Goal: Transaction & Acquisition: Purchase product/service

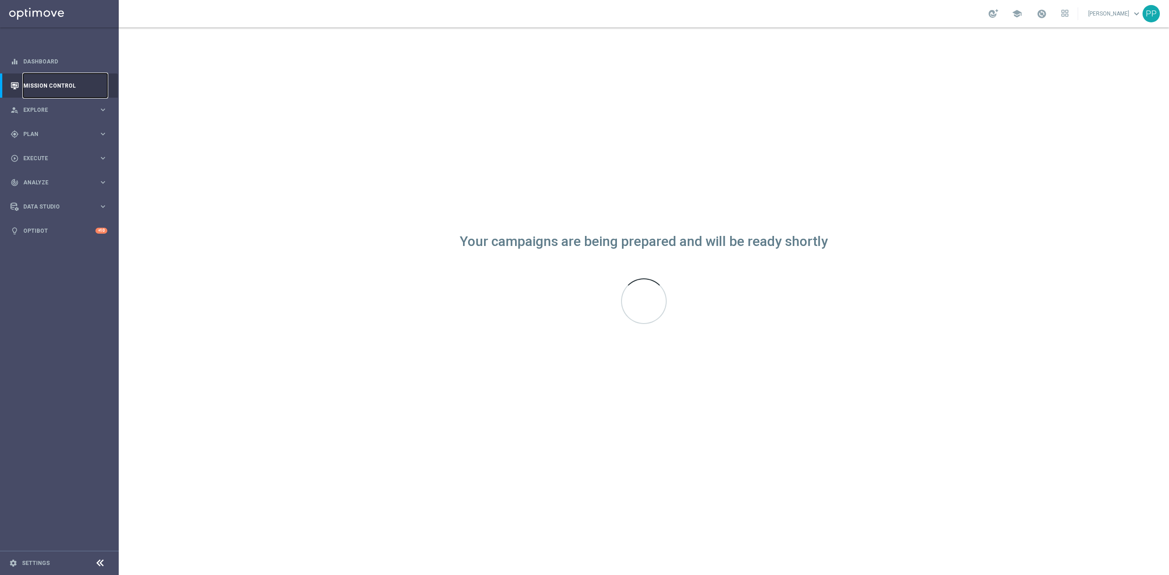
click at [86, 90] on link "Mission Control" at bounding box center [65, 86] width 84 height 24
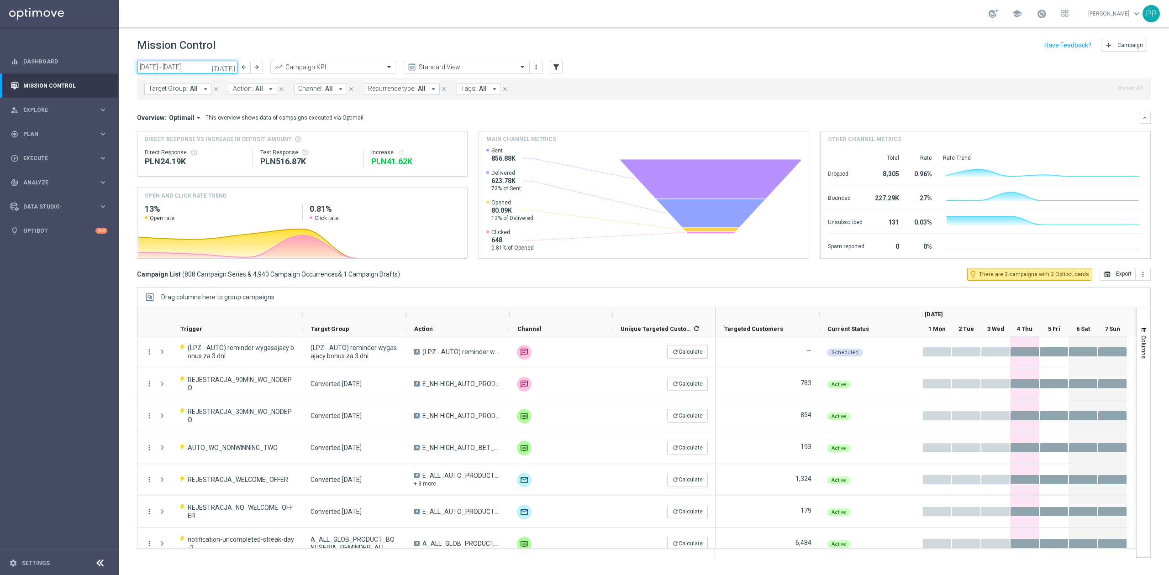
click at [190, 69] on input "01 Sep 2025 - 07 Sep 2025" at bounding box center [187, 67] width 100 height 13
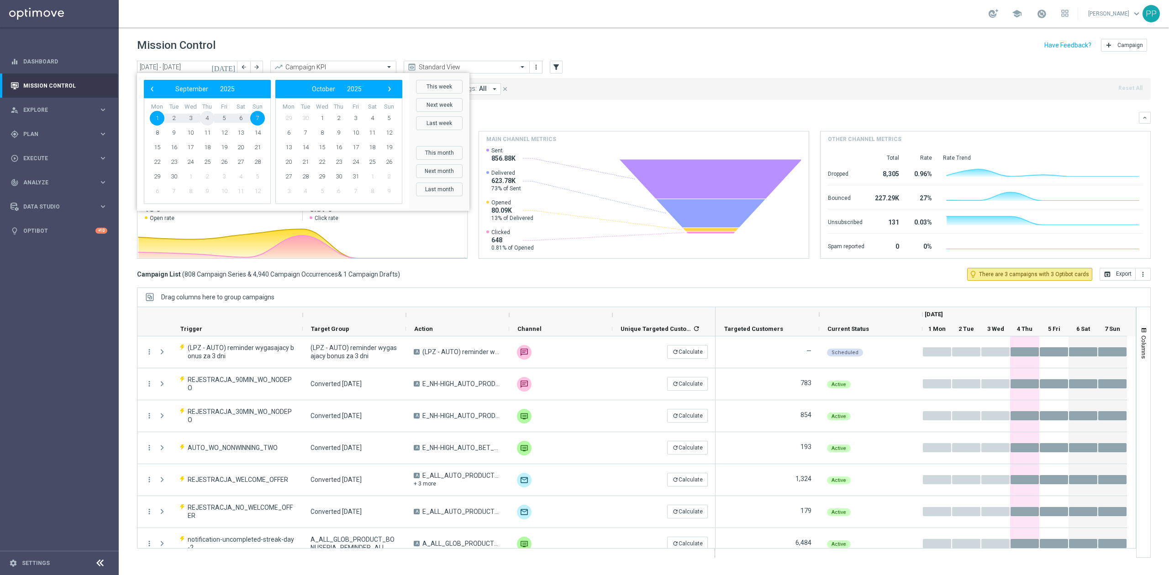
click at [205, 122] on span "4" at bounding box center [207, 118] width 15 height 15
click at [185, 120] on span "3" at bounding box center [190, 118] width 15 height 15
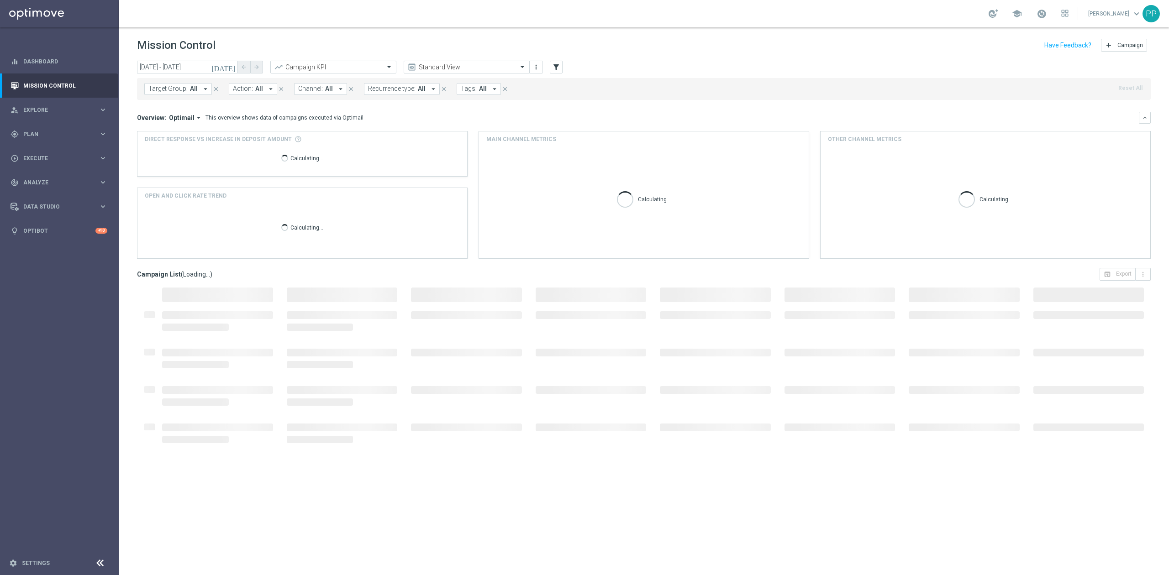
type input "03 Sep 2025 - 03 Sep 2025"
click at [556, 69] on icon "filter_alt" at bounding box center [556, 67] width 8 height 8
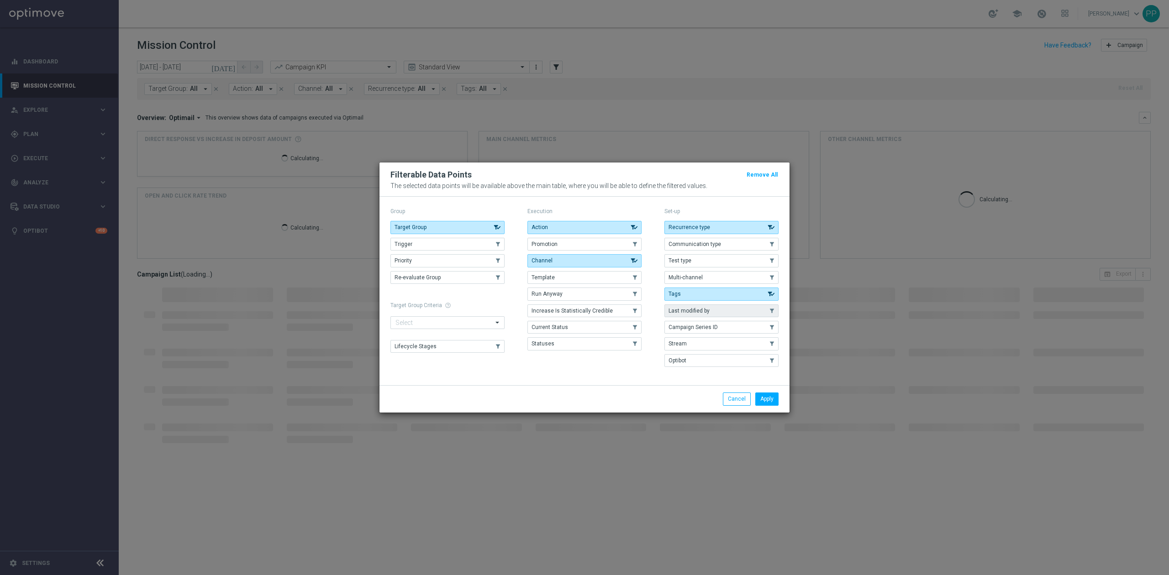
click at [718, 315] on button "Last modified by" at bounding box center [721, 311] width 114 height 13
click at [764, 400] on button "Apply" at bounding box center [766, 399] width 23 height 13
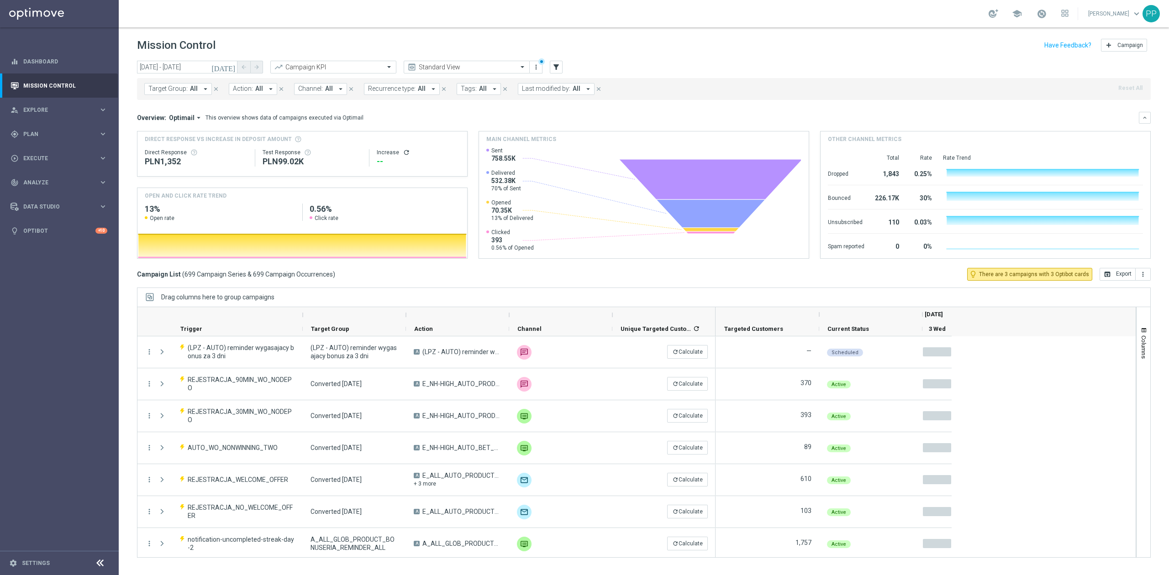
click at [543, 90] on span "Last modified by:" at bounding box center [546, 89] width 48 height 8
drag, startPoint x: 539, startPoint y: 98, endPoint x: 533, endPoint y: 106, distance: 10.3
click at [533, 106] on input "p" at bounding box center [594, 106] width 134 height 8
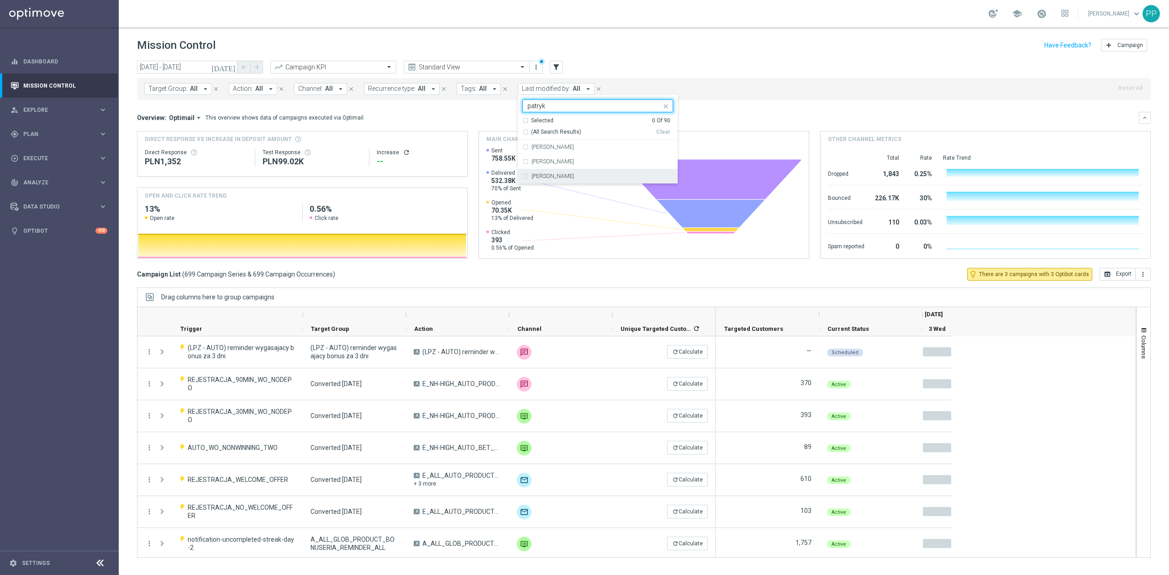
drag, startPoint x: 540, startPoint y: 174, endPoint x: 534, endPoint y: 101, distance: 73.8
click at [540, 174] on label "[PERSON_NAME]" at bounding box center [552, 176] width 42 height 5
type input "patryk"
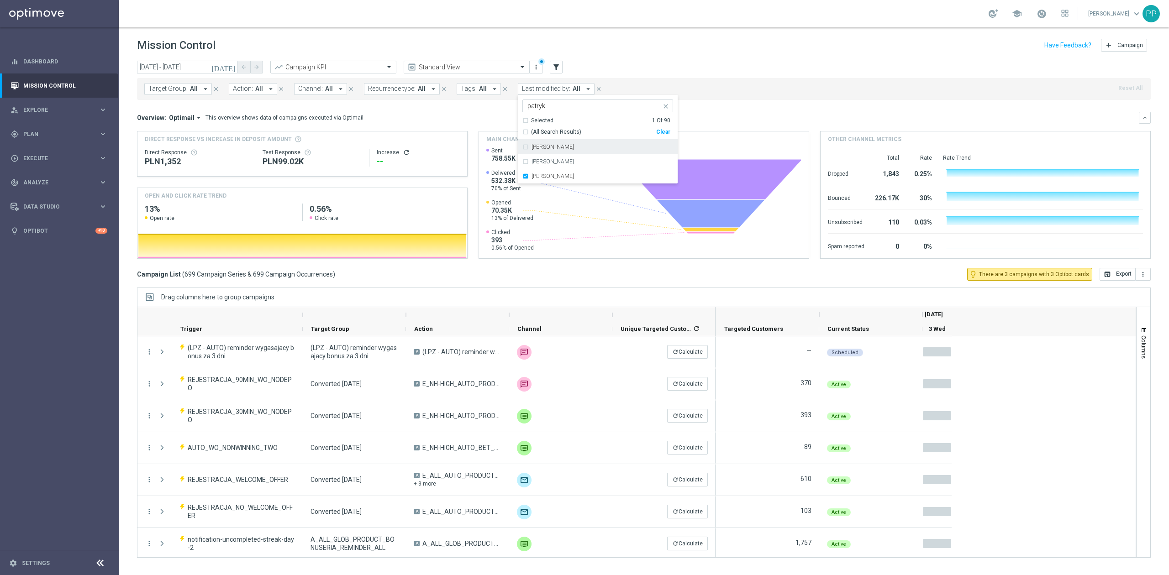
click at [510, 46] on div "Mission Control add Campaign" at bounding box center [644, 46] width 1014 height 18
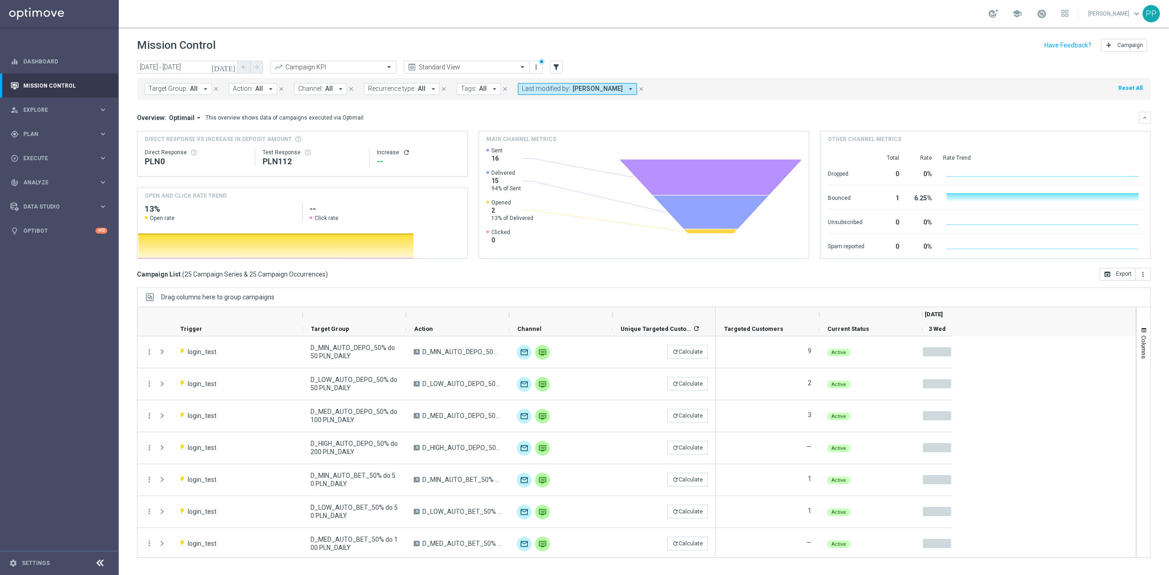
click at [395, 90] on span "Recurrence type:" at bounding box center [391, 89] width 47 height 8
click at [402, 143] on div "Non-Recurring" at bounding box center [400, 139] width 65 height 15
click at [412, 50] on div "Mission Control add Campaign" at bounding box center [644, 46] width 1014 height 18
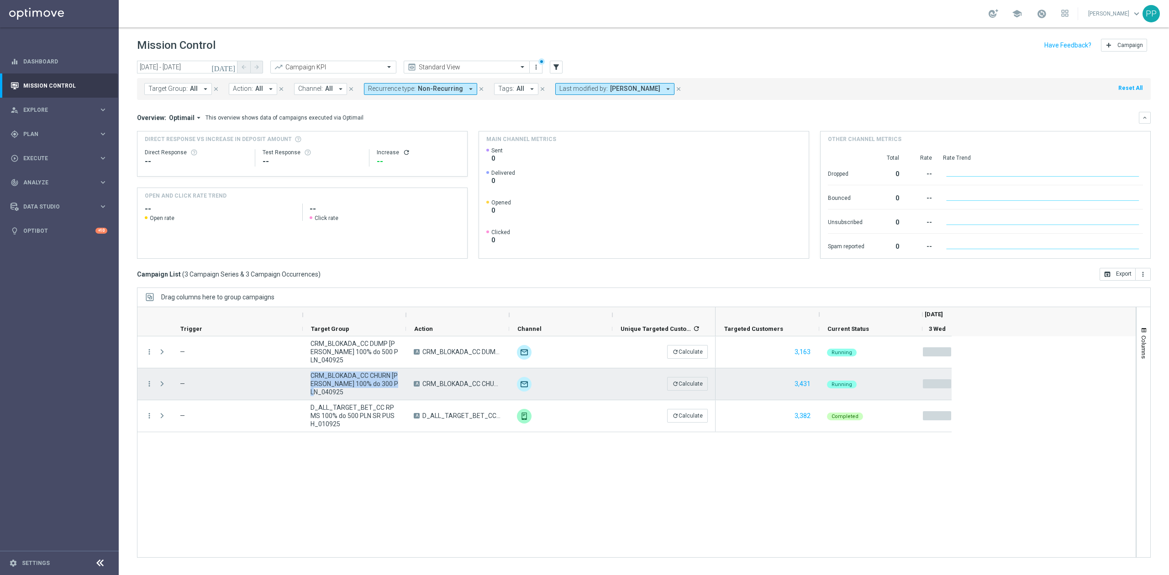
drag, startPoint x: 338, startPoint y: 393, endPoint x: 305, endPoint y: 379, distance: 36.0
click at [305, 379] on div "CRM_BLOKADA_CC CHURN REPKA 100% do 300 PLN_040925" at bounding box center [354, 384] width 103 height 32
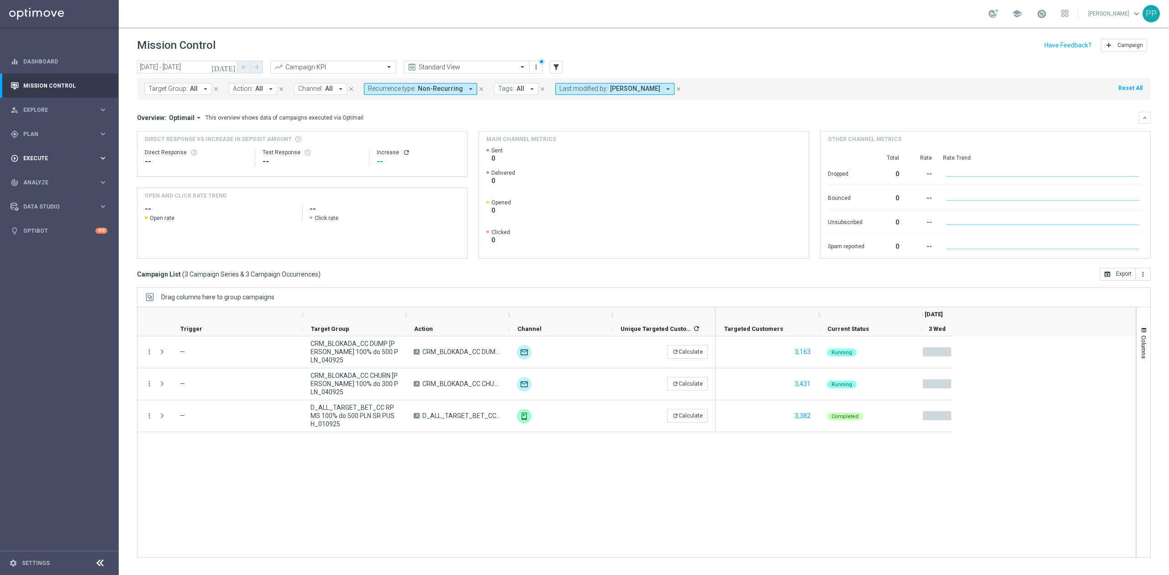
click at [67, 159] on span "Execute" at bounding box center [60, 158] width 75 height 5
click at [35, 128] on div "gps_fixed Plan keyboard_arrow_right" at bounding box center [59, 134] width 118 height 24
click at [41, 150] on link "Target Groups" at bounding box center [59, 152] width 71 height 7
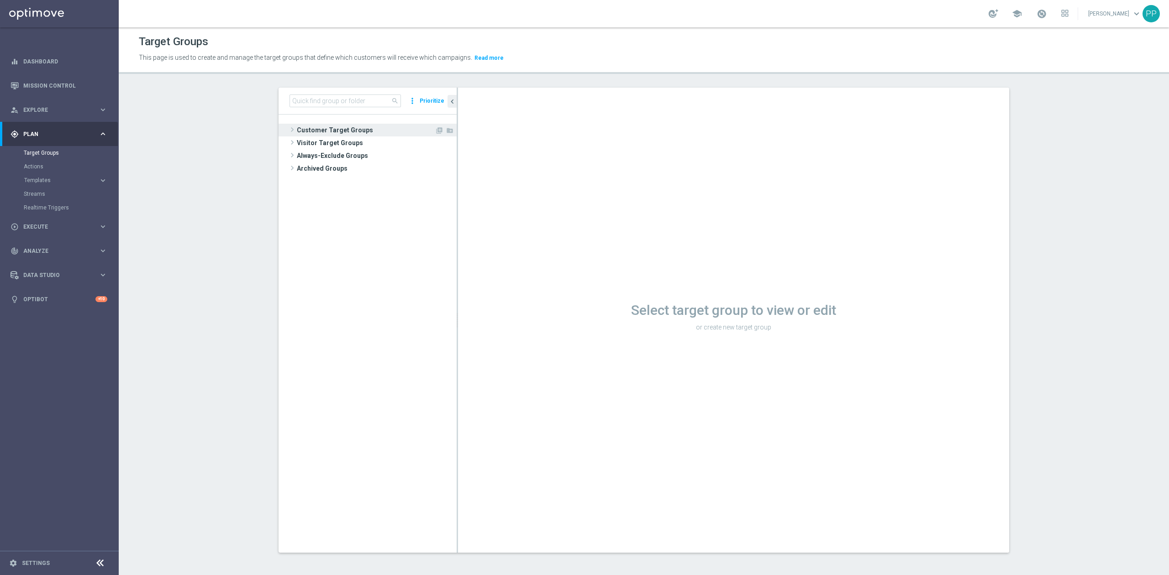
click at [324, 126] on span "Customer Target Groups" at bounding box center [366, 130] width 138 height 13
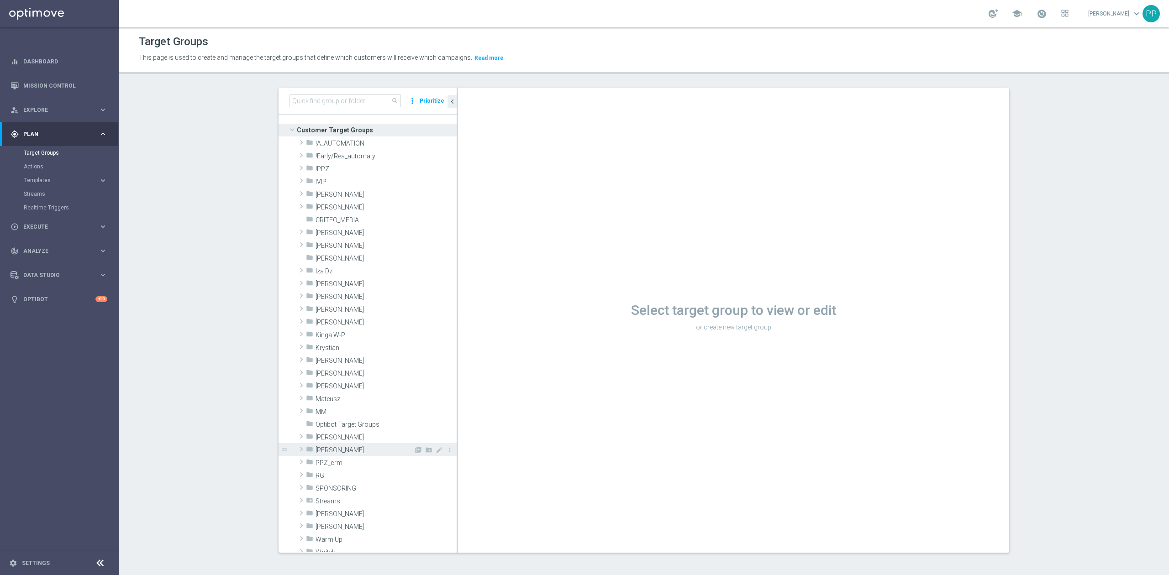
click at [322, 446] on div "folder Piotr G." at bounding box center [360, 449] width 108 height 13
click at [324, 439] on span "Patryk P." at bounding box center [365, 438] width 98 height 8
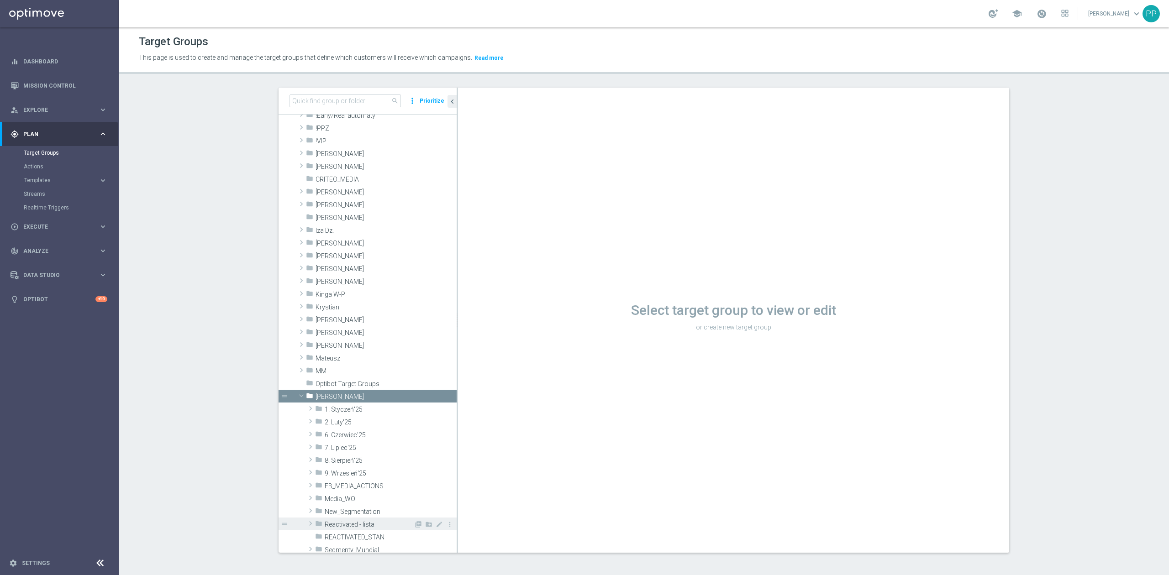
scroll to position [61, 0]
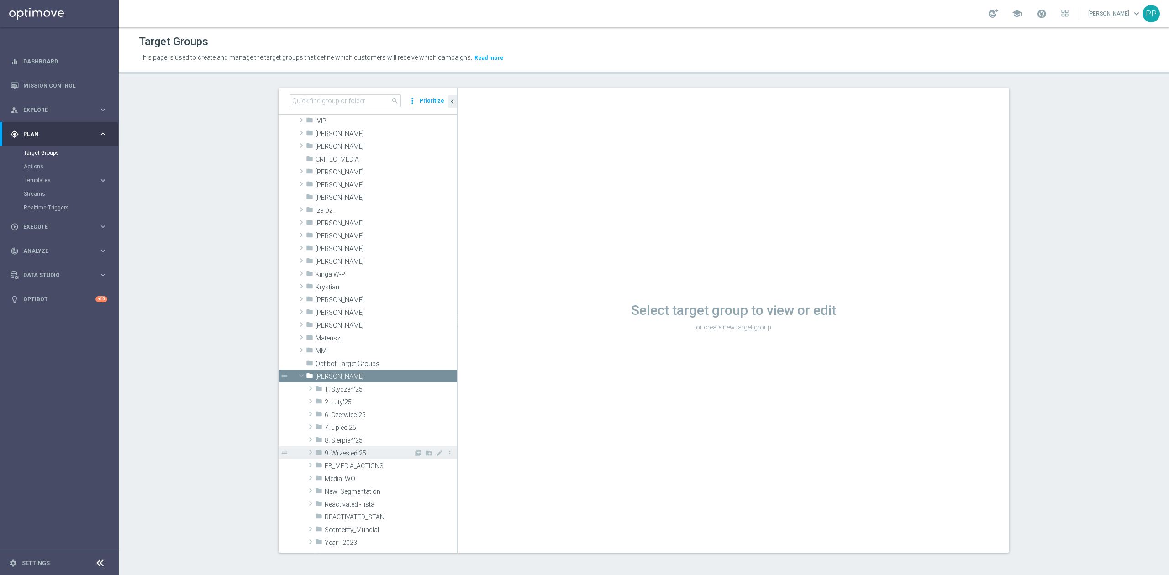
click at [344, 451] on span "9. Wrzesień'25" at bounding box center [369, 454] width 89 height 8
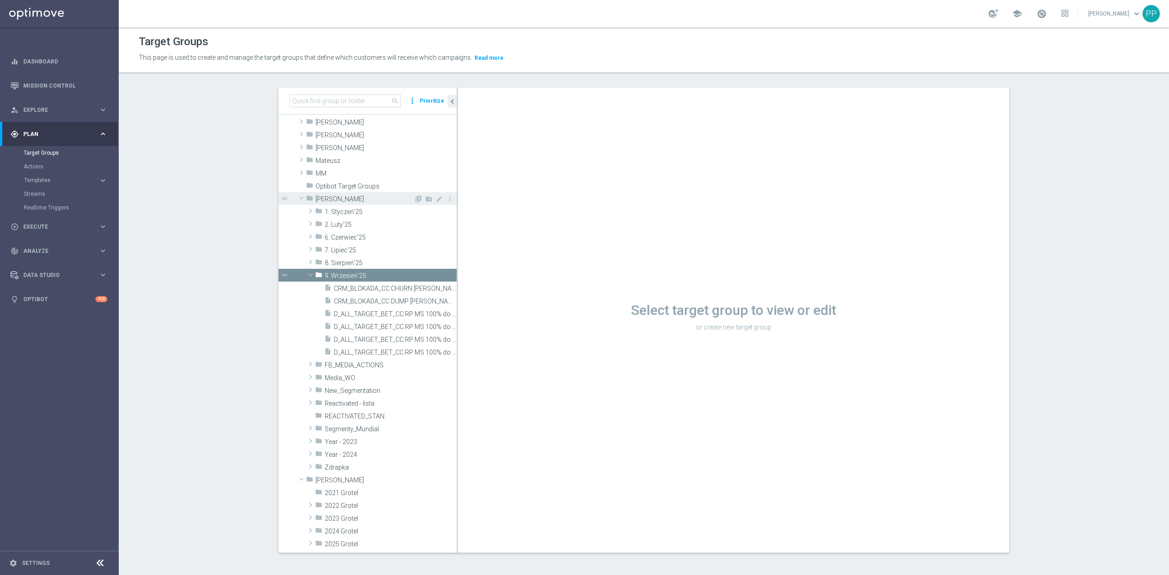
scroll to position [243, 0]
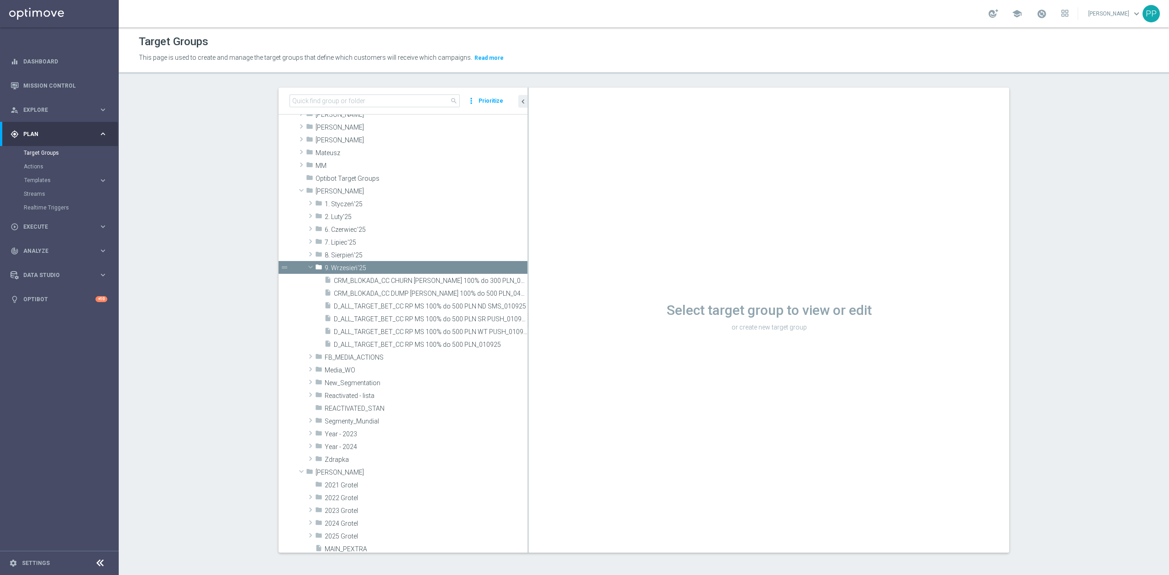
drag, startPoint x: 452, startPoint y: 321, endPoint x: 559, endPoint y: 321, distance: 106.8
click at [563, 320] on as-split "search more_vert Prioritize Customer Target Groups library_add create_new_folder" at bounding box center [644, 320] width 731 height 465
click at [487, 342] on span "D_ALL_TARGET_BET_CC RP MS 100% do 500 PLN_010925" at bounding box center [420, 345] width 172 height 8
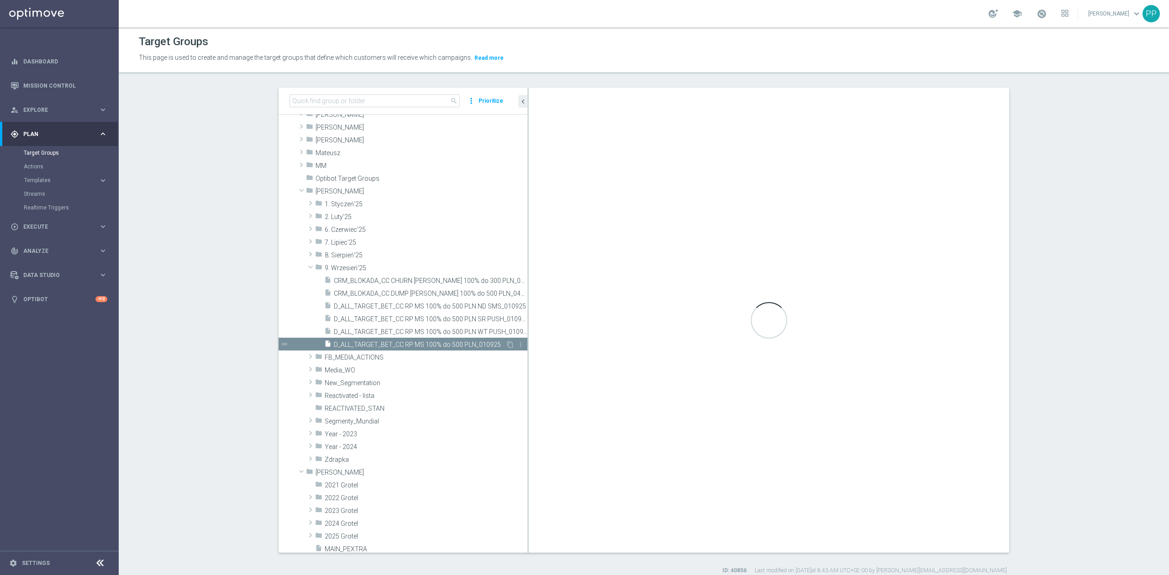
click at [480, 342] on span "D_ALL_TARGET_BET_CC RP MS 100% do 500 PLN_010925" at bounding box center [420, 345] width 172 height 8
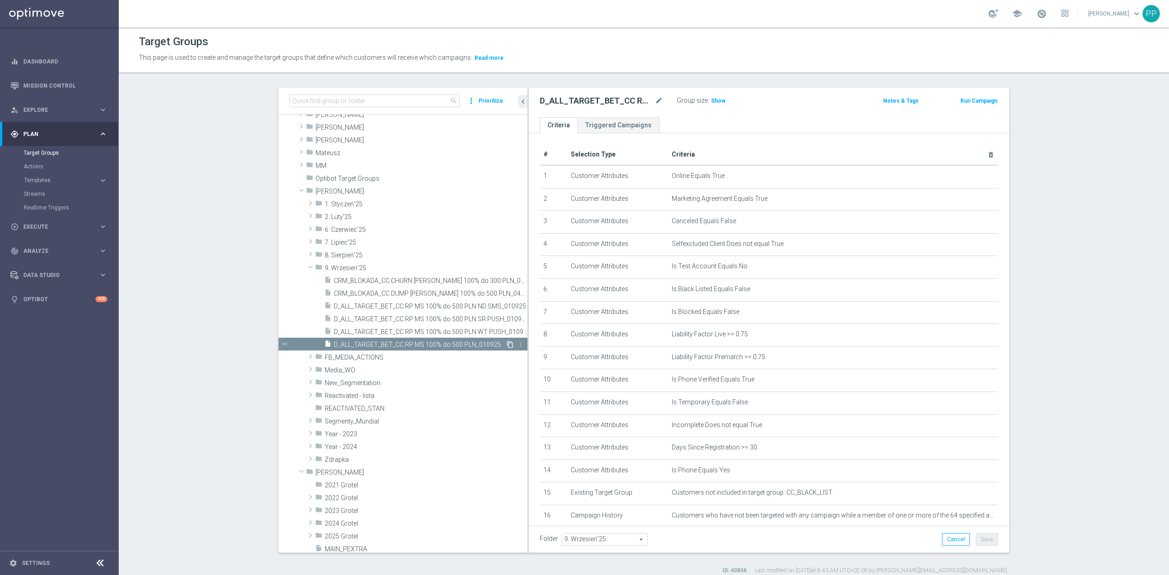
click at [506, 344] on icon "content_copy" at bounding box center [509, 344] width 7 height 7
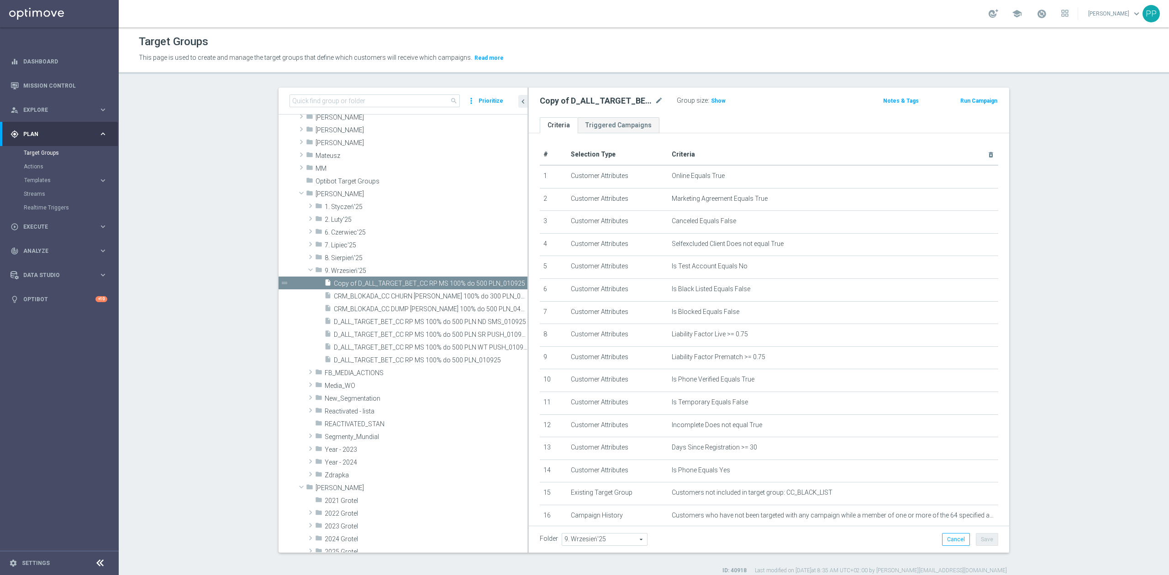
scroll to position [220, 0]
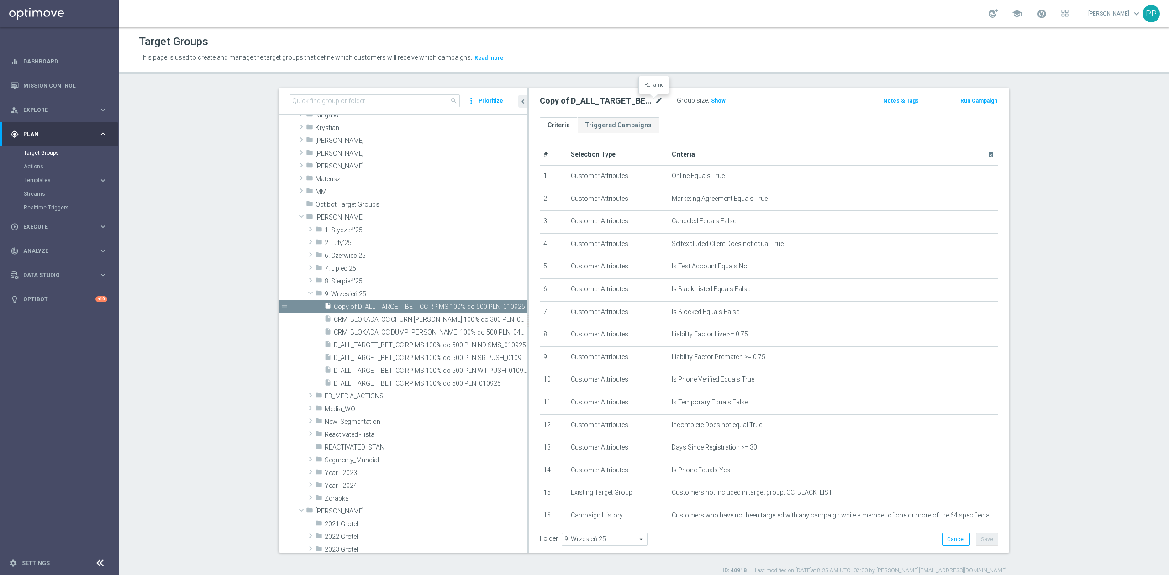
click at [656, 102] on icon "mode_edit" at bounding box center [659, 100] width 8 height 11
click at [558, 102] on input "Copy of D_ALL_TARGET_BET_CC RP MS 100% do 500 PLN_010925" at bounding box center [601, 101] width 123 height 13
drag, startPoint x: 572, startPoint y: 102, endPoint x: 534, endPoint y: 104, distance: 38.4
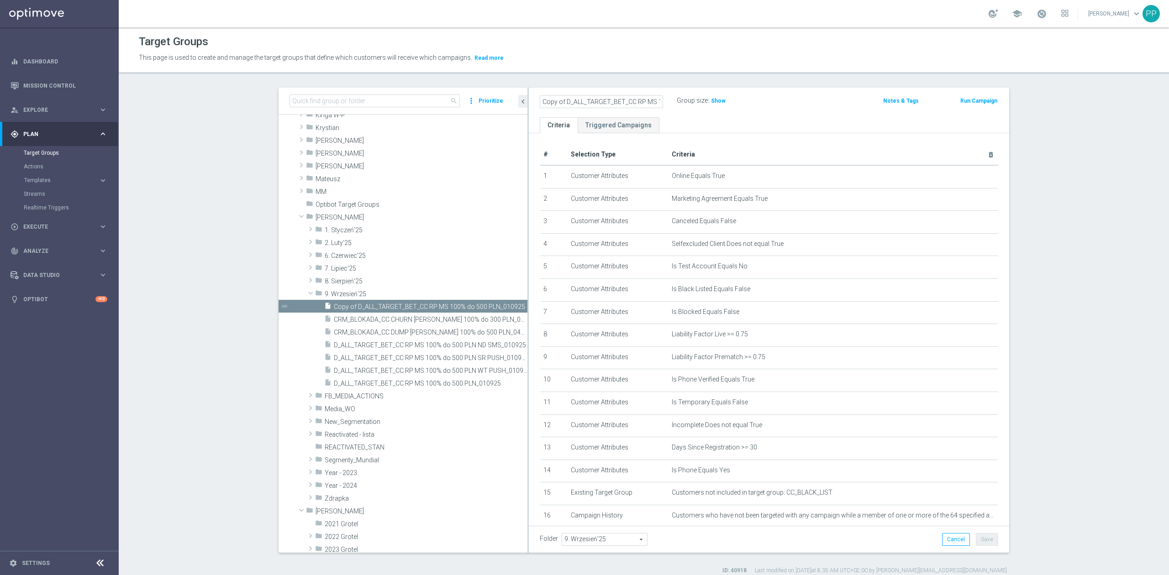
click at [529, 102] on div "Copy of D_ALL_TARGET_BET_CC RP MS 100% do 500 PLN_010925 Group size : Show Note…" at bounding box center [769, 103] width 480 height 30
click at [563, 100] on input "Copy of D_ALL_TARGET_BET_CC RP MS 100% do 500 PLN_010925" at bounding box center [601, 101] width 123 height 13
drag, startPoint x: 601, startPoint y: 103, endPoint x: 653, endPoint y: 100, distance: 51.7
click at [653, 100] on input "D_ALL_TARGET_BET_CC RP MS 100% do 500 PLN_010925" at bounding box center [601, 101] width 123 height 13
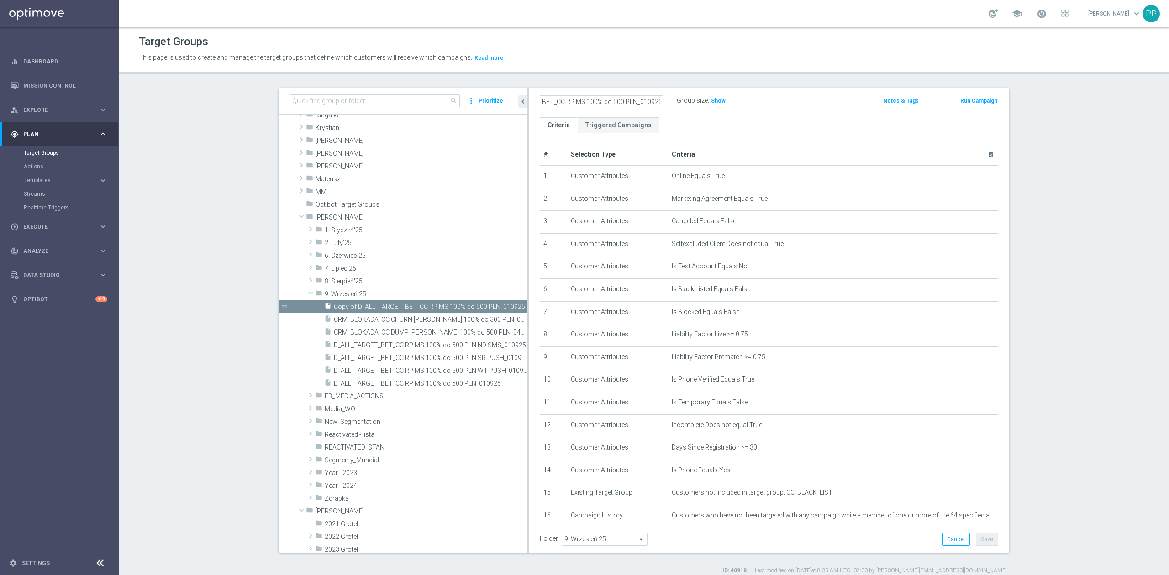
click at [640, 100] on input "D_ALL_TARGET_BET_CC RP MS 100% do 500 PLN_010925" at bounding box center [601, 101] width 123 height 13
type input "D_ALL_TARGET_BET_CC RPOL 100% do 300 PLN_040925"
click at [740, 46] on div "Target Groups" at bounding box center [644, 42] width 1010 height 18
click at [983, 538] on button "Save" at bounding box center [987, 539] width 22 height 13
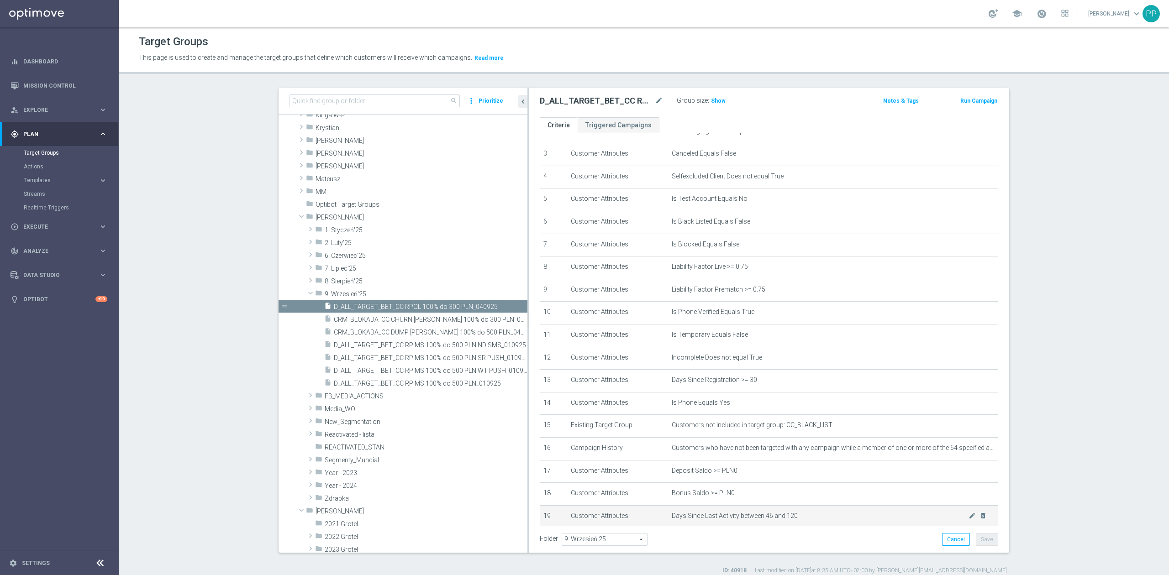
scroll to position [226, 0]
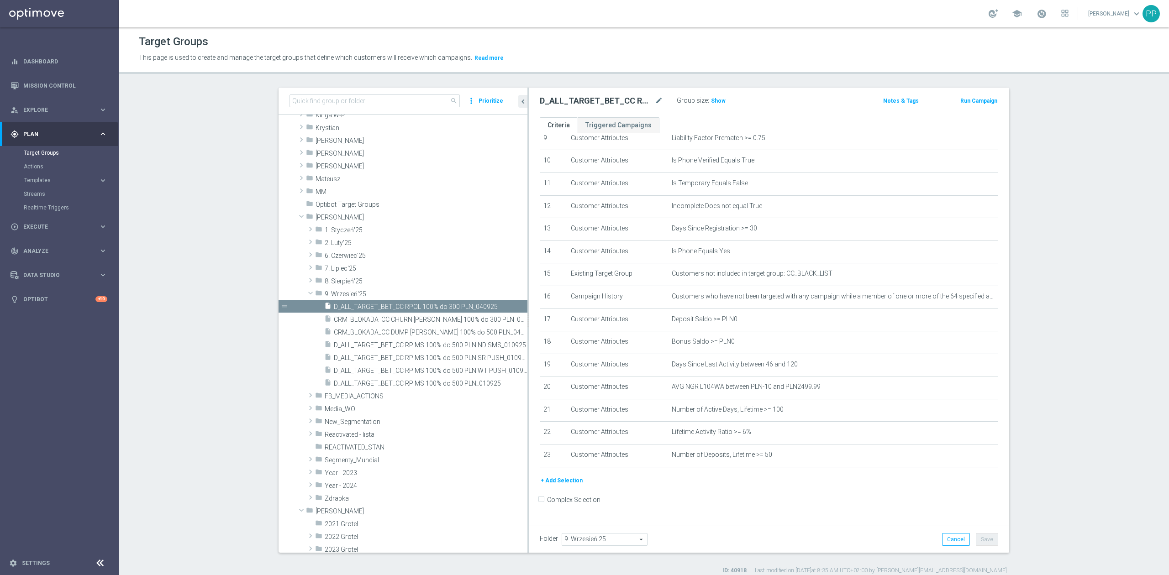
click at [572, 486] on button "+ Add Selection" at bounding box center [562, 481] width 44 height 10
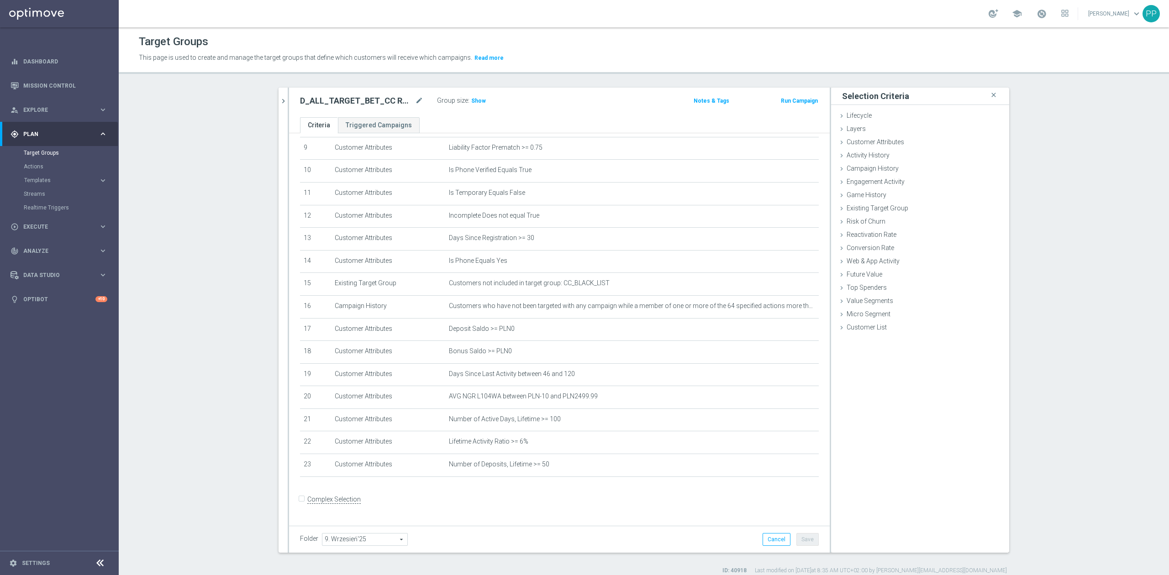
scroll to position [216, 0]
click at [886, 140] on span "Customer Attributes" at bounding box center [876, 141] width 58 height 7
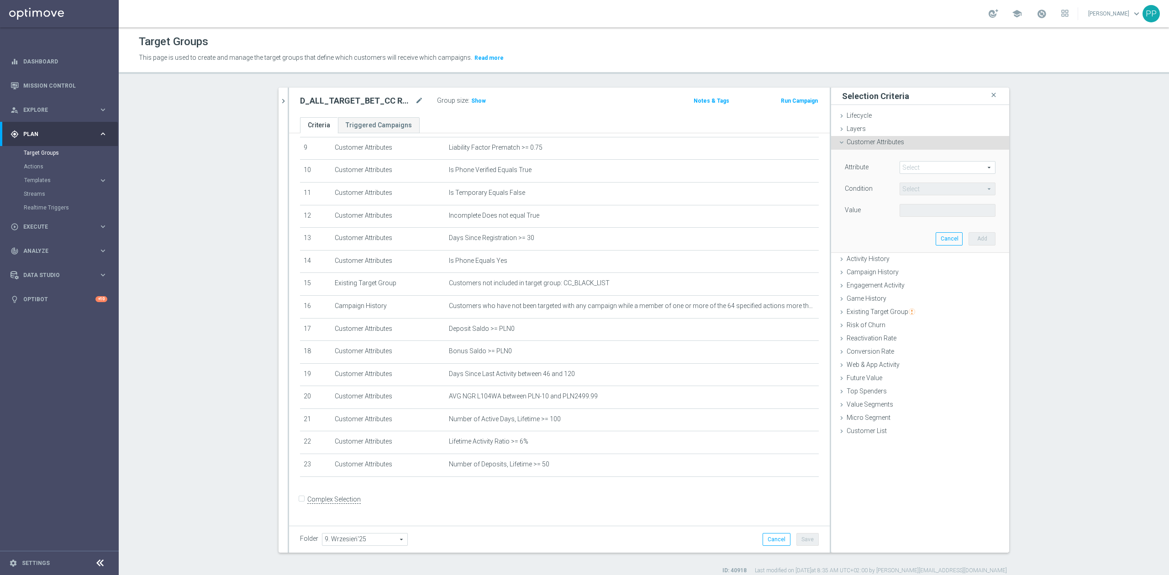
click at [883, 139] on span "Customer Attributes" at bounding box center [876, 141] width 58 height 7
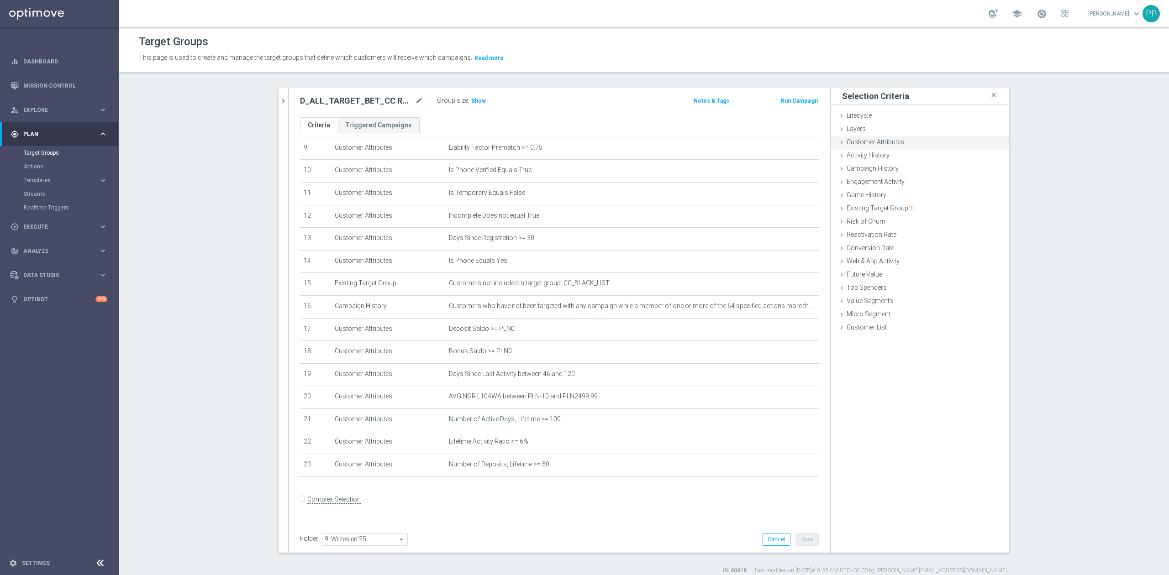
click at [885, 141] on span "Customer Attributes" at bounding box center [876, 141] width 58 height 7
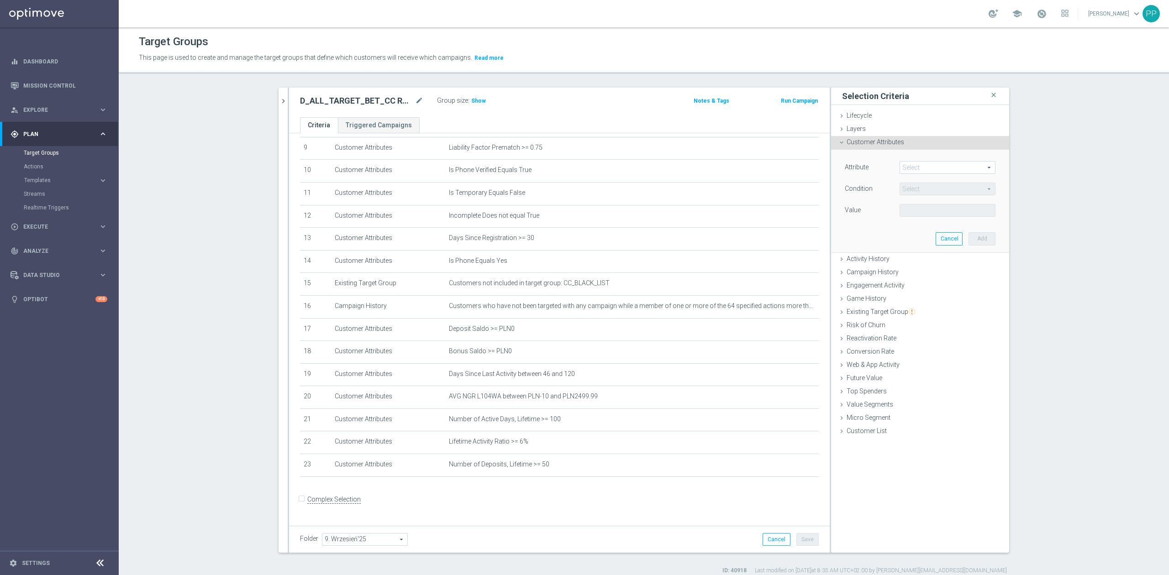
click at [900, 167] on span at bounding box center [947, 168] width 95 height 12
click at [894, 146] on span "Customer Attributes" at bounding box center [876, 141] width 58 height 7
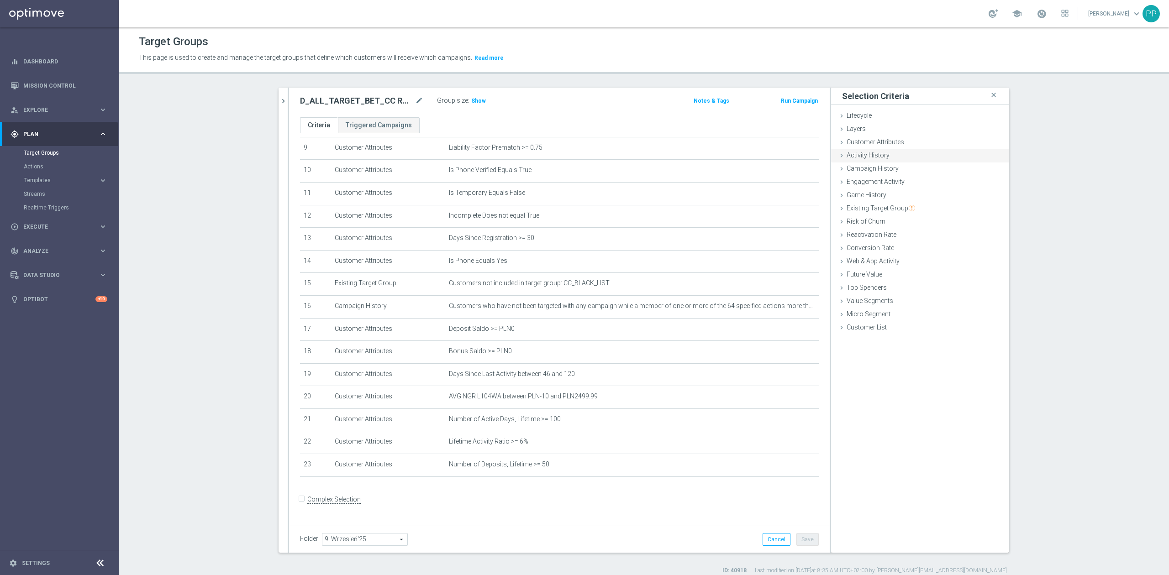
click at [894, 154] on div "Activity History done" at bounding box center [920, 156] width 178 height 14
click at [889, 142] on span "Customer Attributes" at bounding box center [876, 141] width 58 height 7
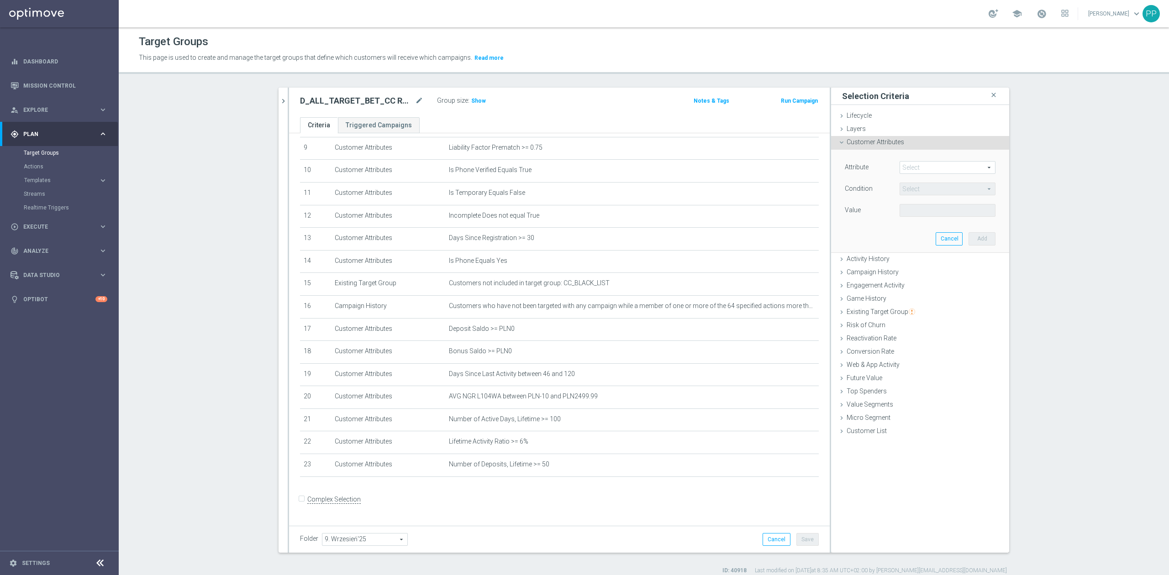
click at [884, 143] on span "Customer Attributes" at bounding box center [876, 141] width 58 height 7
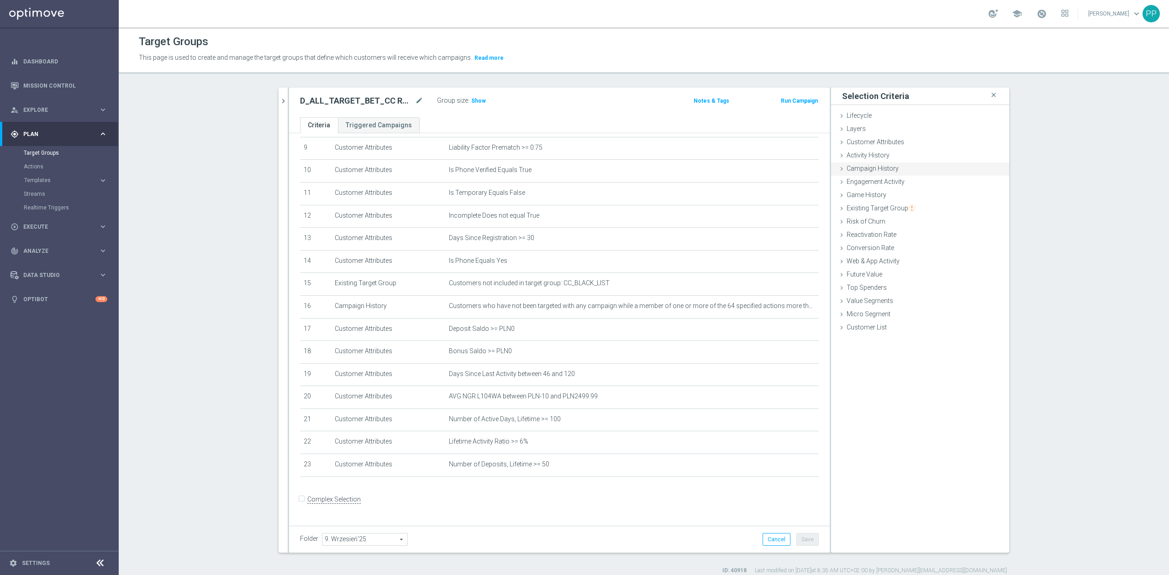
click at [879, 172] on span "Campaign History" at bounding box center [873, 168] width 52 height 7
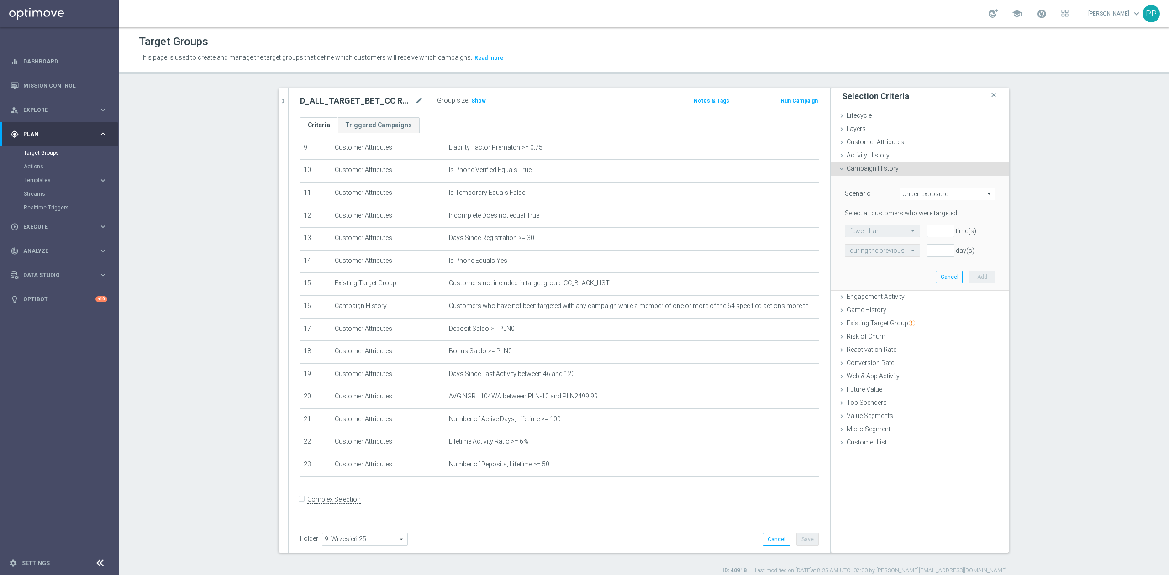
click at [910, 193] on span "Under-exposure" at bounding box center [947, 194] width 95 height 12
click at [926, 253] on span "Custom" at bounding box center [948, 254] width 86 height 7
type input "Custom"
click at [938, 234] on span "responded to" at bounding box center [954, 231] width 81 height 12
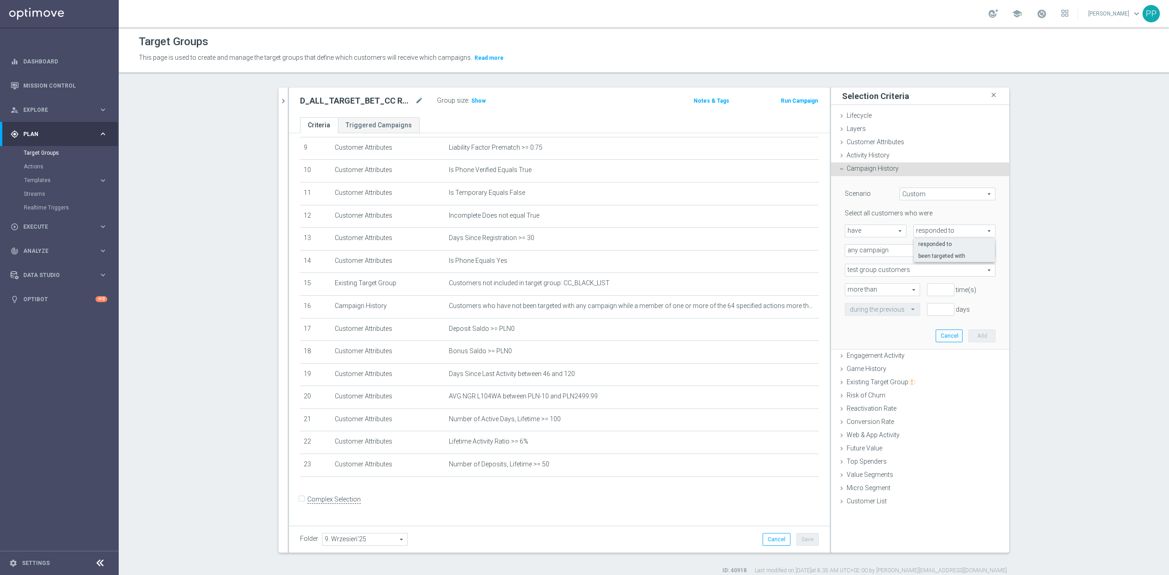
click at [932, 259] on span "been targeted with" at bounding box center [954, 256] width 72 height 7
type input "been targeted with"
click at [915, 254] on span "any campaign" at bounding box center [920, 251] width 150 height 12
click at [903, 283] on label "one or more actions" at bounding box center [920, 288] width 150 height 12
type input "one or more actions"
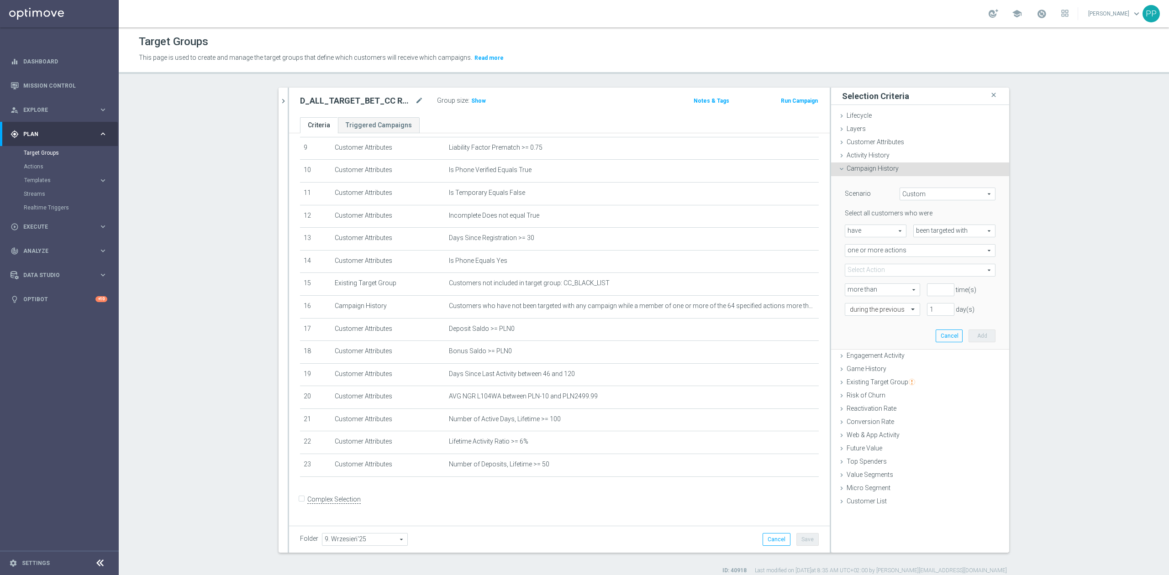
click at [877, 274] on span at bounding box center [920, 270] width 150 height 12
click at [877, 274] on input "search" at bounding box center [920, 270] width 151 height 13
click at [858, 271] on input "search" at bounding box center [920, 270] width 151 height 13
paste input "CRM_BLOKADA_CC CHURN REPKA 100% do 300 PLN_040925"
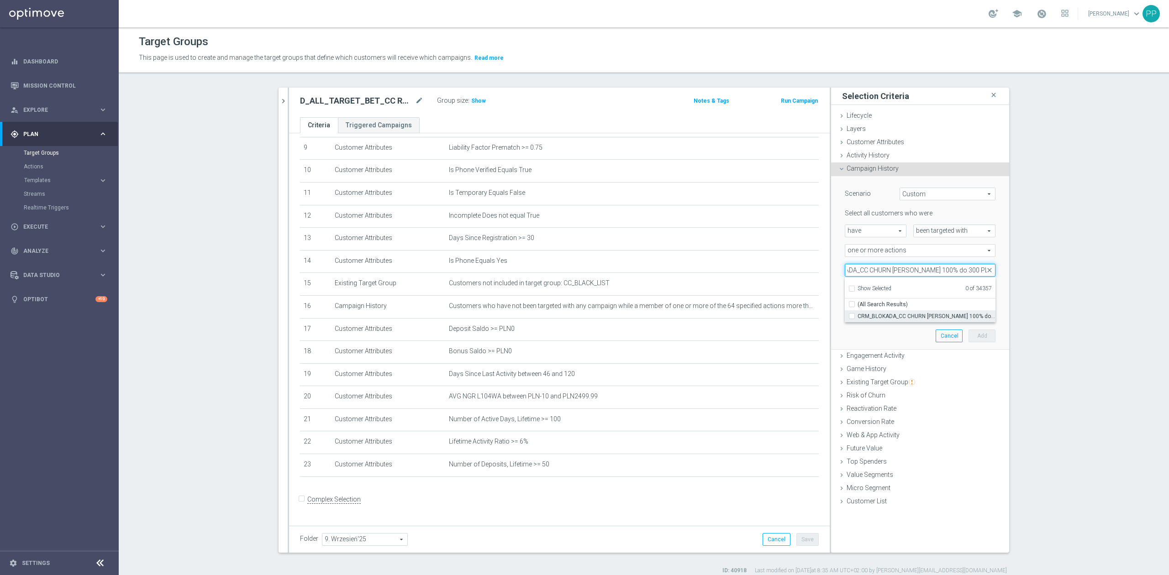
type input "CRM_BLOKADA_CC CHURN REPKA 100% do 300 PLN_040925"
click at [888, 320] on span "CRM_BLOKADA_CC CHURN REPKA 100% do 300 PLN_040925" at bounding box center [927, 316] width 138 height 7
click at [858, 319] on input "CRM_BLOKADA_CC CHURN REPKA 100% do 300 PLN_040925" at bounding box center [855, 316] width 6 height 6
checkbox input "true"
type input "CRM_BLOKADA_CC CHURN REPKA 100% do 300 PLN_040925"
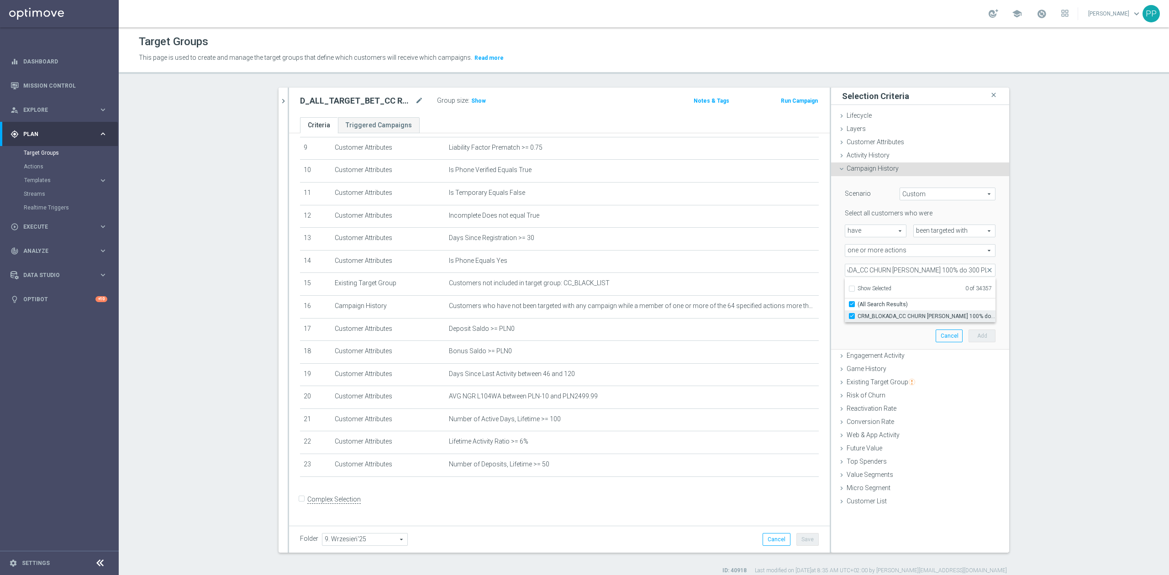
checkbox input "true"
click at [838, 300] on div "Scenario Custom Custom arrow_drop_down search Select all customers who were hav…" at bounding box center [920, 262] width 164 height 173
click at [873, 307] on input "text" at bounding box center [873, 310] width 47 height 8
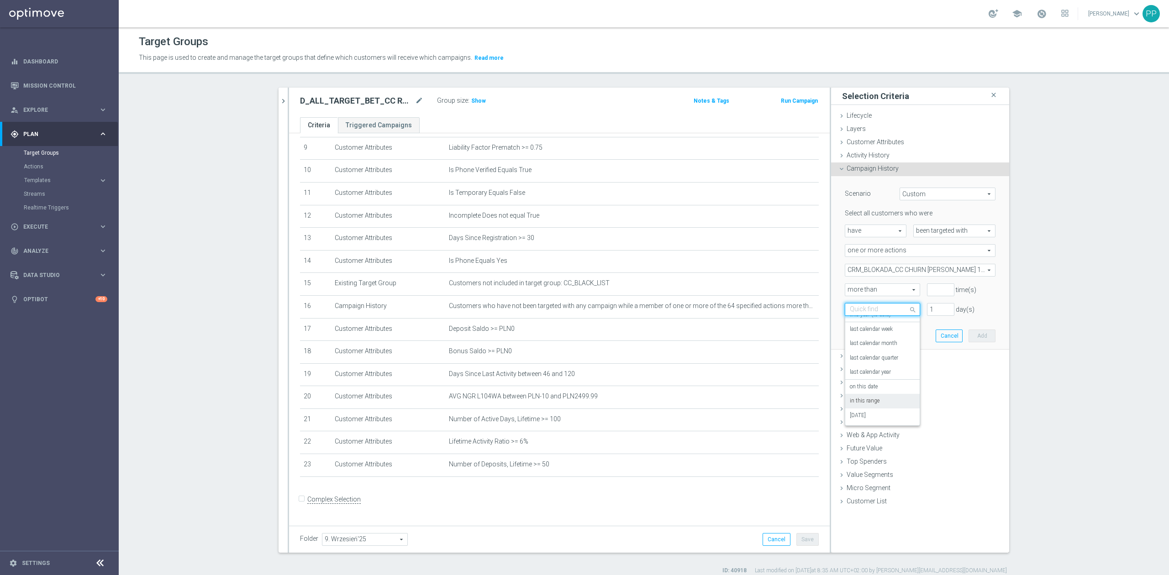
click at [865, 407] on div "in this range" at bounding box center [882, 401] width 65 height 15
click at [864, 311] on input "text" at bounding box center [873, 310] width 47 height 8
click at [866, 394] on div "on this date" at bounding box center [882, 387] width 65 height 15
click at [873, 330] on input at bounding box center [920, 329] width 151 height 13
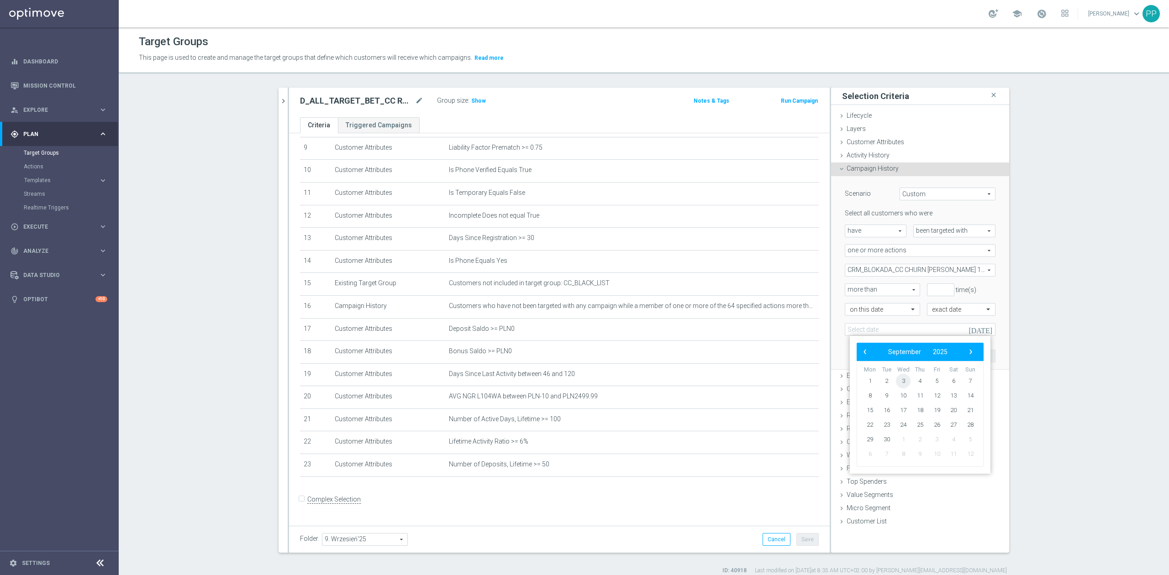
click at [904, 381] on span "3" at bounding box center [903, 381] width 15 height 15
type input "03 Sep 2025"
click at [876, 297] on div "Select all customers who were have have arrow_drop_down search been targeted wi…" at bounding box center [920, 272] width 151 height 126
click at [873, 295] on span "more than" at bounding box center [882, 290] width 74 height 12
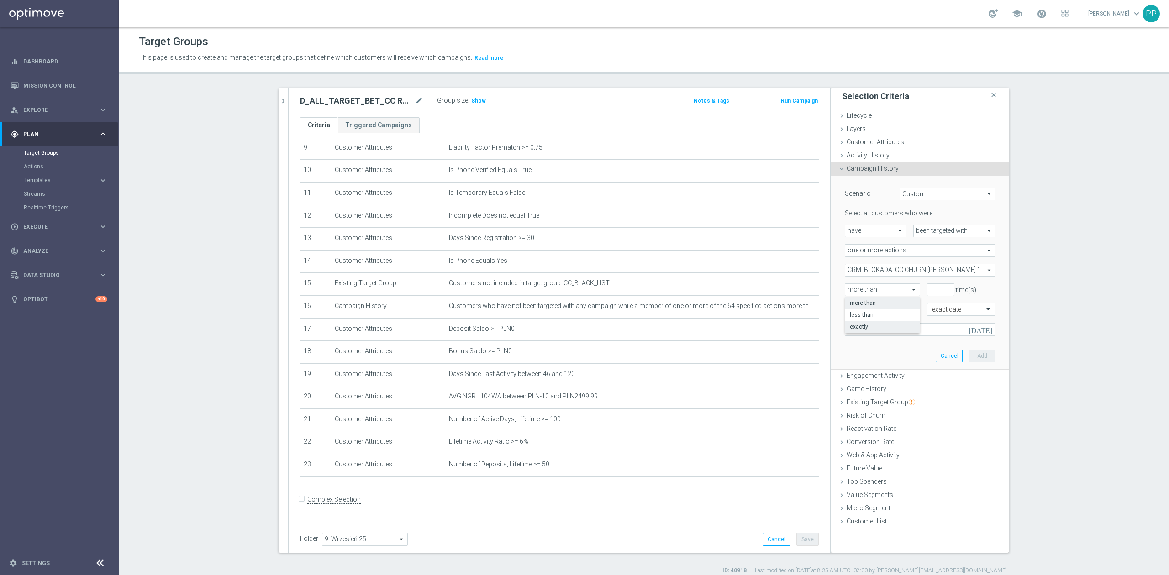
click at [861, 332] on label "exactly" at bounding box center [882, 327] width 74 height 12
type input "exactly"
click at [927, 292] on input "number" at bounding box center [940, 290] width 27 height 13
type input "1"
click at [978, 355] on button "Add" at bounding box center [981, 356] width 27 height 13
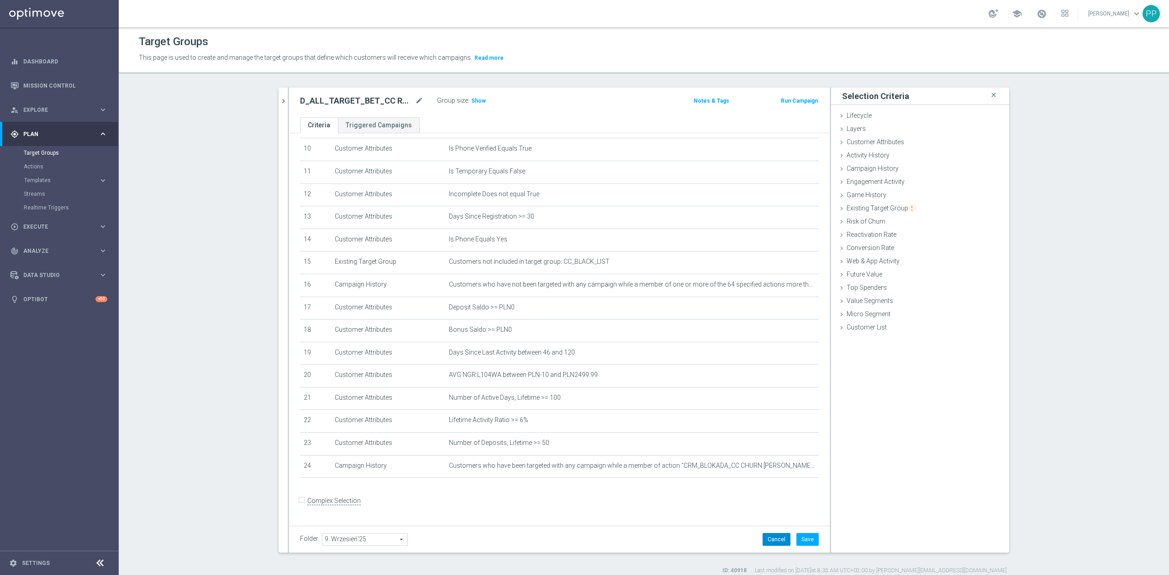
scroll to position [239, 0]
click at [802, 540] on button "Save" at bounding box center [807, 539] width 22 height 13
click at [797, 446] on icon "delete_forever" at bounding box center [800, 441] width 7 height 7
click at [0, 0] on icon "delete_forever" at bounding box center [0, 0] width 0 height 0
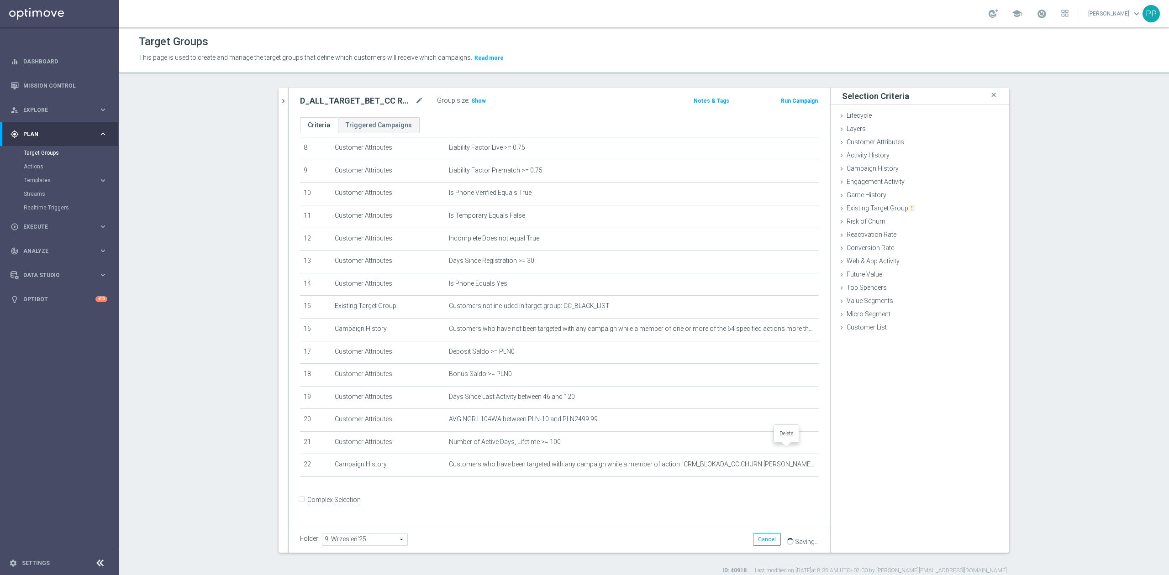
scroll to position [193, 0]
click at [797, 446] on icon "delete_forever" at bounding box center [800, 442] width 7 height 7
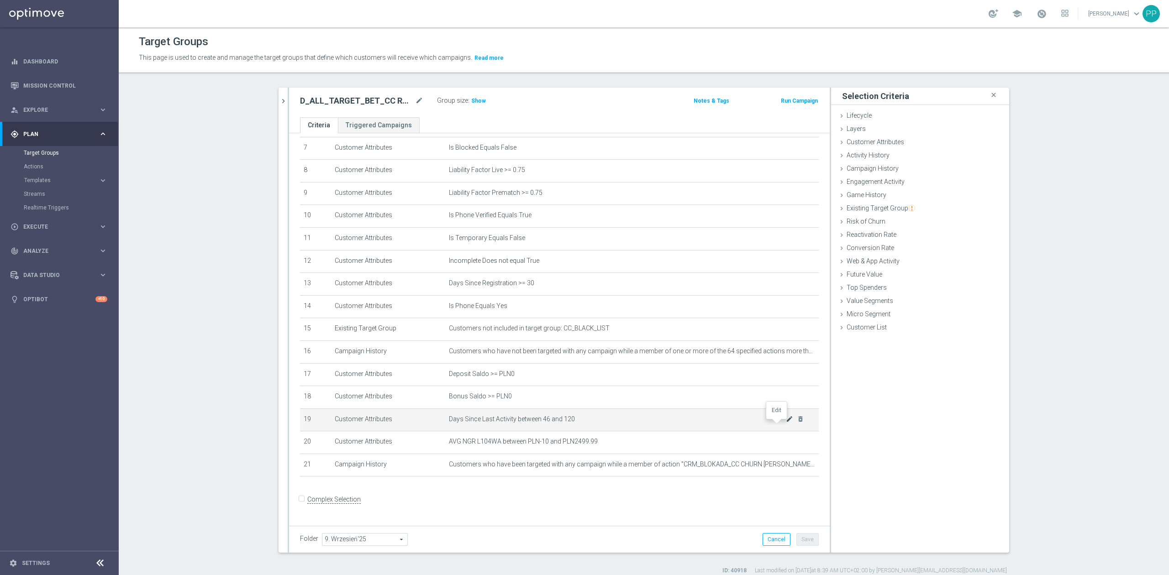
click at [786, 423] on icon "mode_edit" at bounding box center [789, 419] width 7 height 7
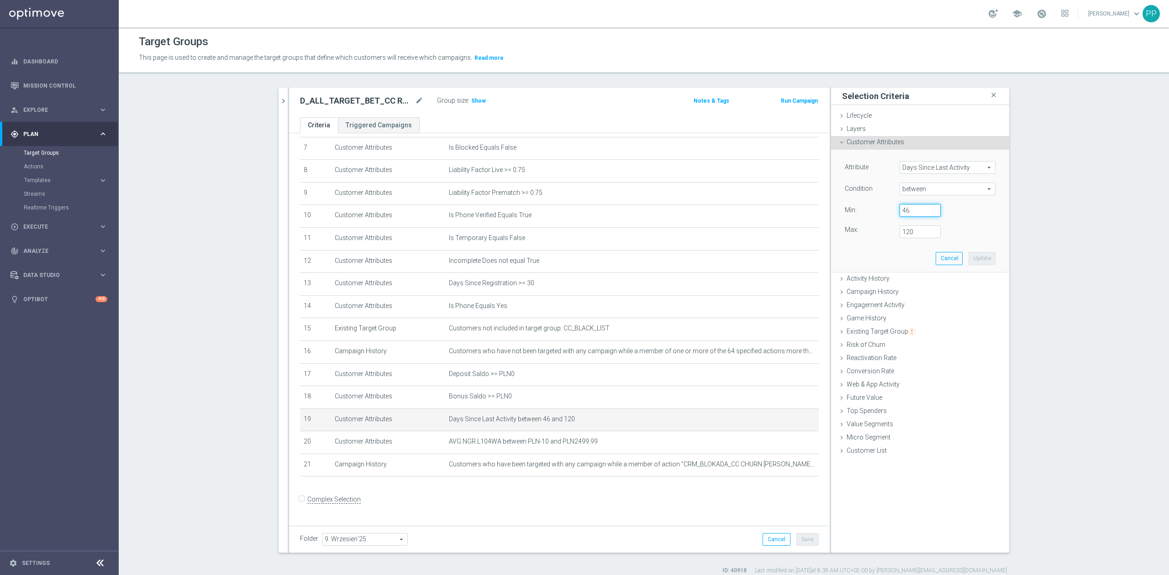
drag, startPoint x: 901, startPoint y: 211, endPoint x: 890, endPoint y: 210, distance: 11.0
click at [893, 210] on div "46" at bounding box center [920, 210] width 55 height 13
type input "15"
drag, startPoint x: 917, startPoint y: 237, endPoint x: 890, endPoint y: 236, distance: 26.5
click at [893, 236] on div "120" at bounding box center [920, 232] width 55 height 13
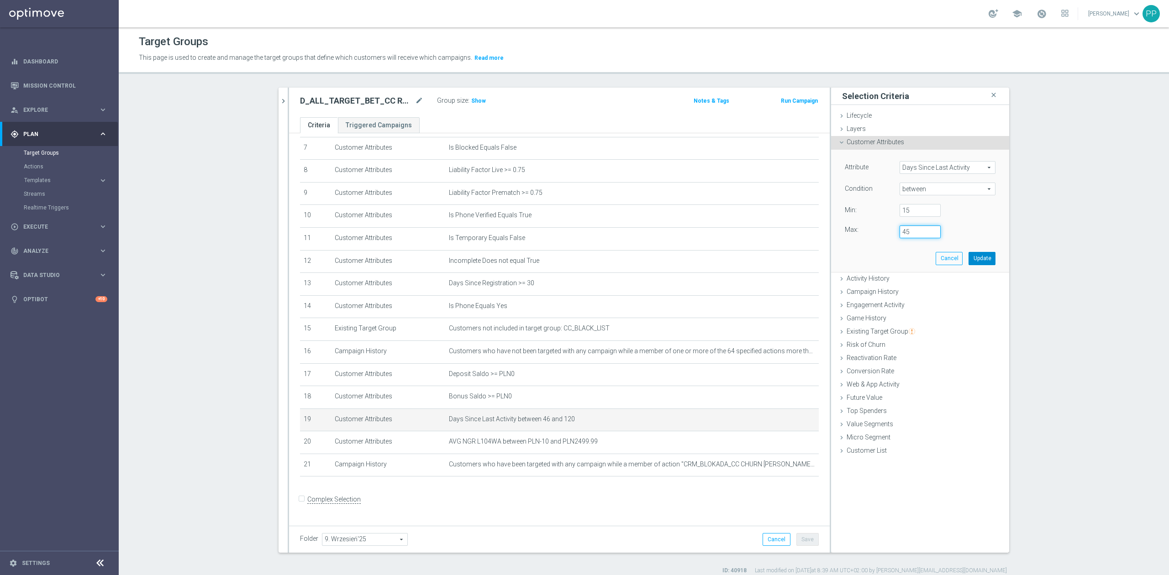
type input "45"
click at [974, 263] on button "Update" at bounding box center [981, 258] width 27 height 13
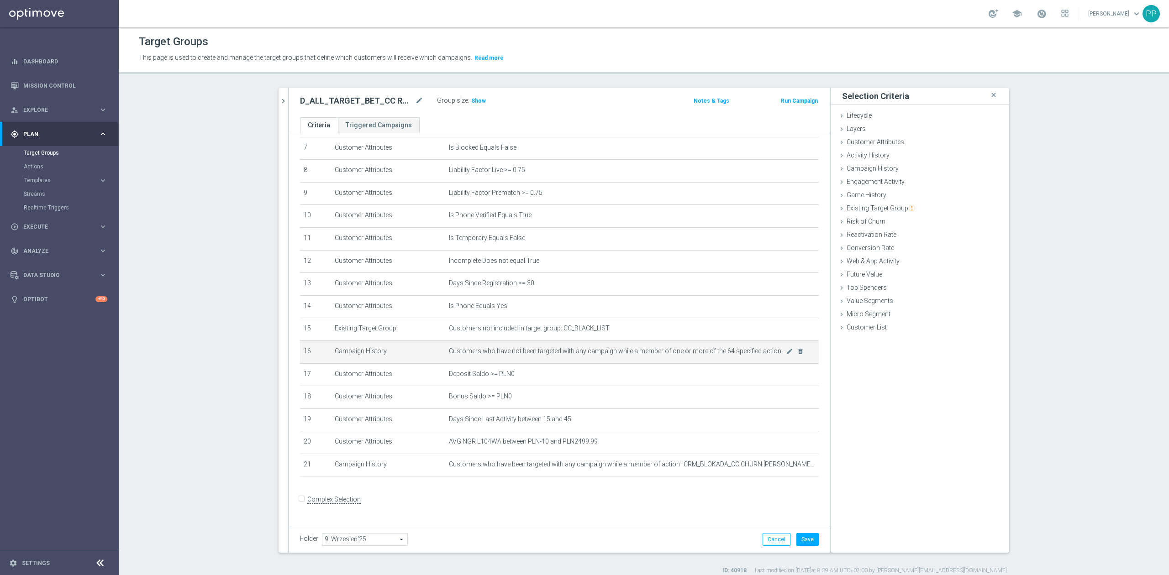
click at [771, 355] on span "Customers who have not been targeted with any campaign while a member of one or…" at bounding box center [617, 351] width 337 height 8
click at [786, 355] on icon "mode_edit" at bounding box center [789, 351] width 7 height 7
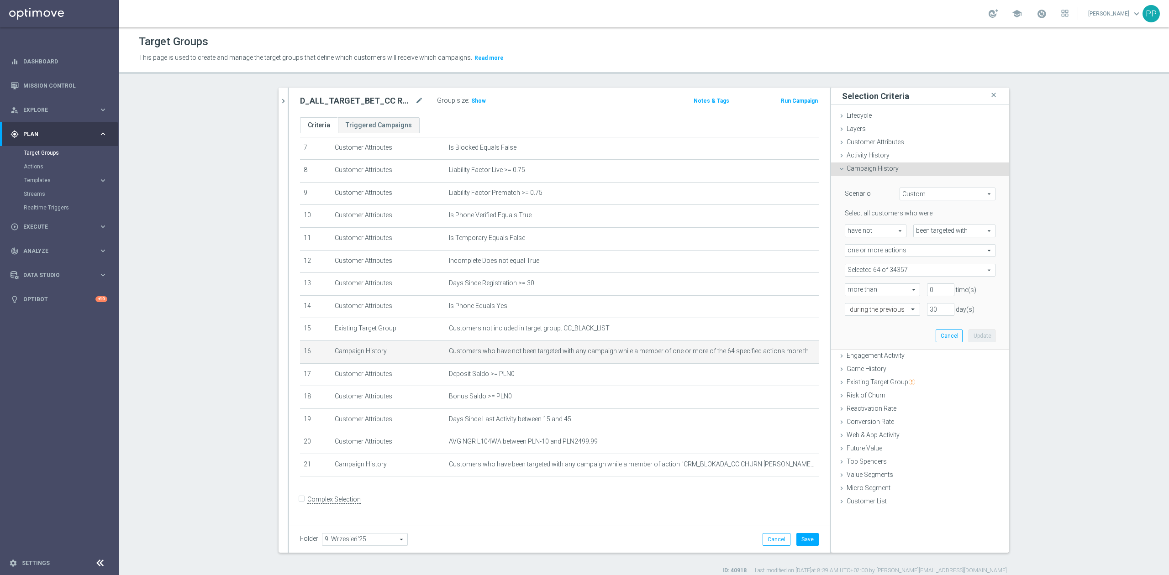
click at [871, 269] on span at bounding box center [920, 270] width 150 height 12
click at [871, 269] on input "search" at bounding box center [920, 270] width 151 height 13
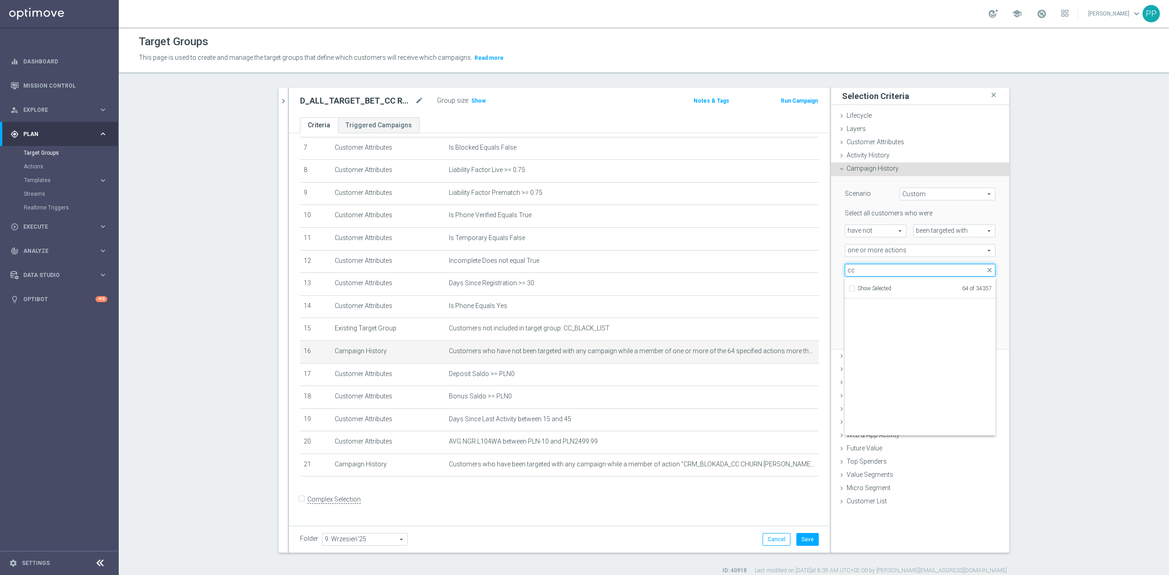
scroll to position [28534, 0]
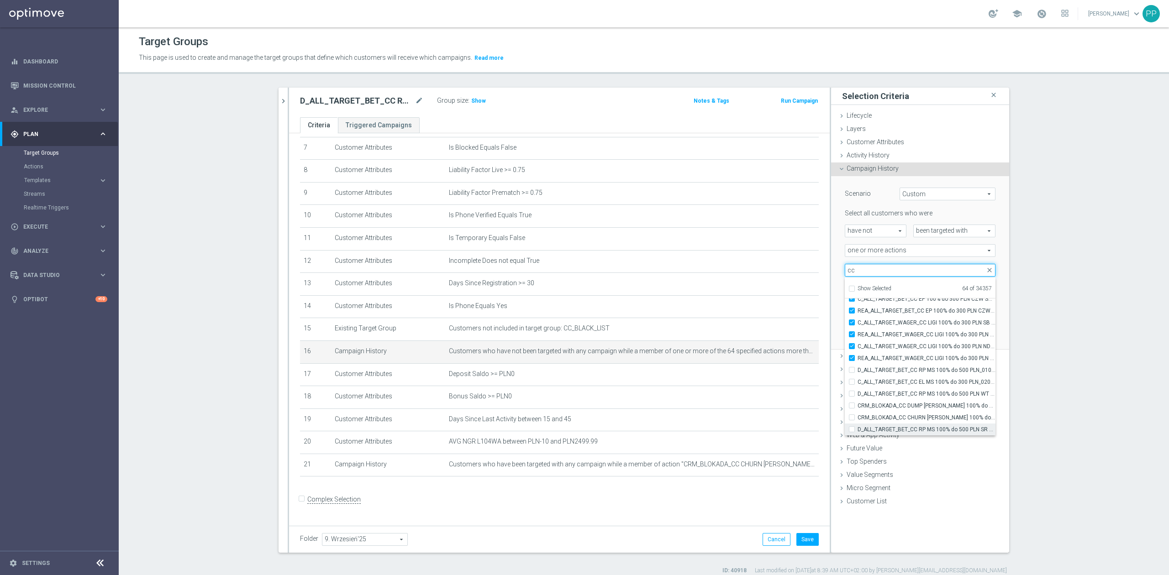
type input "cc"
click at [947, 428] on span "D_ALL_TARGET_BET_CC RP MS 100% do 500 PLN SR PUSH_010925" at bounding box center [927, 429] width 138 height 7
click at [858, 428] on input "D_ALL_TARGET_BET_CC RP MS 100% do 500 PLN SR PUSH_010925" at bounding box center [855, 429] width 6 height 6
checkbox input "true"
type input "Selected 65 of 34357"
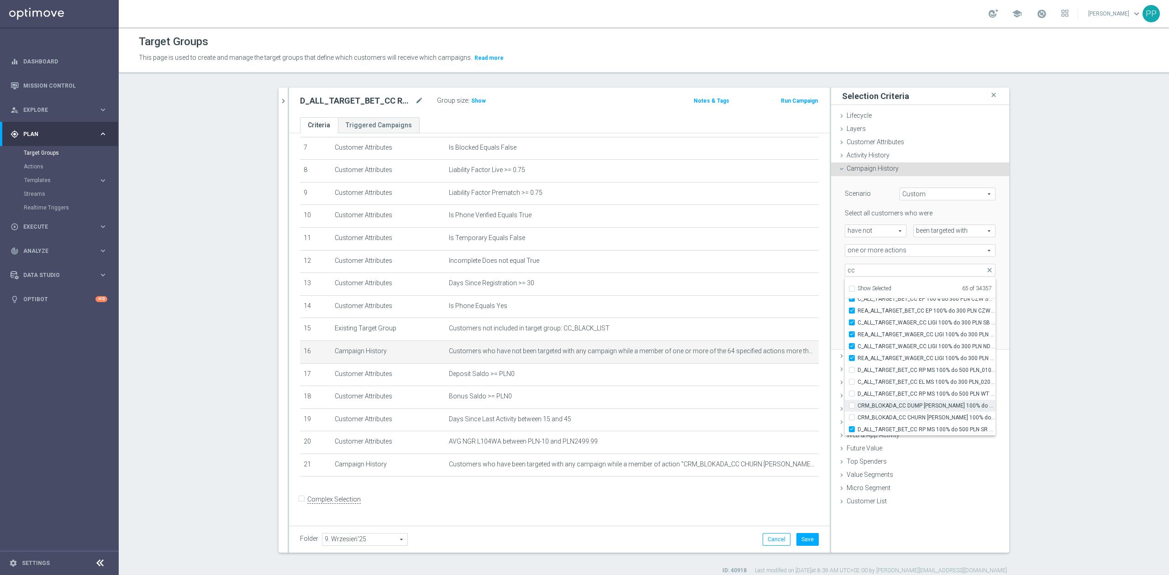
click at [936, 410] on label "CRM_BLOKADA_CC DUMP REPKA 100% do 500 PLN_040925" at bounding box center [927, 406] width 138 height 12
click at [858, 409] on input "CRM_BLOKADA_CC DUMP REPKA 100% do 500 PLN_040925" at bounding box center [855, 406] width 6 height 6
checkbox input "true"
type input "Selected 66 of 34357"
click at [932, 430] on span "D_ALL_TARGET_BET_CC RP MS 100% do 500 PLN SR PUSH_010925" at bounding box center [927, 429] width 138 height 7
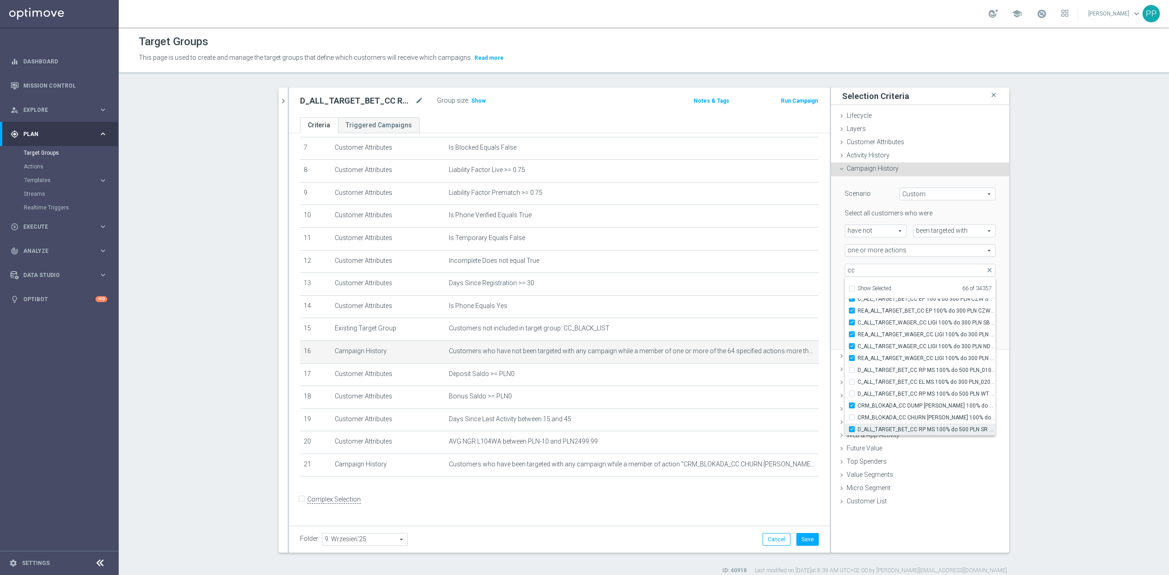
click at [858, 430] on input "D_ALL_TARGET_BET_CC RP MS 100% do 500 PLN SR PUSH_010925" at bounding box center [855, 429] width 6 height 6
checkbox input "false"
type input "Selected 65 of 34357"
click at [914, 392] on span "D_ALL_TARGET_BET_CC RP MS 100% do 500 PLN WT PUSH_010925" at bounding box center [927, 393] width 138 height 7
click at [858, 392] on input "D_ALL_TARGET_BET_CC RP MS 100% do 500 PLN WT PUSH_010925" at bounding box center [855, 394] width 6 height 6
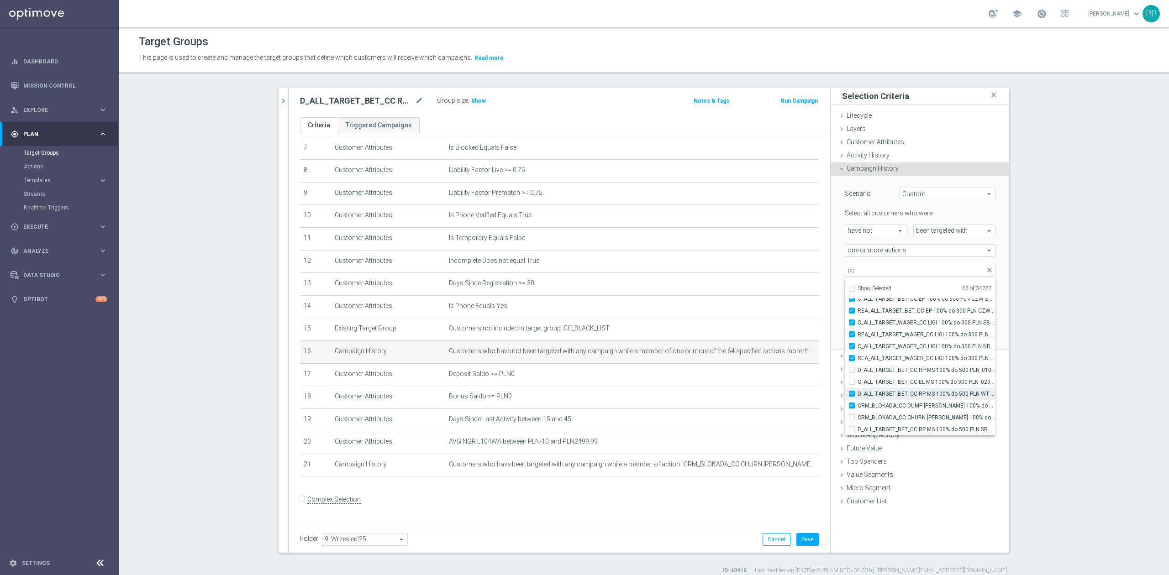
checkbox input "true"
type input "Selected 66 of 34357"
click at [914, 383] on span "C_ALL_TARGET_BET_CC EL MS 100% do 300 PLN_020925" at bounding box center [927, 382] width 138 height 7
click at [858, 383] on input "C_ALL_TARGET_BET_CC EL MS 100% do 300 PLN_020925" at bounding box center [855, 382] width 6 height 6
checkbox input "true"
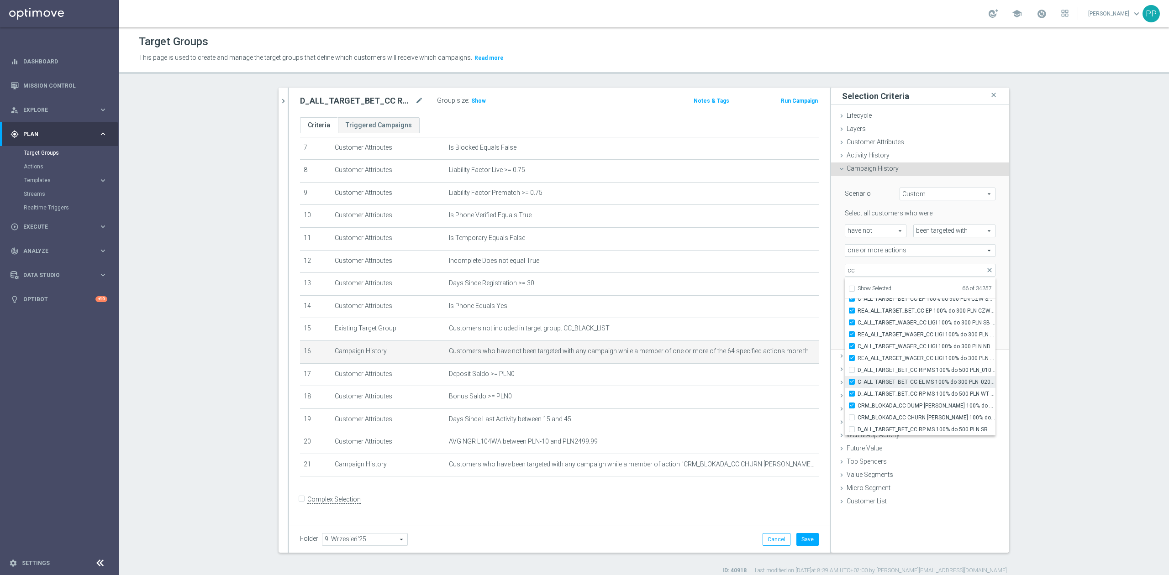
type input "Selected 67 of 34357"
click at [911, 374] on span "D_ALL_TARGET_BET_CC RP MS 100% do 500 PLN_010925" at bounding box center [927, 370] width 138 height 7
click at [858, 373] on input "D_ALL_TARGET_BET_CC RP MS 100% do 500 PLN_010925" at bounding box center [855, 370] width 6 height 6
checkbox input "true"
type input "Selected 68 of 34357"
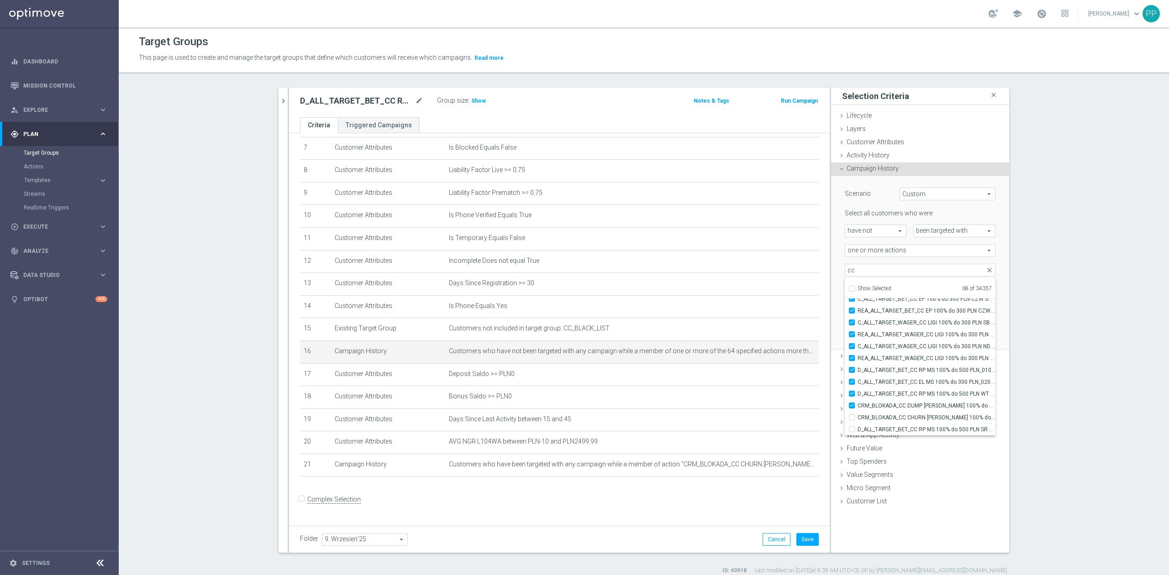
click at [838, 280] on div "Scenario Custom Custom arrow_drop_down search Select all customers who were hav…" at bounding box center [920, 262] width 164 height 173
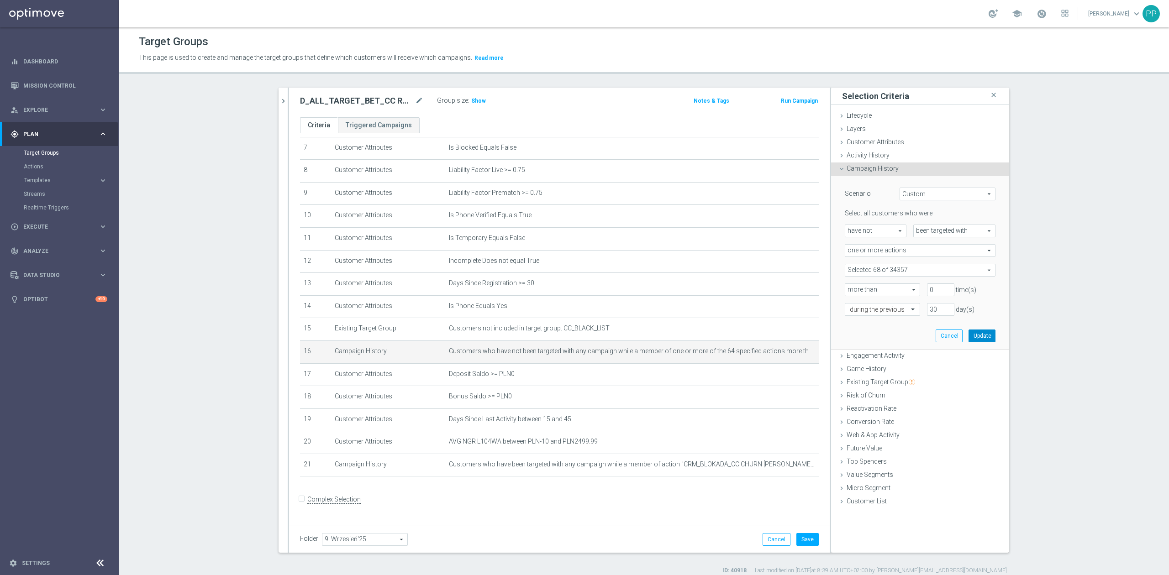
click at [972, 338] on button "Update" at bounding box center [981, 336] width 27 height 13
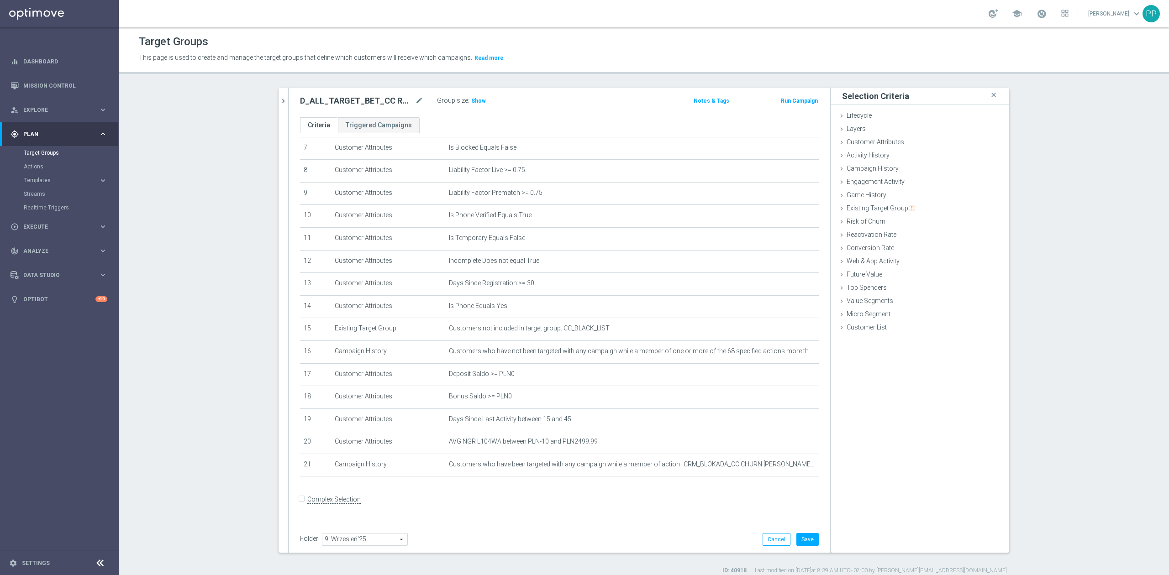
click at [316, 103] on h2 "D_ALL_TARGET_BET_CC RPOL 100% do 300 PLN_040925" at bounding box center [356, 100] width 113 height 11
click at [410, 101] on div "D_ALL_TARGET_BET_CC RPOL 100% do 300 PLN_040925 mode_edit" at bounding box center [361, 100] width 123 height 11
click at [415, 101] on icon "mode_edit" at bounding box center [419, 100] width 8 height 11
click at [385, 100] on input "D_ALL_TARGET_BET_CC RPOL 100% do 300 PLN_040925" at bounding box center [361, 101] width 123 height 13
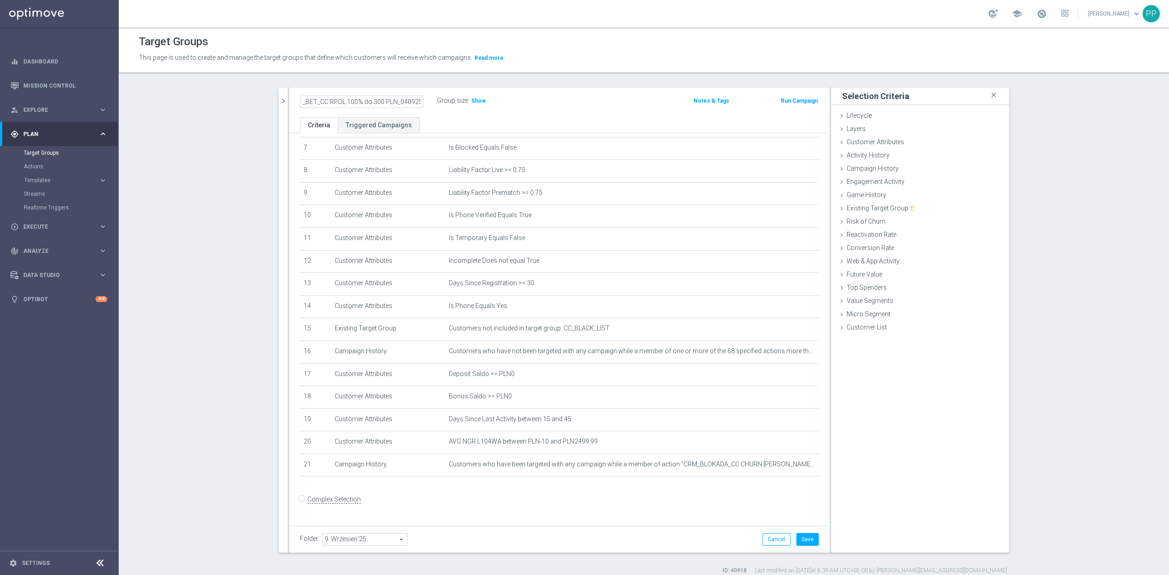
scroll to position [0, 0]
drag, startPoint x: 295, startPoint y: 99, endPoint x: 249, endPoint y: 101, distance: 45.3
click at [244, 100] on section "search more_vert Prioritize Customer Target Groups library_add create_new_folder" at bounding box center [644, 331] width 1050 height 487
click at [304, 102] on input "D_ALL_TARGET_BET_CC RPOL 100% do 300 PLN_040925" at bounding box center [361, 101] width 123 height 13
type input "C_ALL_TARGET_BET_CC RPOL 100% do 300 PLN_040925"
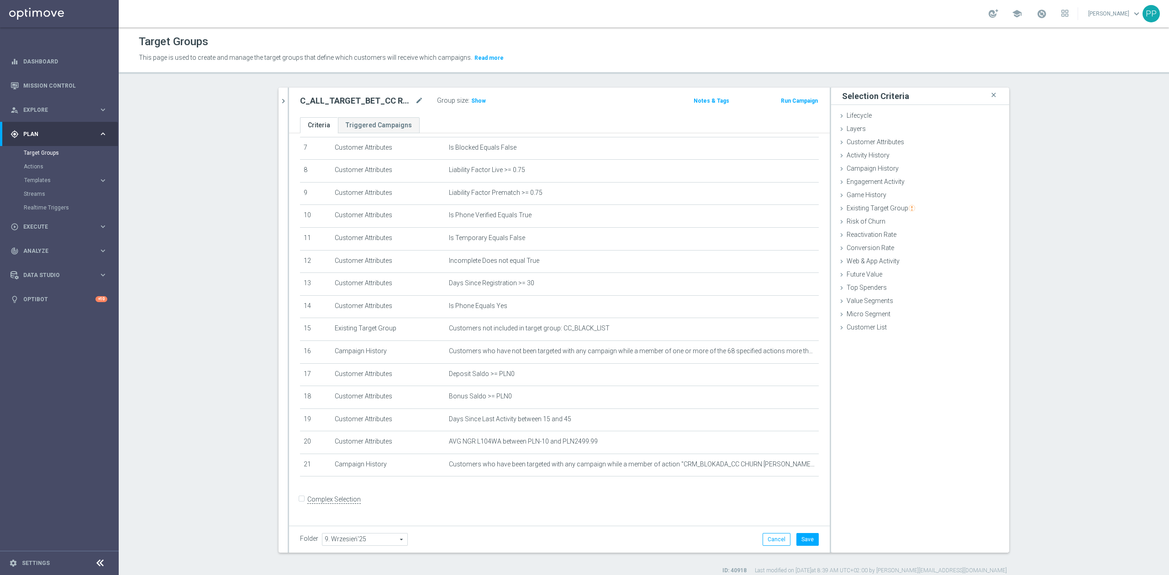
scroll to position [8, 0]
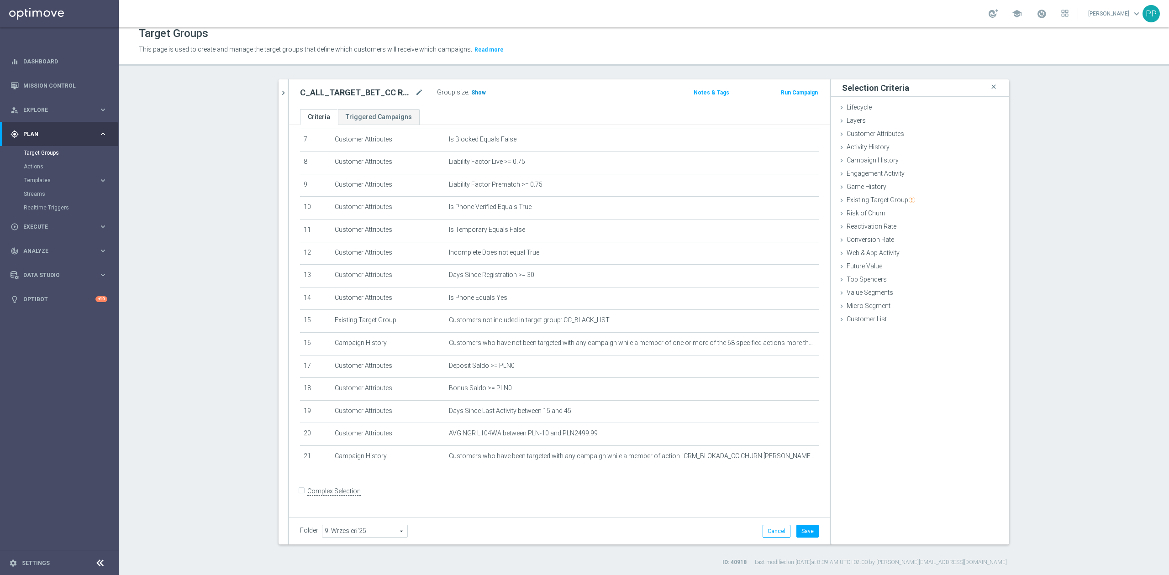
click at [472, 94] on span "Show" at bounding box center [478, 92] width 15 height 6
click at [800, 529] on button "Save" at bounding box center [807, 531] width 22 height 13
drag, startPoint x: 846, startPoint y: 138, endPoint x: 859, endPoint y: 152, distance: 19.4
click at [846, 138] on div "Customer Attributes done selection updated" at bounding box center [920, 135] width 178 height 14
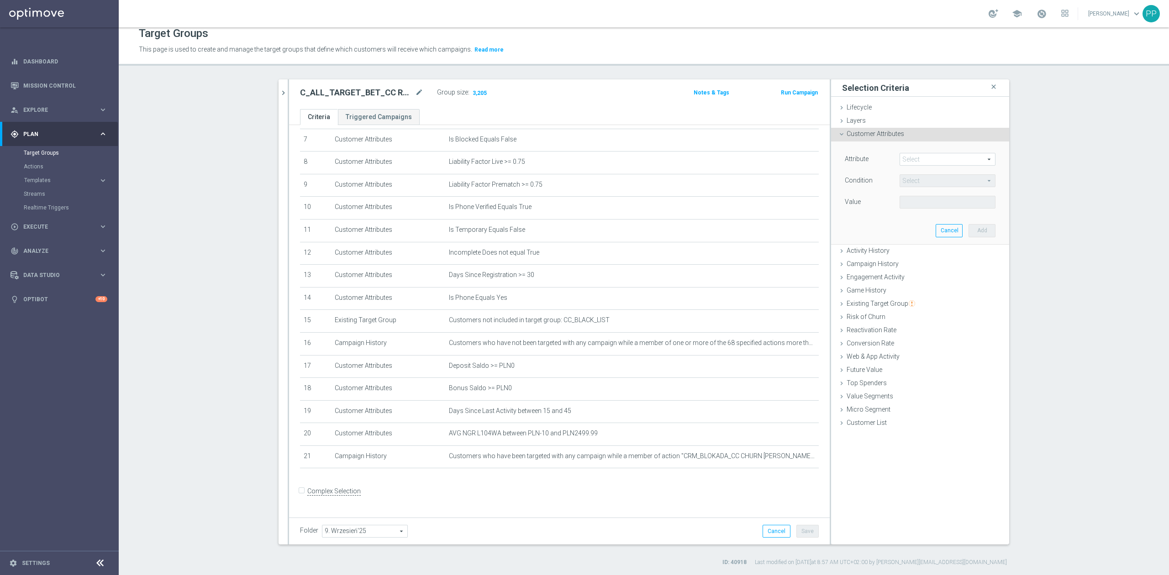
click at [917, 158] on span at bounding box center [947, 159] width 95 height 12
click at [0, 0] on input "search" at bounding box center [0, 0] width 0 height 0
type input "lifetime acti"
click at [931, 172] on span "Lifetime Activity Ratio" at bounding box center [947, 172] width 87 height 7
type input "Lifetime Activity Ratio"
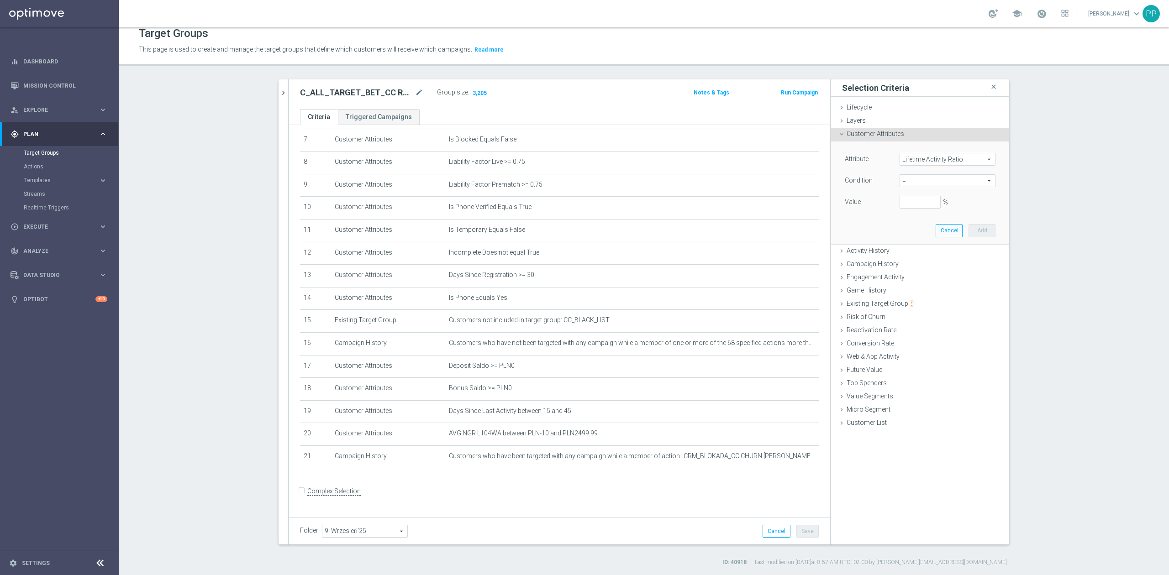
click at [931, 176] on span "=" at bounding box center [947, 181] width 95 height 12
click at [931, 258] on label ">=" at bounding box center [948, 254] width 96 height 12
type input ">="
click at [917, 205] on input "%" at bounding box center [920, 202] width 41 height 13
click at [973, 232] on button "Add" at bounding box center [981, 230] width 27 height 13
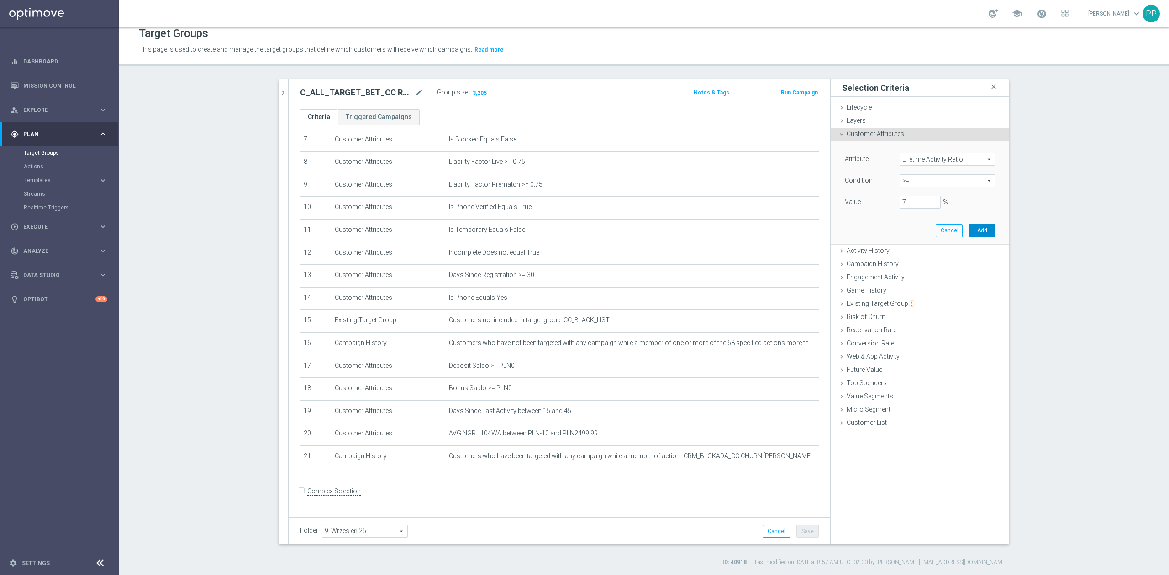
type input "0.07"
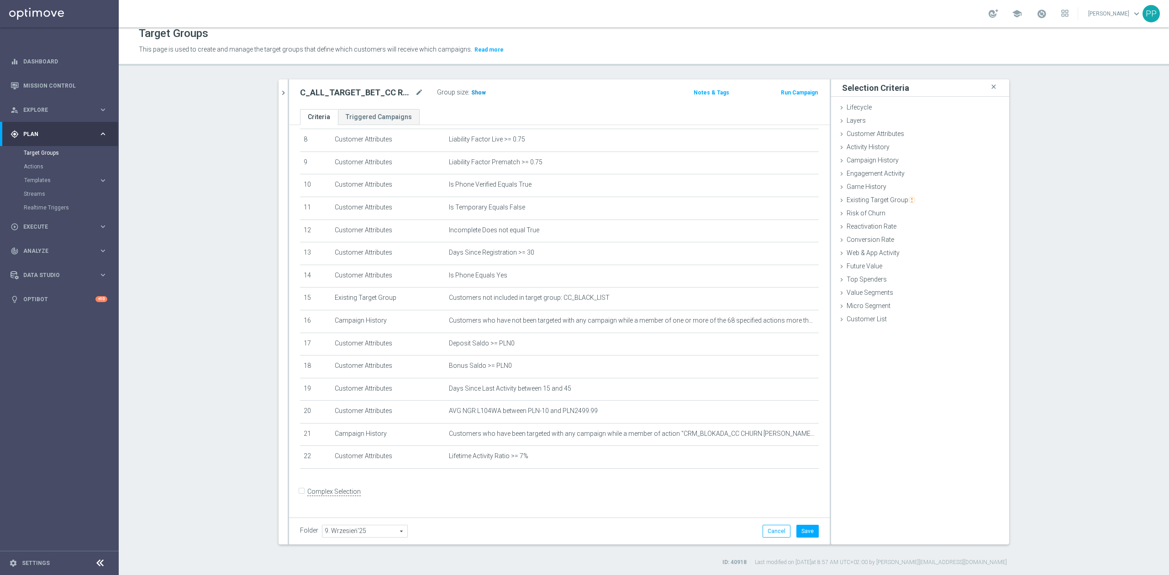
click at [479, 97] on h3 "Show" at bounding box center [478, 93] width 16 height 10
click at [786, 460] on icon "mode_edit" at bounding box center [789, 456] width 7 height 7
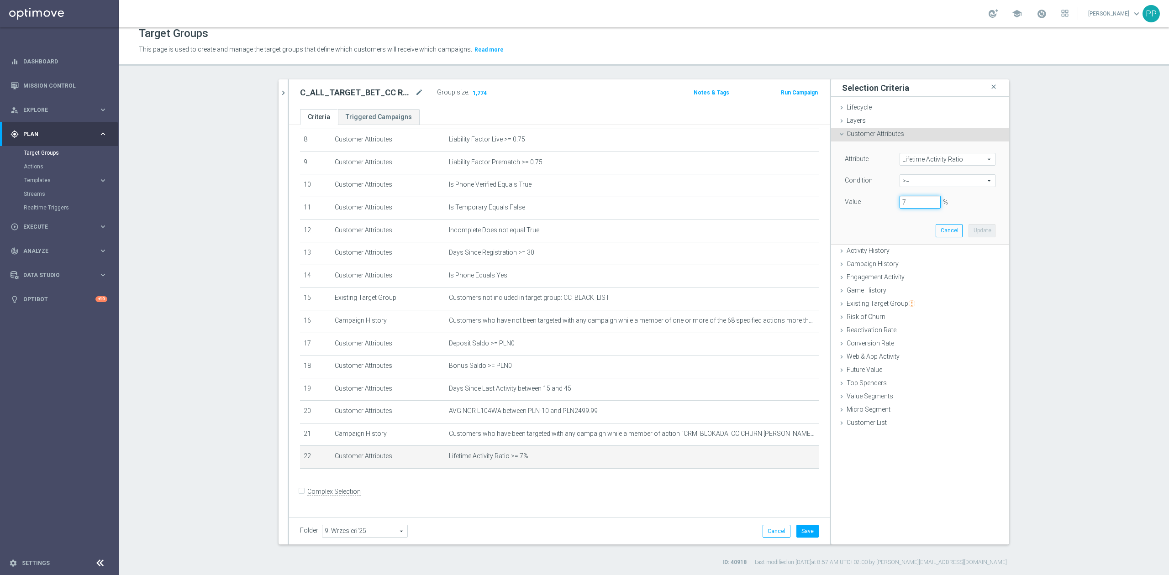
drag, startPoint x: 918, startPoint y: 207, endPoint x: 887, endPoint y: 201, distance: 31.6
click at [887, 201] on div "Value 7 %" at bounding box center [920, 203] width 164 height 15
click at [976, 233] on button "Update" at bounding box center [981, 230] width 27 height 13
type input "0.05"
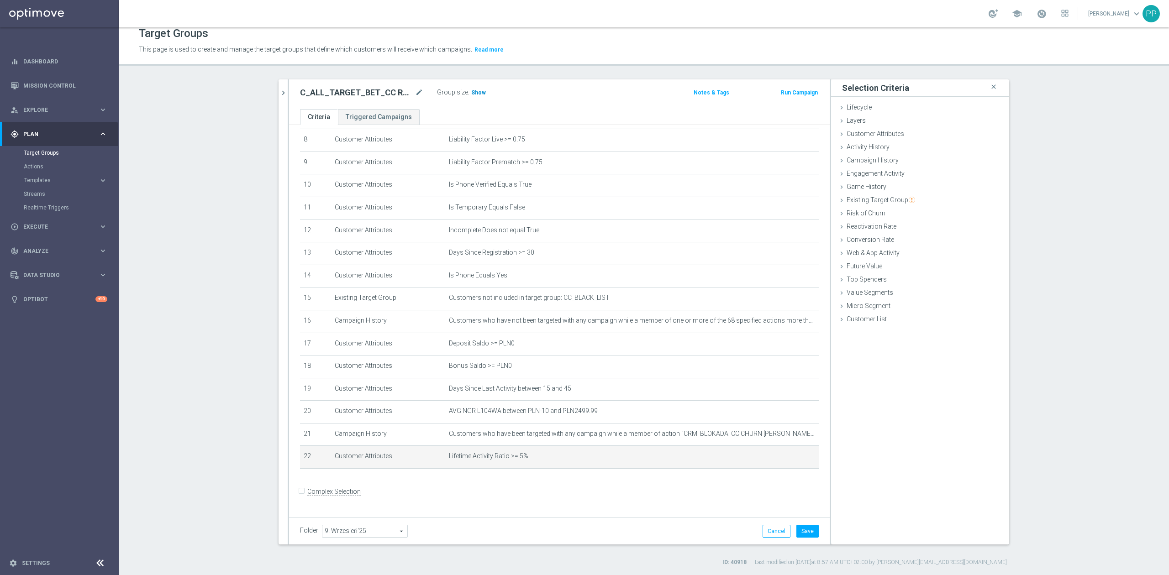
click at [471, 94] on span "Show" at bounding box center [478, 92] width 15 height 6
click at [807, 534] on button "Save" at bounding box center [807, 531] width 22 height 13
click at [786, 460] on icon "mode_edit" at bounding box center [789, 456] width 7 height 7
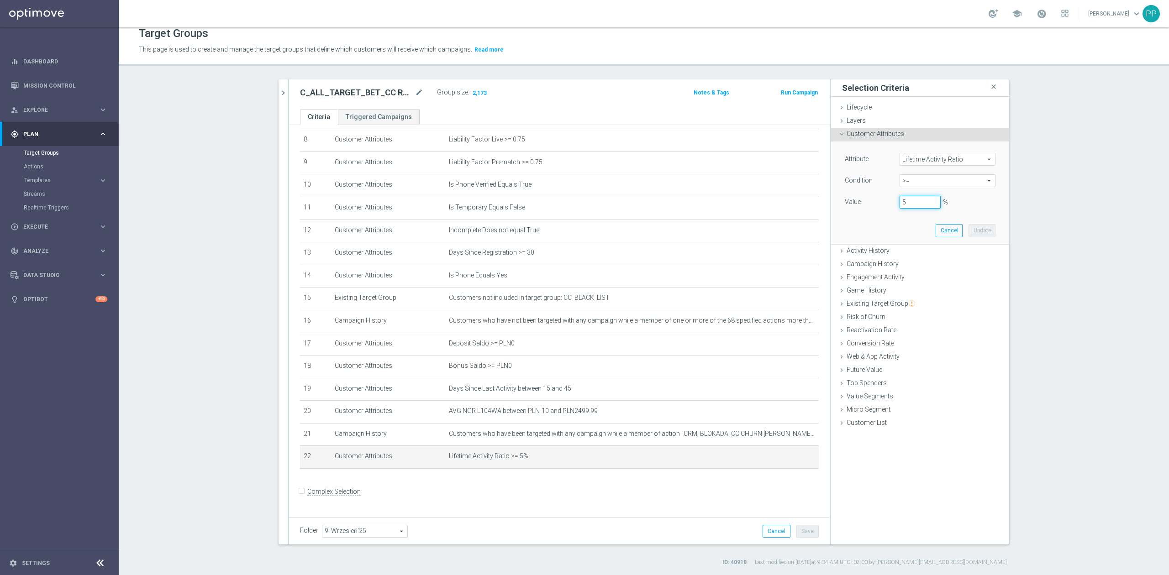
drag, startPoint x: 908, startPoint y: 205, endPoint x: 894, endPoint y: 205, distance: 14.2
click at [894, 205] on div "5 %" at bounding box center [920, 202] width 55 height 13
click at [968, 229] on button "Update" at bounding box center [981, 230] width 27 height 13
type input "0.055"
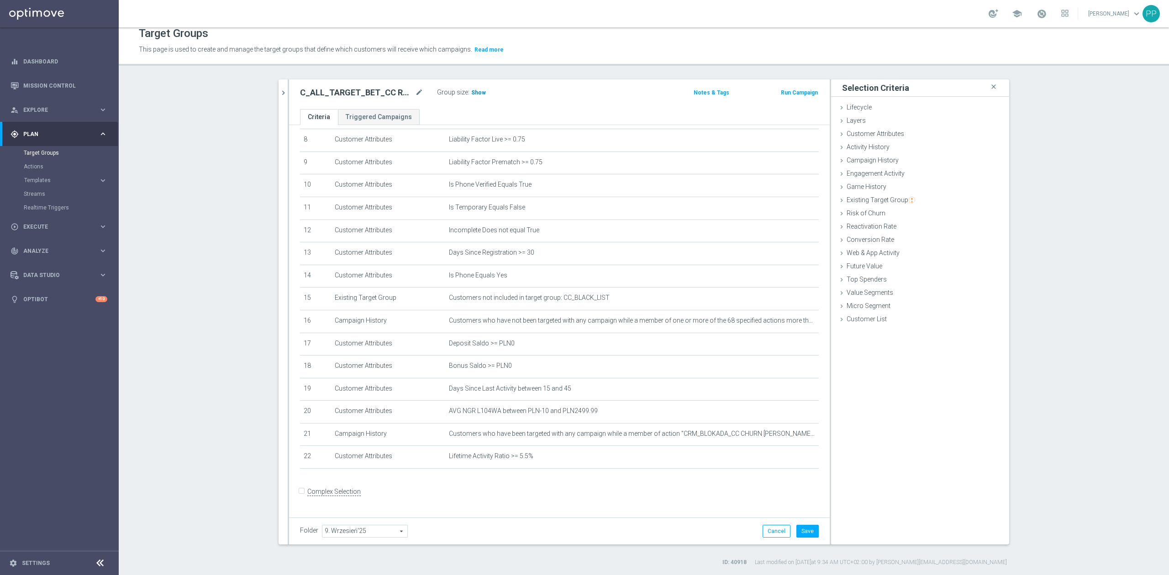
click at [475, 92] on span "Show" at bounding box center [478, 92] width 15 height 6
click at [786, 460] on icon "mode_edit" at bounding box center [789, 456] width 7 height 7
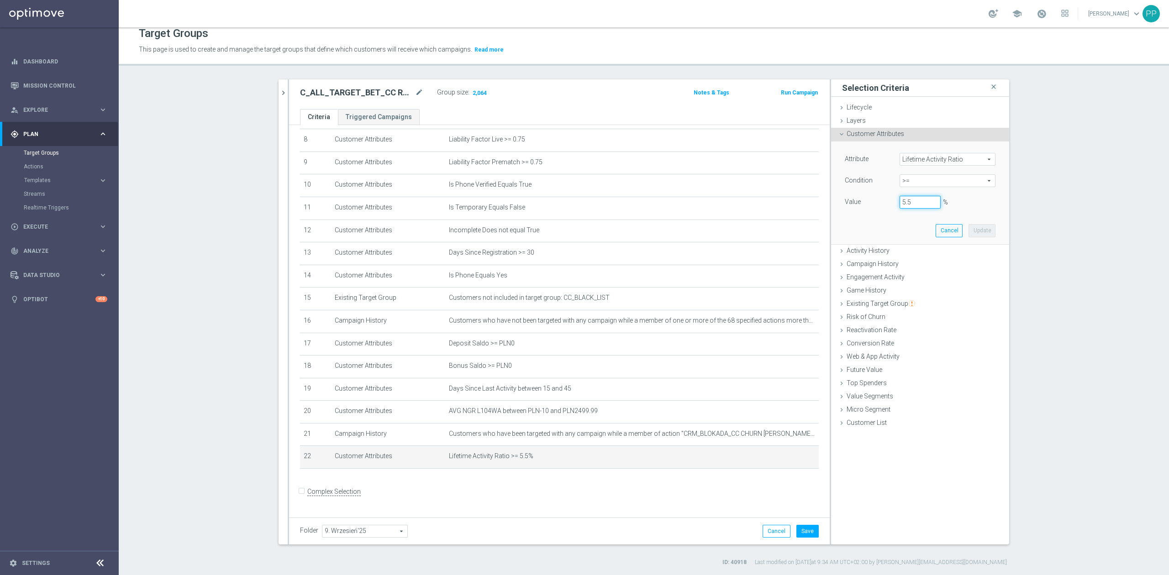
drag, startPoint x: 908, startPoint y: 204, endPoint x: 895, endPoint y: 201, distance: 13.5
click at [900, 201] on input "5.5" at bounding box center [920, 202] width 41 height 13
click at [979, 231] on button "Update" at bounding box center [981, 230] width 27 height 13
type input "0.06"
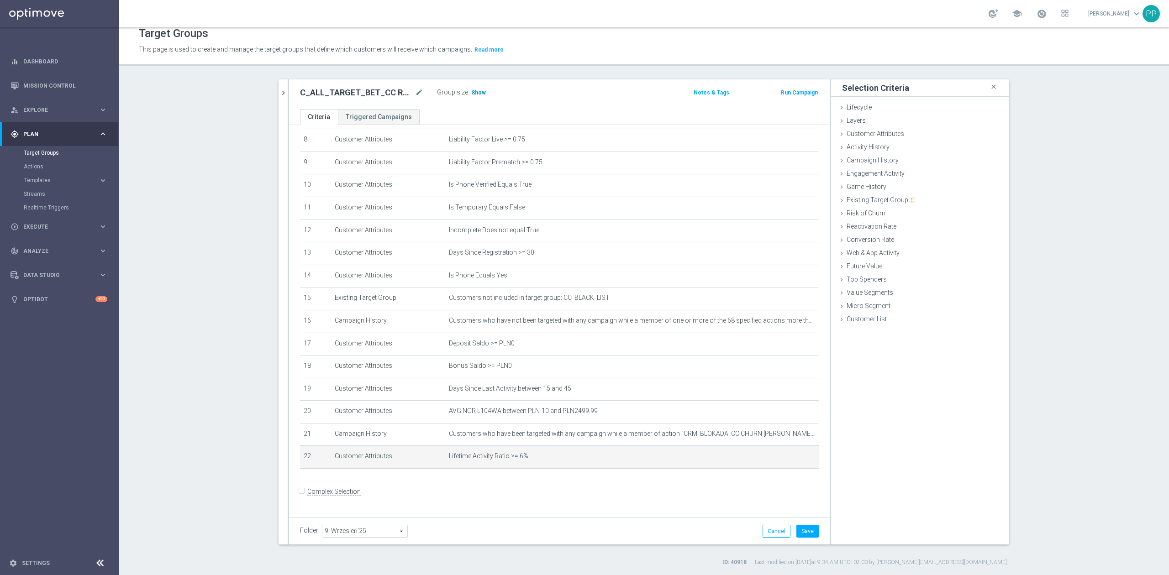
click at [471, 93] on span "Show" at bounding box center [478, 92] width 15 height 6
click at [786, 460] on icon "mode_edit" at bounding box center [789, 456] width 7 height 7
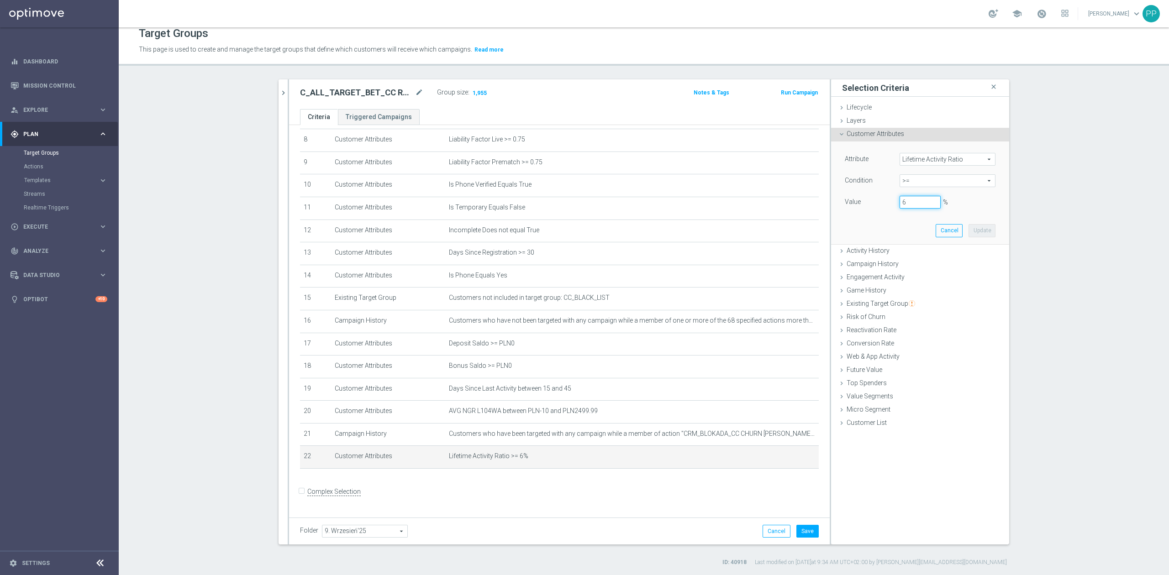
drag, startPoint x: 905, startPoint y: 203, endPoint x: 895, endPoint y: 201, distance: 9.7
click at [900, 201] on input "6" at bounding box center [920, 202] width 41 height 13
click at [976, 234] on button "Update" at bounding box center [981, 230] width 27 height 13
type input "0.057999999999999996"
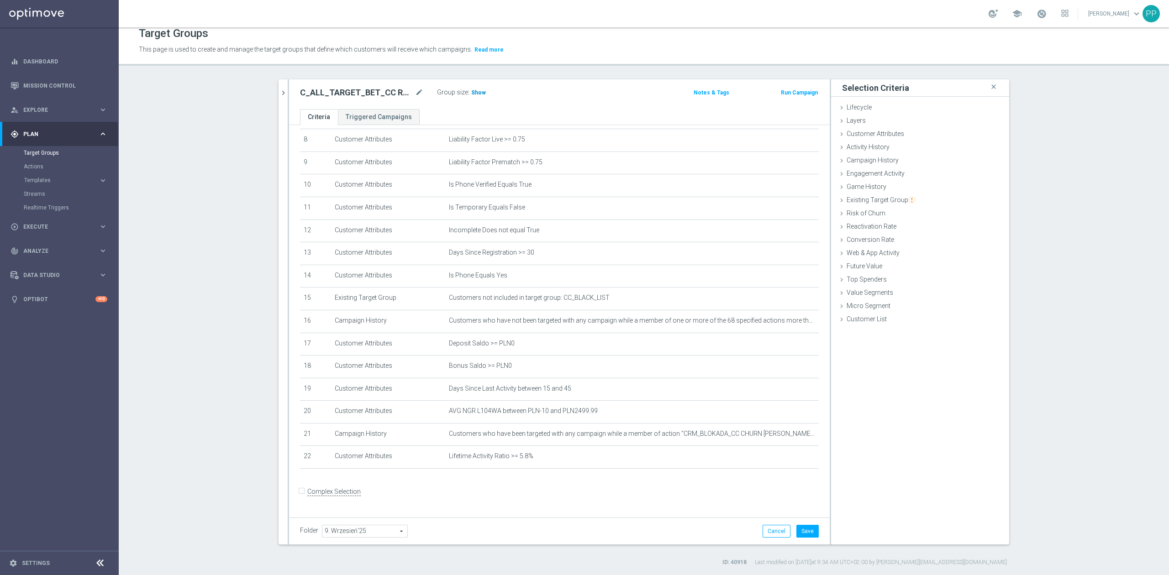
click at [472, 94] on span "Show" at bounding box center [478, 92] width 15 height 6
click at [786, 460] on icon "mode_edit" at bounding box center [789, 456] width 7 height 7
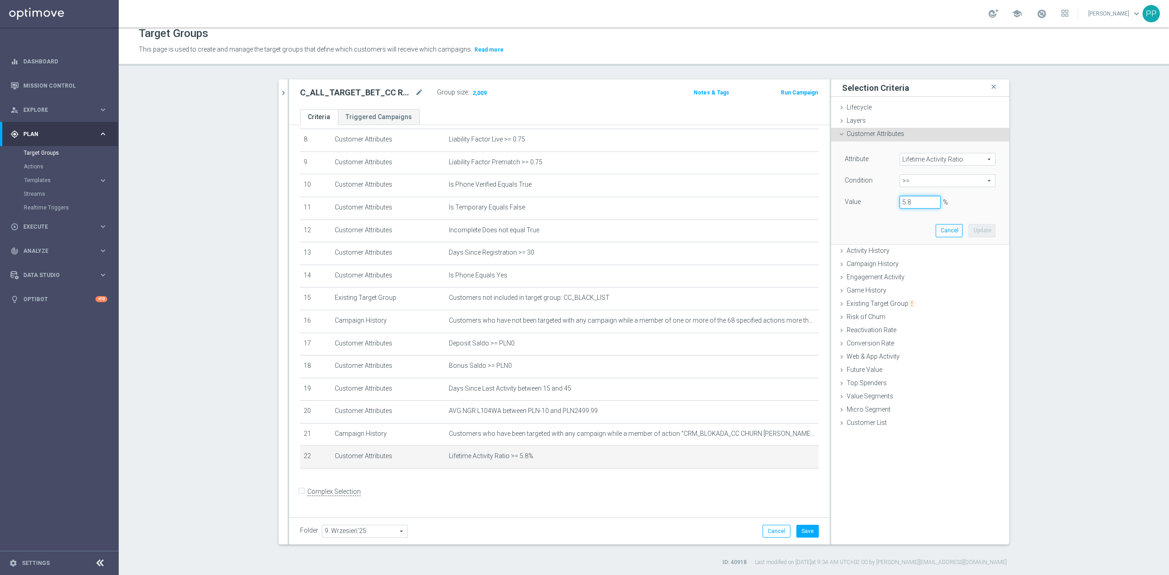
drag, startPoint x: 925, startPoint y: 205, endPoint x: 890, endPoint y: 201, distance: 34.9
click at [893, 201] on div "5.8 %" at bounding box center [920, 202] width 55 height 13
type input "5"
click at [972, 228] on button "Update" at bounding box center [981, 230] width 27 height 13
type input "0.05"
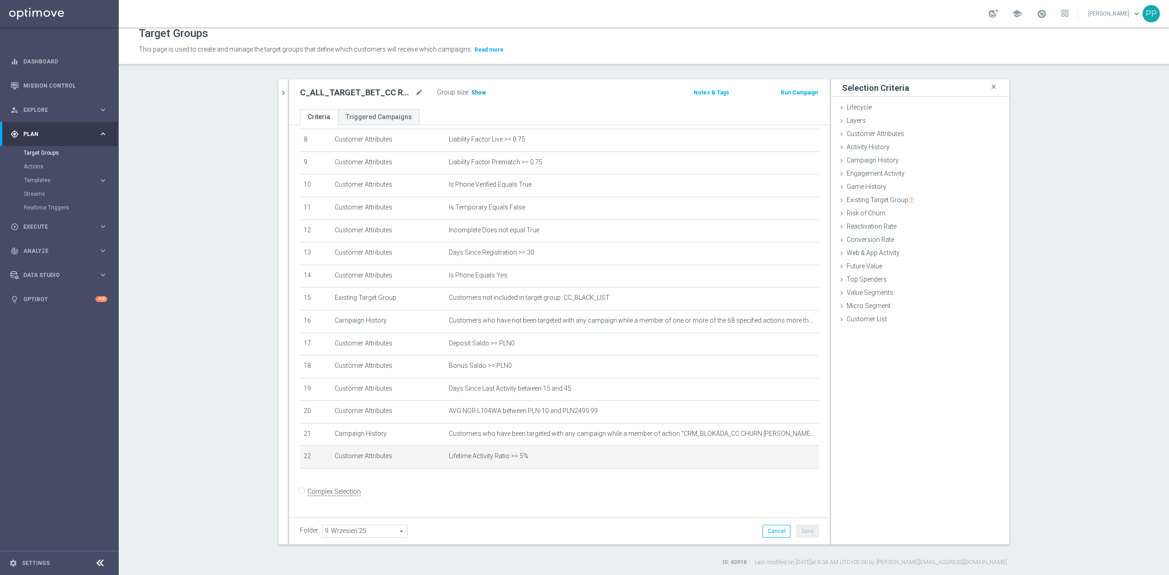
click at [474, 92] on span "Show" at bounding box center [478, 92] width 15 height 6
click at [0, 0] on icon "mode_edit" at bounding box center [0, 0] width 0 height 0
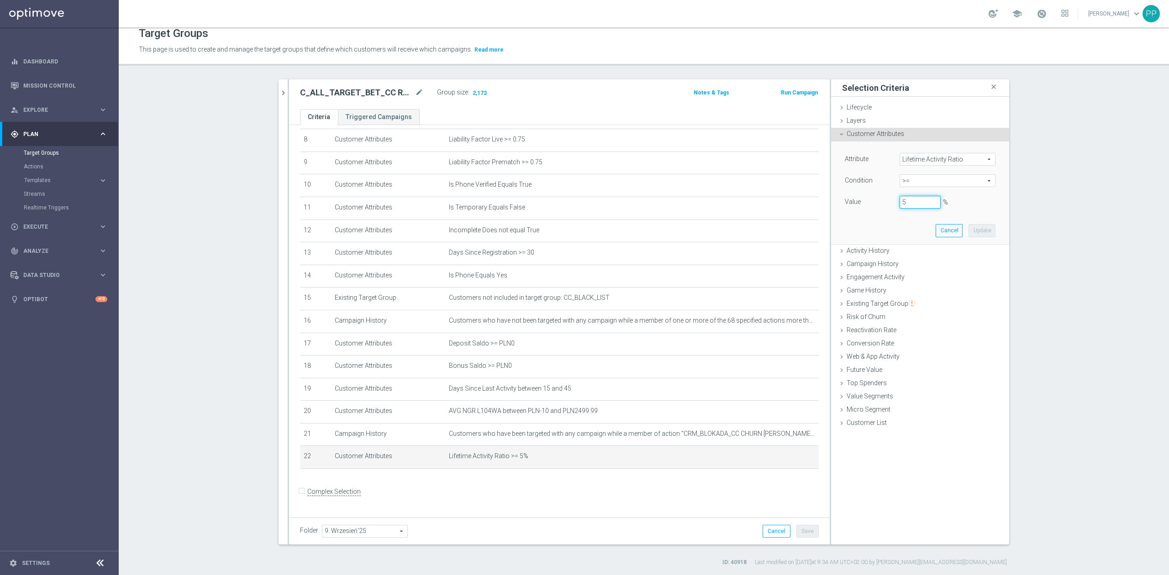
click at [900, 204] on input "5" at bounding box center [920, 202] width 41 height 13
click at [998, 231] on div "Attribute Lifetime Activity Ratio Lifetime Activity Ratio arrow_drop_down searc…" at bounding box center [920, 193] width 178 height 103
click at [993, 231] on div "Attribute Lifetime Activity Ratio Lifetime Activity Ratio arrow_drop_down searc…" at bounding box center [920, 193] width 164 height 102
click at [969, 233] on button "Update" at bounding box center [981, 230] width 27 height 13
type input "0.04"
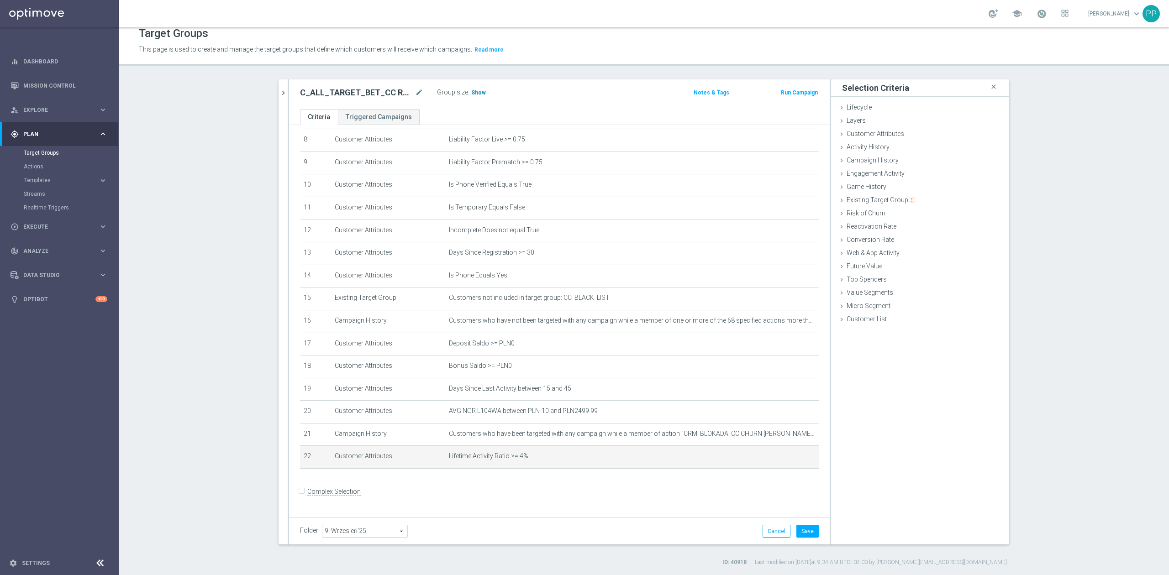
click at [475, 91] on span "Show" at bounding box center [478, 92] width 15 height 6
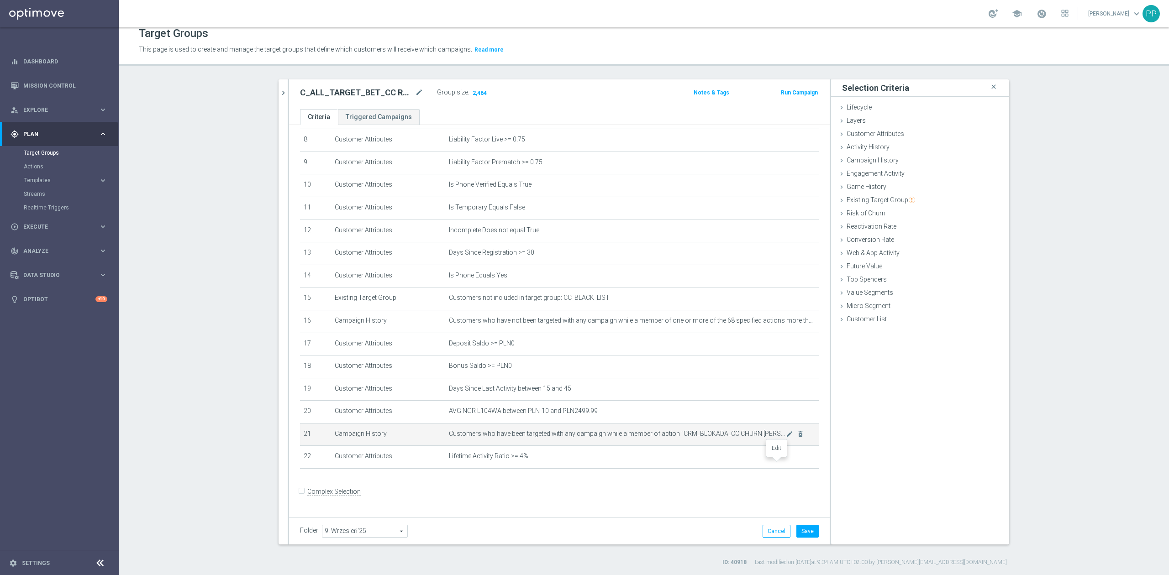
drag, startPoint x: 774, startPoint y: 464, endPoint x: 751, endPoint y: 449, distance: 28.1
click at [0, 0] on icon "mode_edit" at bounding box center [0, 0] width 0 height 0
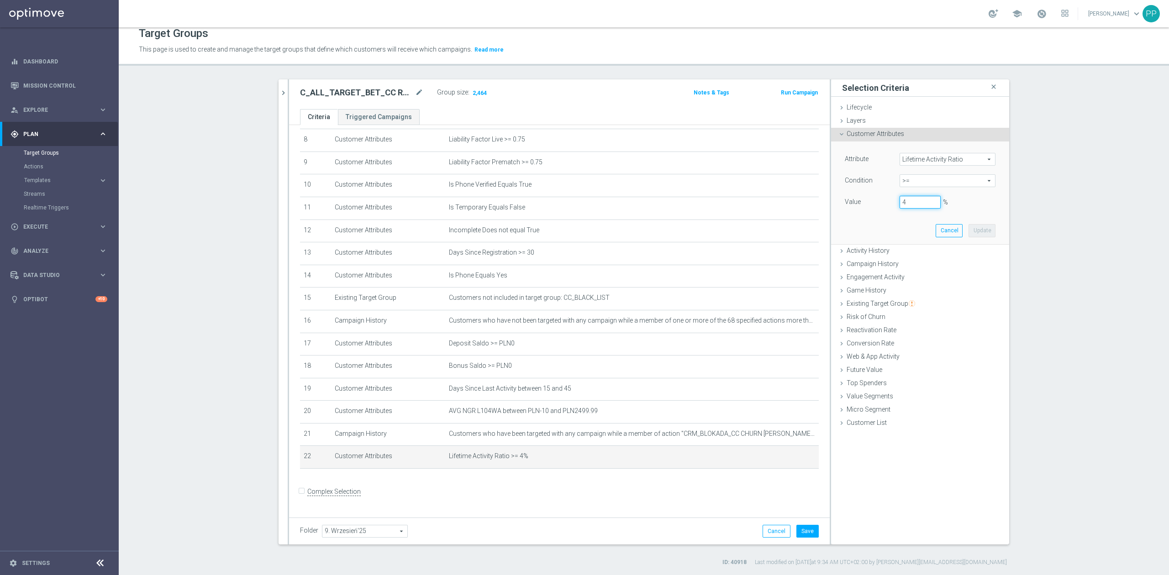
drag, startPoint x: 899, startPoint y: 201, endPoint x: 879, endPoint y: 198, distance: 19.4
click at [879, 198] on div "Value 4 %" at bounding box center [920, 203] width 164 height 15
click at [980, 231] on button "Update" at bounding box center [981, 230] width 27 height 13
type input "0.045"
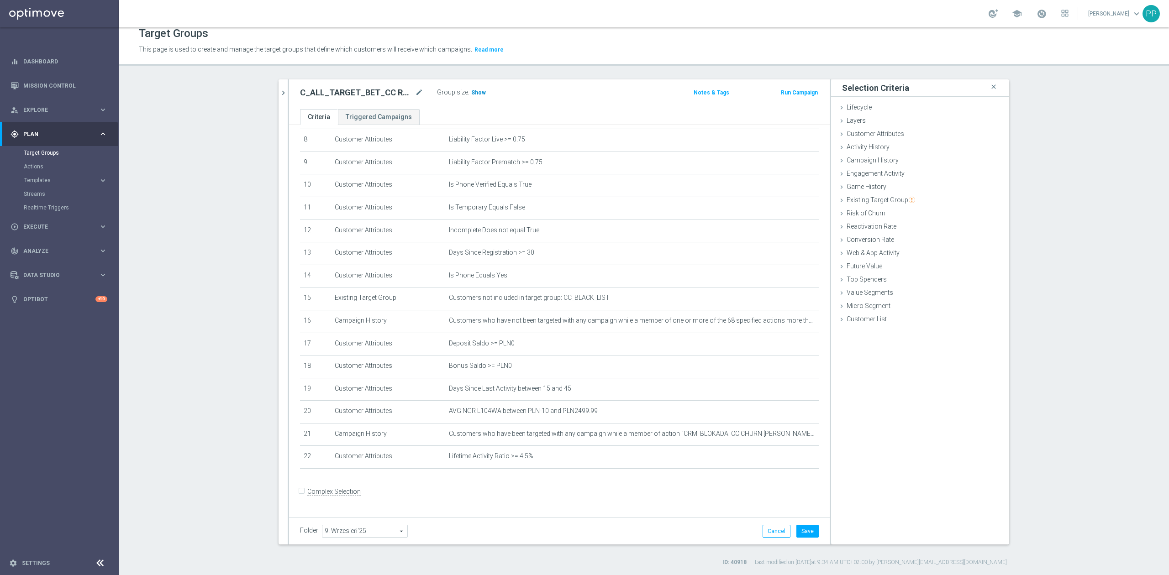
click at [473, 92] on span "Show" at bounding box center [478, 92] width 15 height 6
click at [786, 460] on icon "mode_edit" at bounding box center [789, 456] width 7 height 7
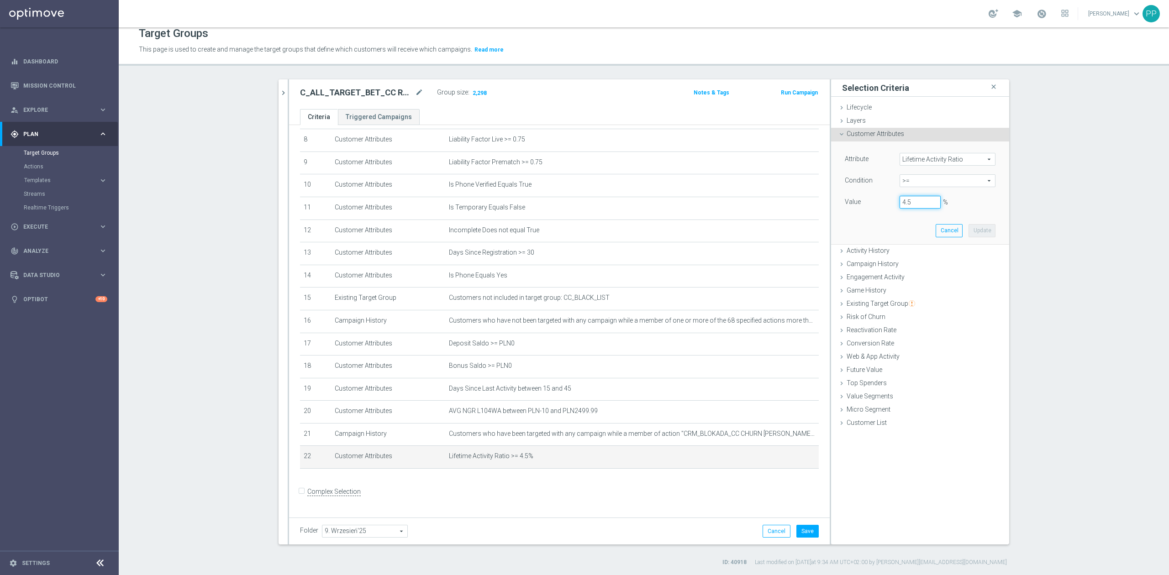
drag, startPoint x: 894, startPoint y: 206, endPoint x: 889, endPoint y: 205, distance: 5.6
click at [893, 205] on div "4.5 %" at bounding box center [920, 202] width 55 height 13
drag, startPoint x: 973, startPoint y: 229, endPoint x: 947, endPoint y: 220, distance: 28.0
click at [974, 229] on button "Update" at bounding box center [981, 230] width 27 height 13
type input "0.038"
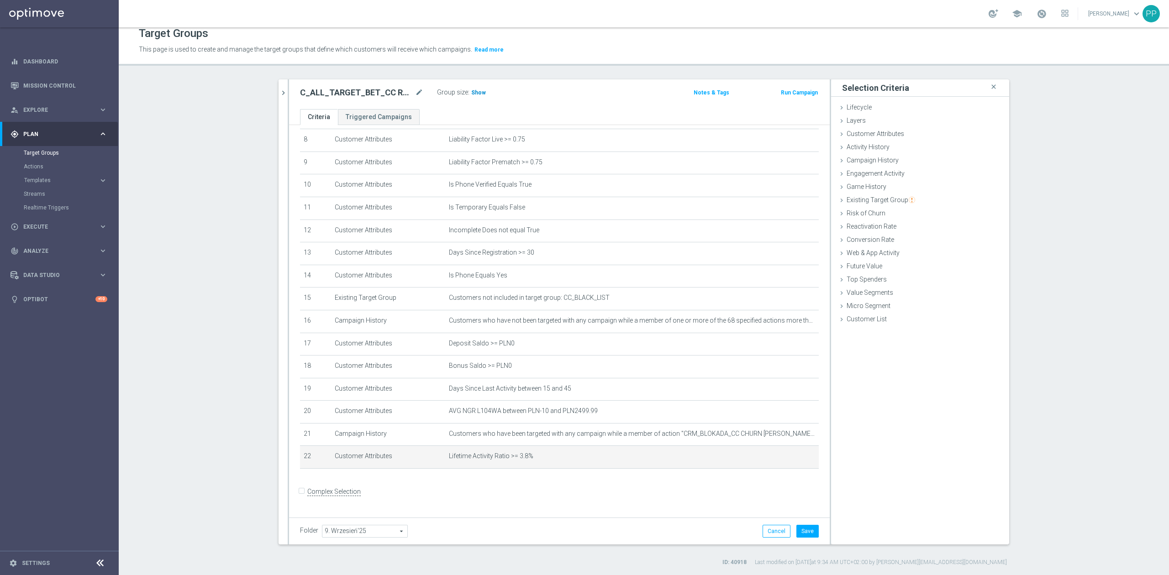
click at [472, 90] on span "Show" at bounding box center [478, 92] width 15 height 6
drag, startPoint x: 778, startPoint y: 463, endPoint x: 923, endPoint y: 278, distance: 235.2
click at [0, 0] on icon "mode_edit" at bounding box center [0, 0] width 0 height 0
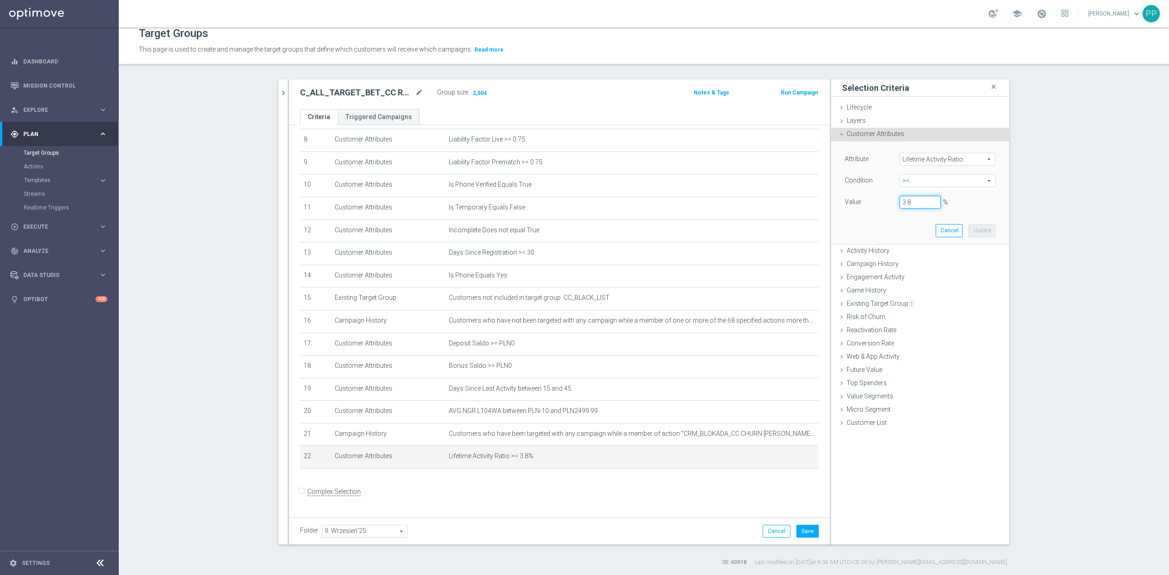
drag, startPoint x: 912, startPoint y: 204, endPoint x: 863, endPoint y: 203, distance: 49.8
click at [863, 203] on div "Value 3.8 %" at bounding box center [920, 203] width 164 height 15
click at [968, 227] on button "Update" at bounding box center [981, 230] width 27 height 13
type input "0.035"
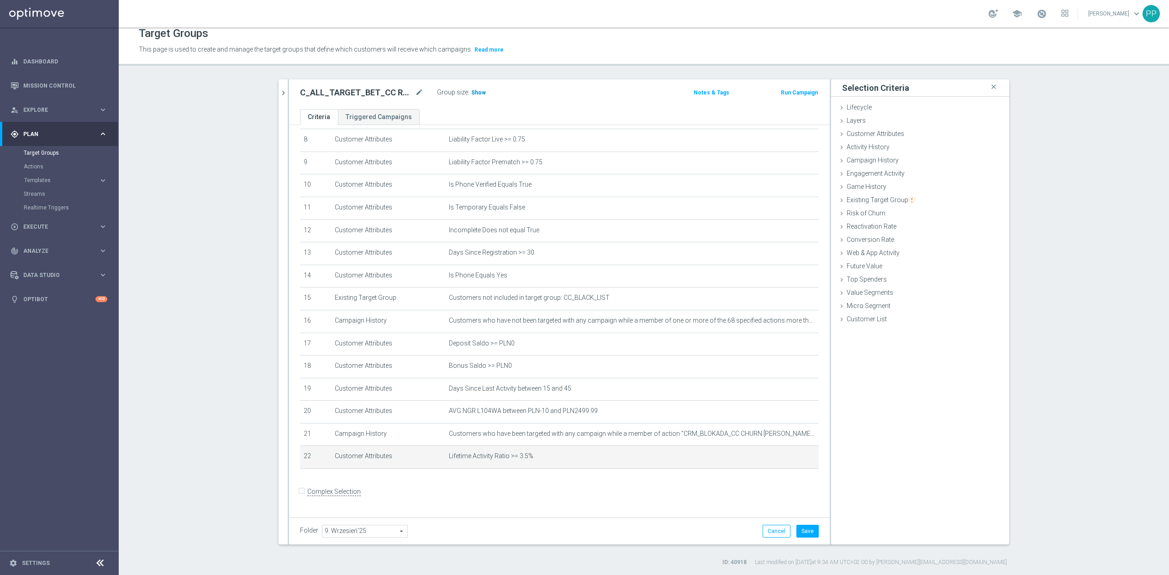
click at [473, 92] on span "Show" at bounding box center [478, 92] width 15 height 6
click at [799, 530] on button "Save" at bounding box center [807, 531] width 22 height 13
drag, startPoint x: 773, startPoint y: 466, endPoint x: 863, endPoint y: 349, distance: 148.1
click at [0, 0] on icon "mode_edit" at bounding box center [0, 0] width 0 height 0
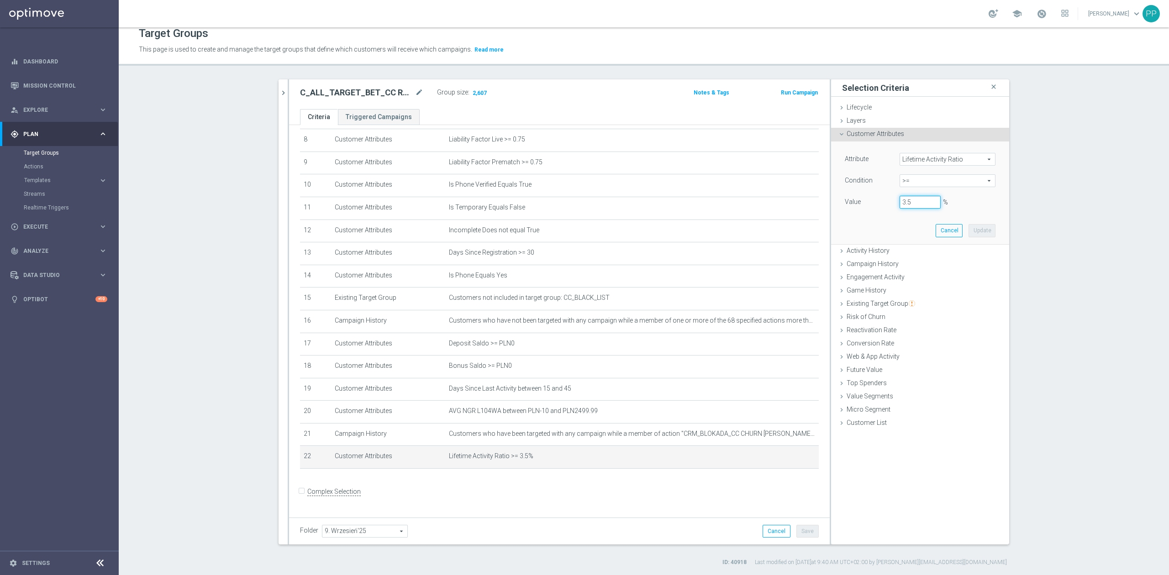
drag, startPoint x: 906, startPoint y: 205, endPoint x: 874, endPoint y: 204, distance: 32.4
click at [874, 204] on div "Value 3.5 %" at bounding box center [920, 203] width 164 height 15
click at [968, 232] on button "Update" at bounding box center [981, 230] width 27 height 13
type input "0.03"
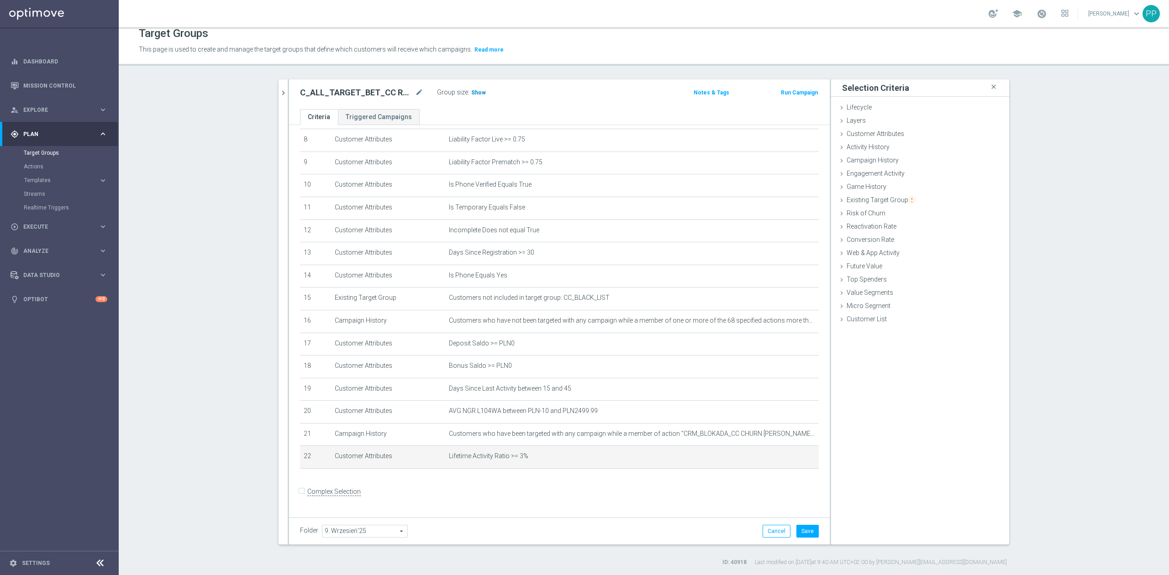
click at [478, 92] on span "Show" at bounding box center [478, 92] width 15 height 6
click at [796, 527] on button "Save" at bounding box center [807, 531] width 22 height 13
click at [415, 91] on icon "mode_edit" at bounding box center [419, 92] width 8 height 11
click at [499, 97] on div "Group size : 2,770" at bounding box center [482, 91] width 91 height 11
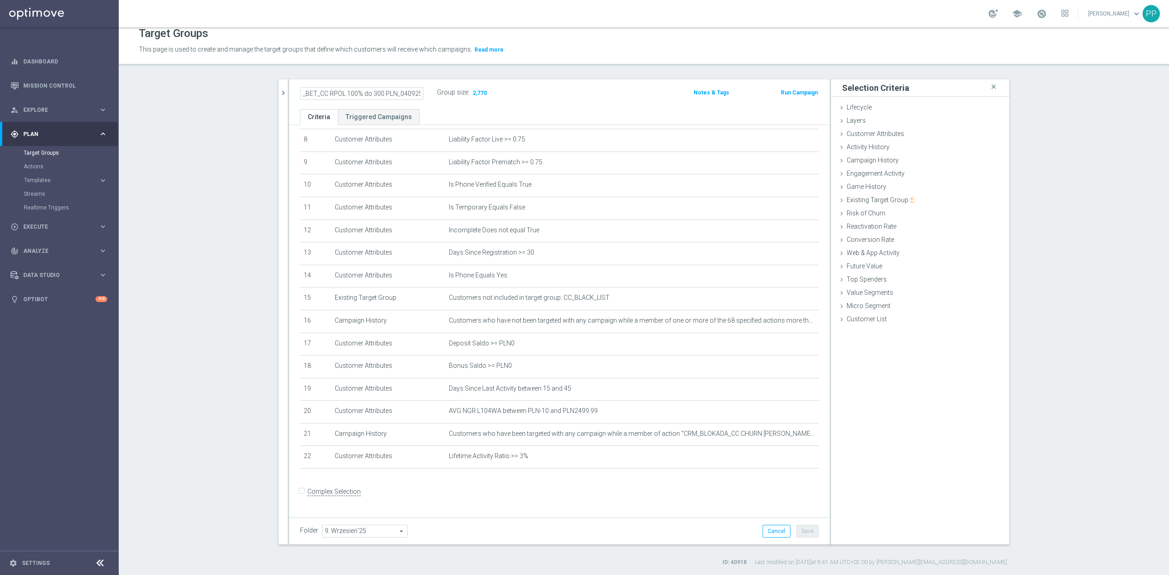
scroll to position [0, 0]
click at [773, 322] on div at bounding box center [776, 320] width 9 height 5
click at [786, 325] on icon "mode_edit" at bounding box center [789, 320] width 7 height 7
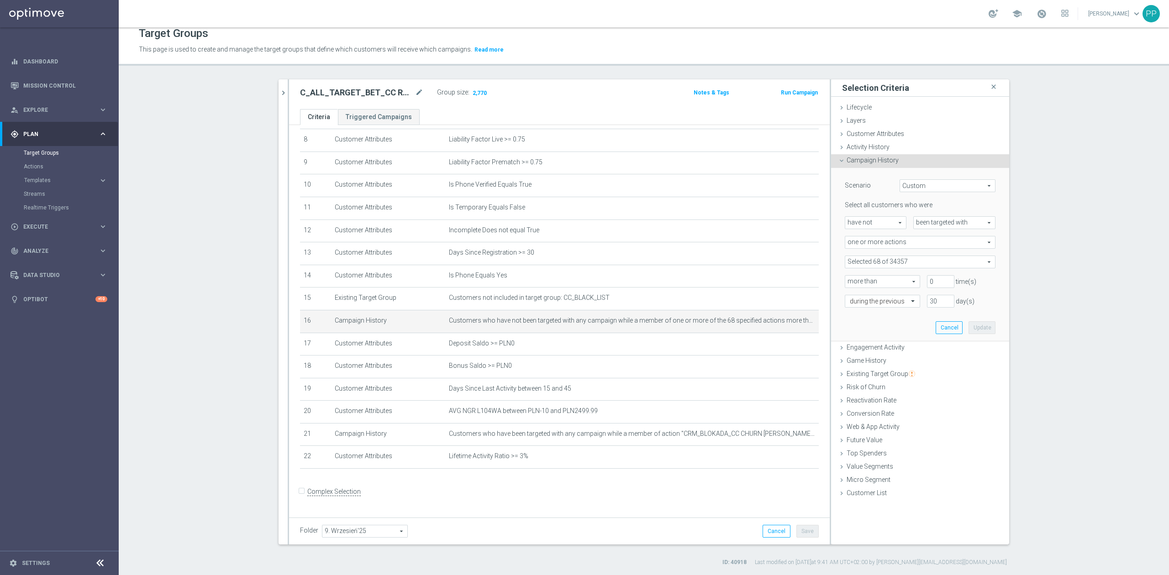
click at [866, 258] on span at bounding box center [920, 262] width 150 height 12
click at [867, 263] on input "search" at bounding box center [920, 262] width 151 height 13
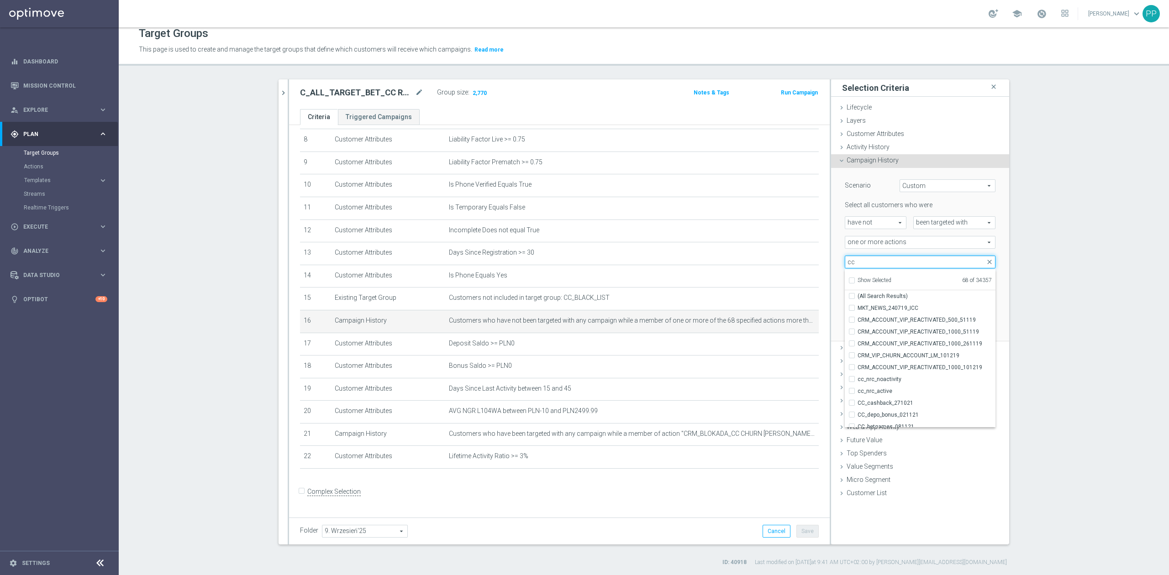
scroll to position [28534, 0]
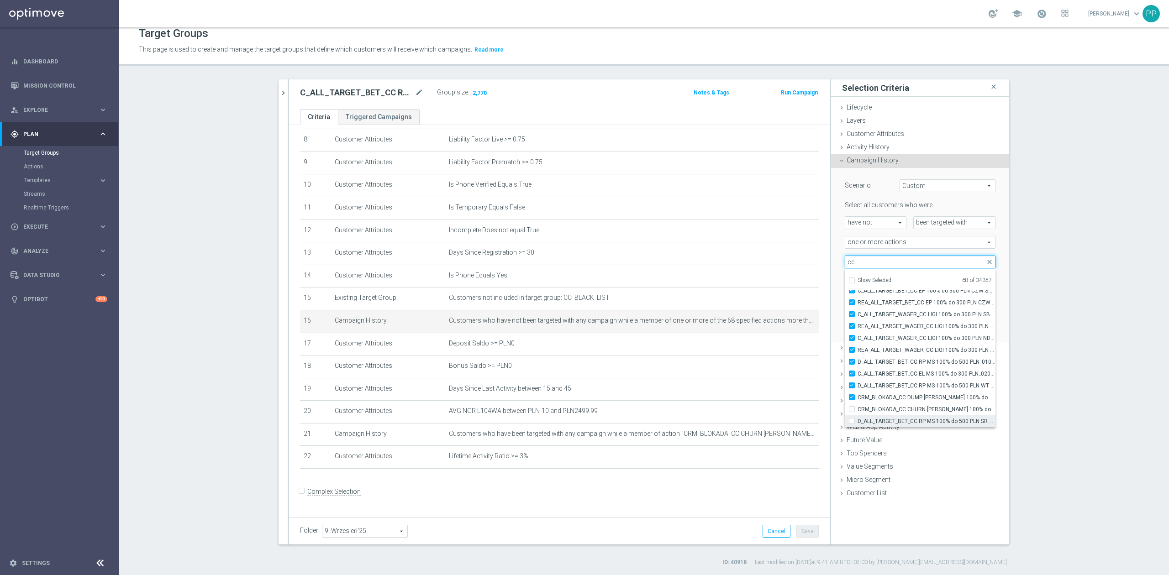
type input "cc"
click at [919, 418] on span "D_ALL_TARGET_BET_CC RP MS 100% do 500 PLN SR PUSH_010925" at bounding box center [927, 421] width 138 height 7
click at [858, 418] on input "D_ALL_TARGET_BET_CC RP MS 100% do 500 PLN SR PUSH_010925" at bounding box center [855, 421] width 6 height 6
checkbox input "true"
type input "Selected 69 of 34357"
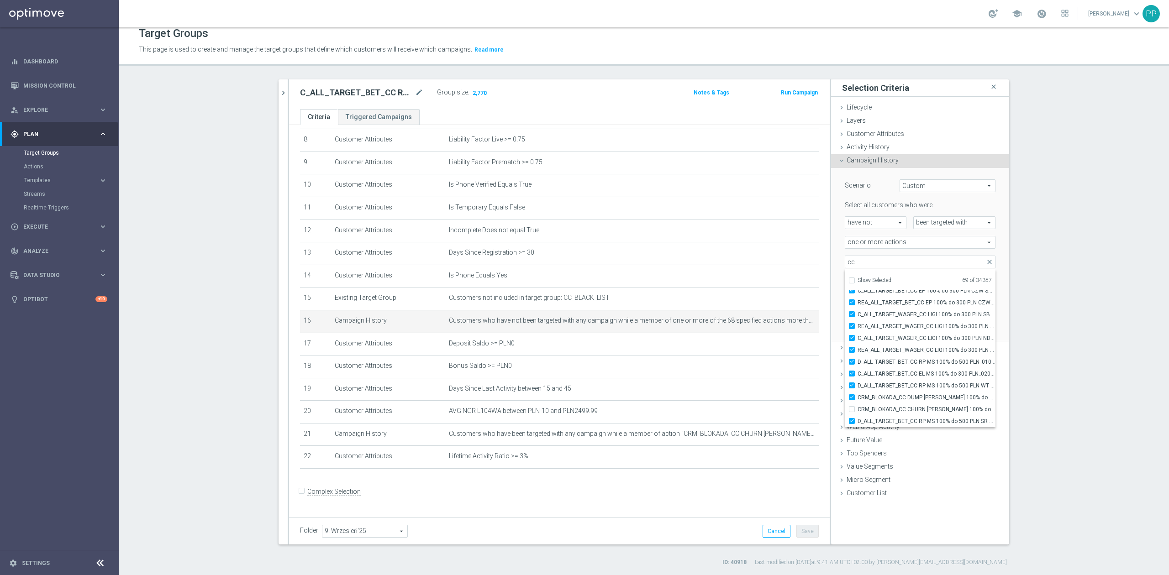
click at [1038, 387] on section "search more_vert Prioritize Customer Target Groups library_add create_new_folder" at bounding box center [644, 322] width 1050 height 487
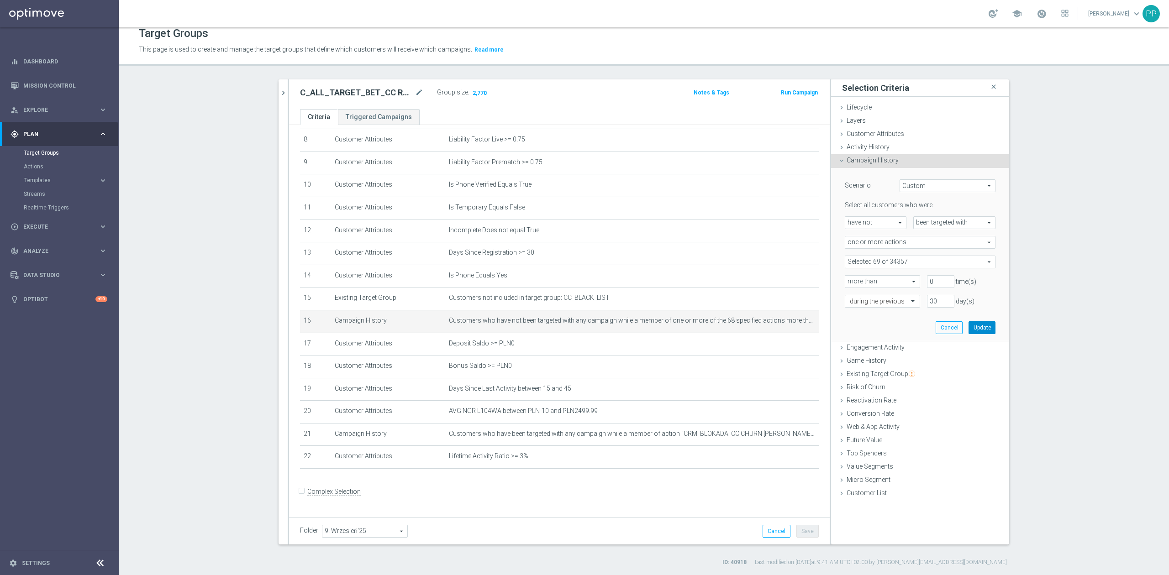
click at [981, 327] on button "Update" at bounding box center [981, 327] width 27 height 13
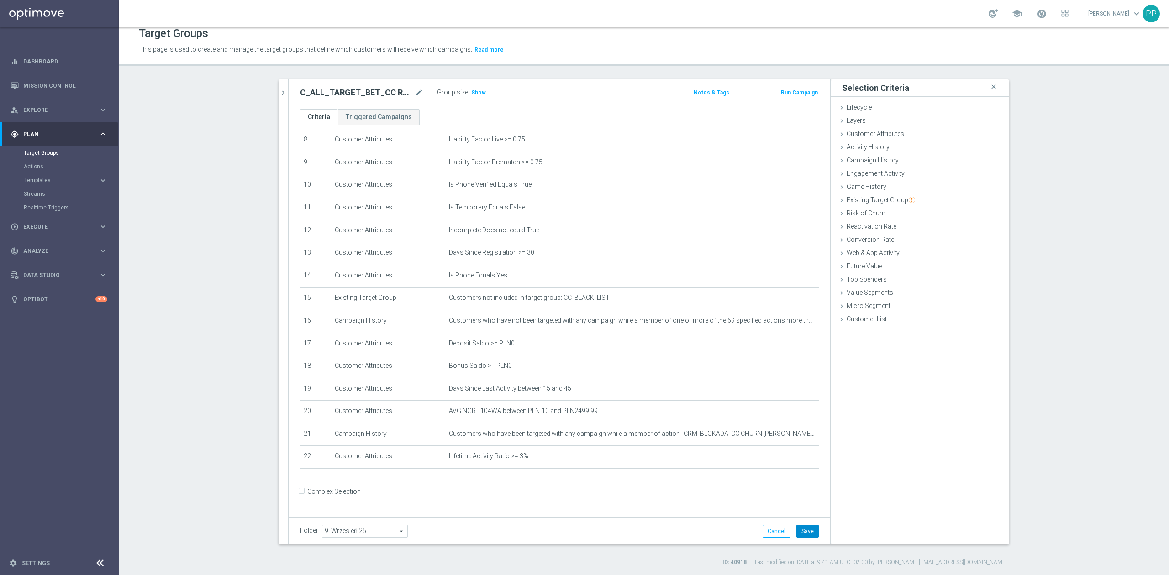
click at [801, 536] on button "Save" at bounding box center [807, 531] width 22 height 13
click at [49, 225] on span "Execute" at bounding box center [60, 226] width 75 height 5
click at [415, 91] on icon "mode_edit" at bounding box center [419, 92] width 8 height 11
click at [519, 72] on div "Target Groups This page is used to create and manage the target groups that def…" at bounding box center [644, 301] width 1050 height 548
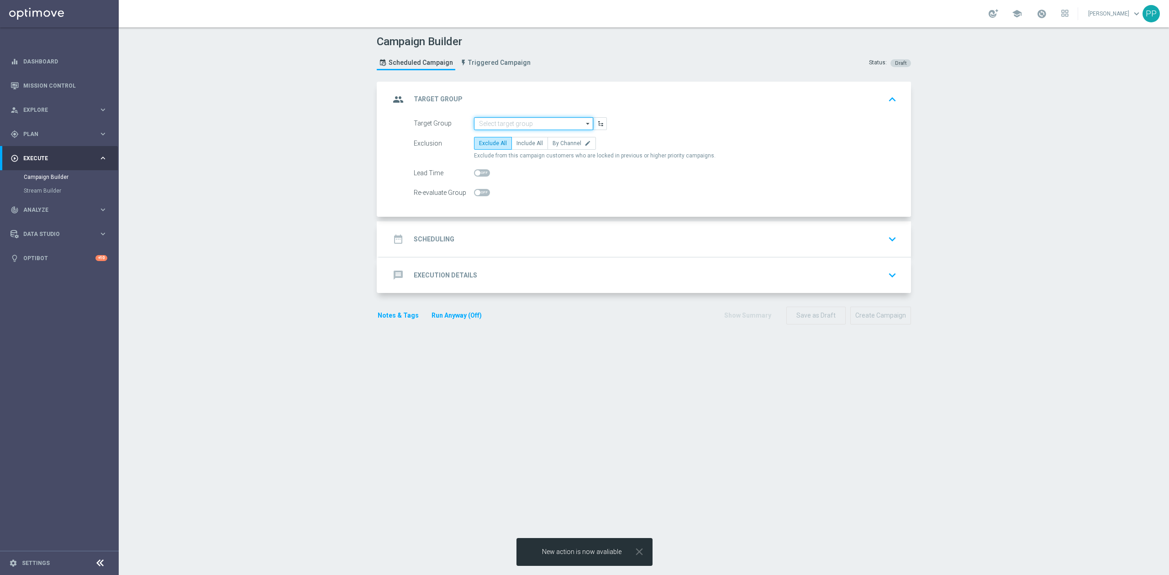
click at [527, 124] on input at bounding box center [533, 123] width 119 height 13
paste input "C_ALL_TARGET_BET_CC RPOL 100% do 300 PLN_040925"
click at [525, 134] on div "C_ALL_TARGET_BET_CC RPOL 100% do 300 PLN_040925" at bounding box center [534, 141] width 111 height 16
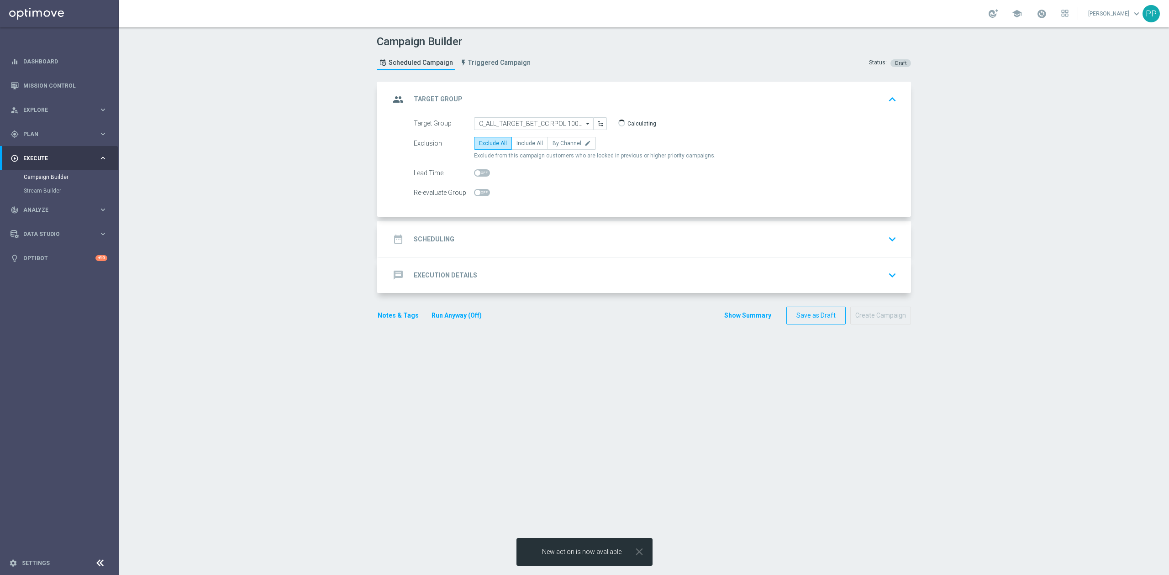
type input "C_ALL_TARGET_BET_CC RPOL 100% do 300 PLN_040925"
click at [559, 143] on span "By Channel" at bounding box center [567, 143] width 29 height 6
click at [558, 143] on input "By Channel edit" at bounding box center [556, 145] width 6 height 6
radio input "true"
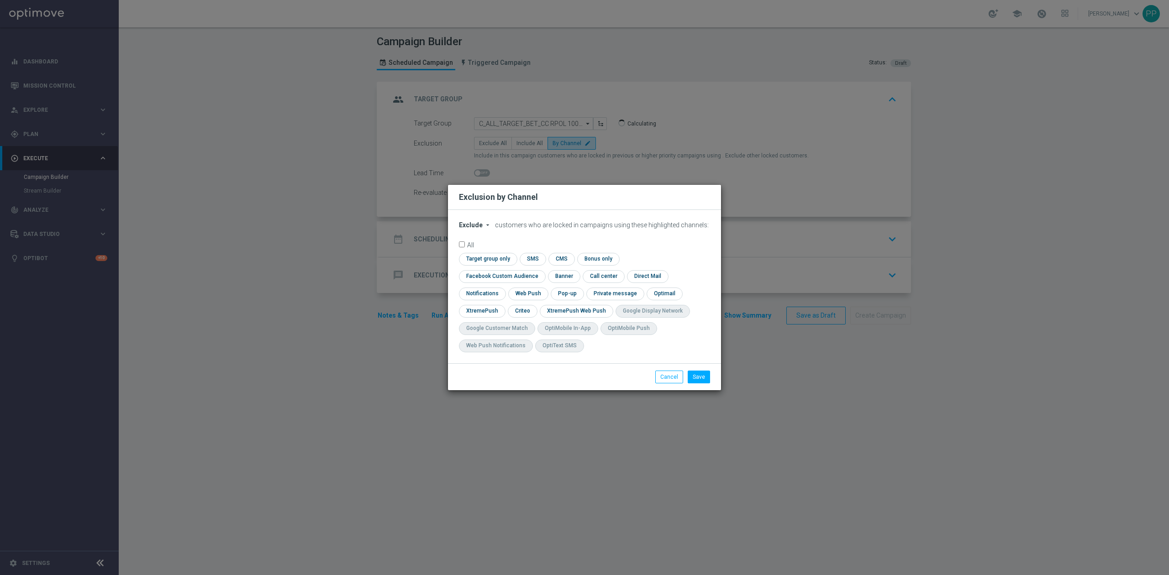
click at [473, 229] on span "Exclude" at bounding box center [471, 224] width 24 height 7
click at [0, 0] on span "Include" at bounding box center [0, 0] width 0 height 0
click at [542, 270] on input "checkbox" at bounding box center [500, 276] width 83 height 12
checkbox input "true"
click at [524, 313] on input "checkbox" at bounding box center [522, 311] width 28 height 12
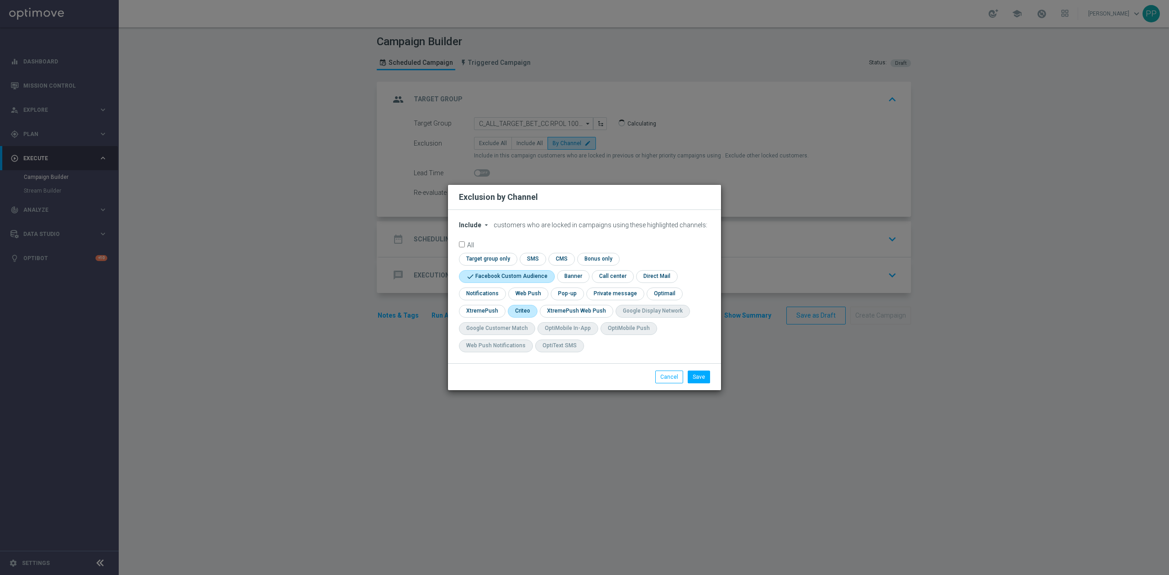
checkbox input "true"
click at [699, 382] on button "Save" at bounding box center [699, 377] width 22 height 13
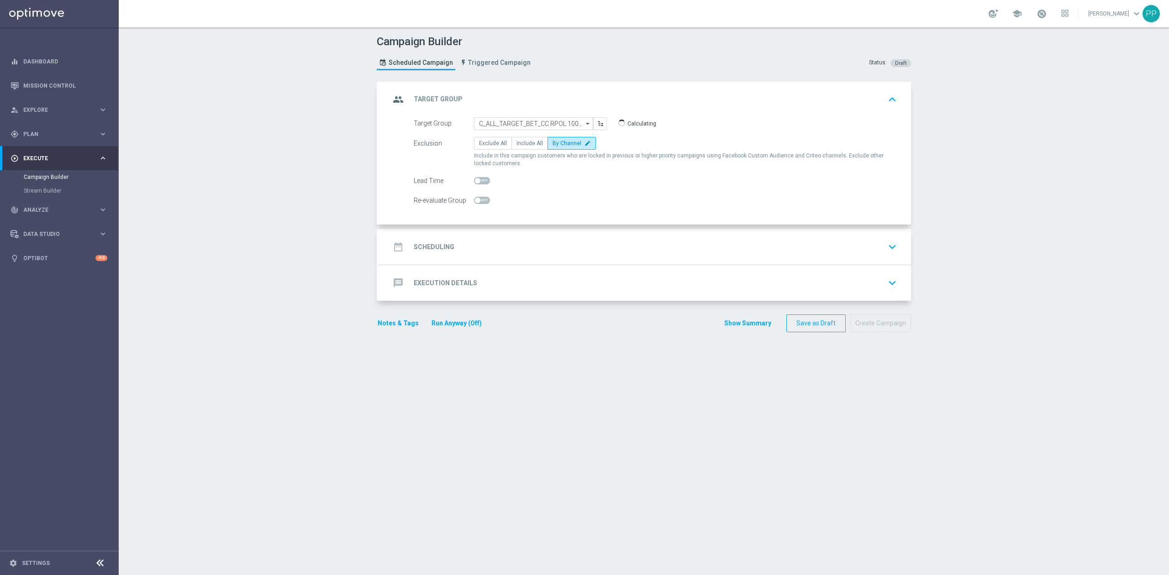
click at [532, 244] on div "date_range Scheduling keyboard_arrow_down" at bounding box center [645, 246] width 510 height 17
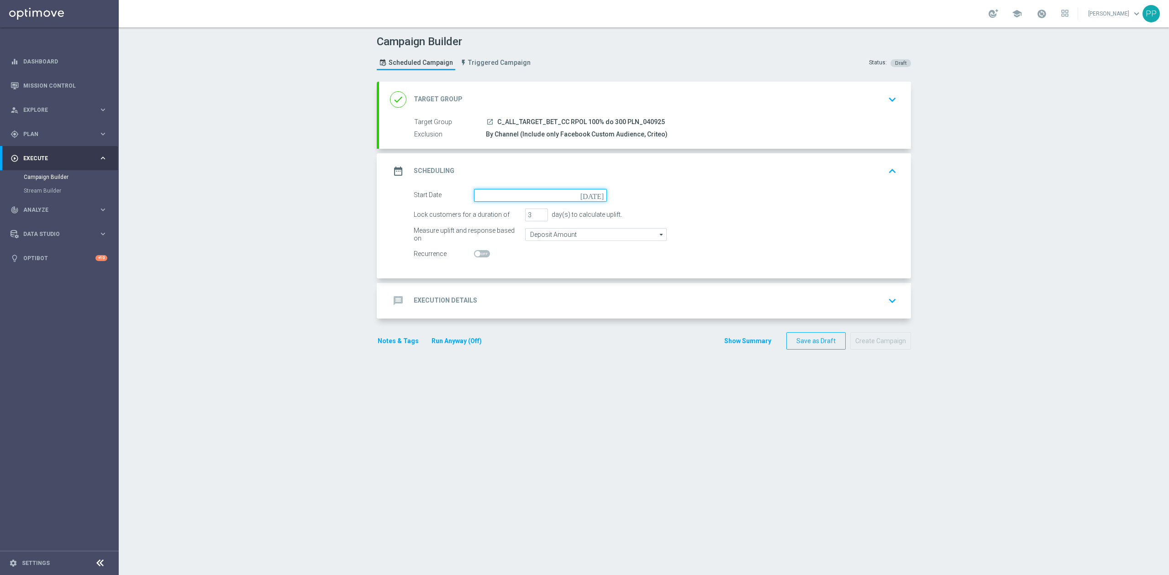
click at [502, 194] on input at bounding box center [540, 195] width 133 height 13
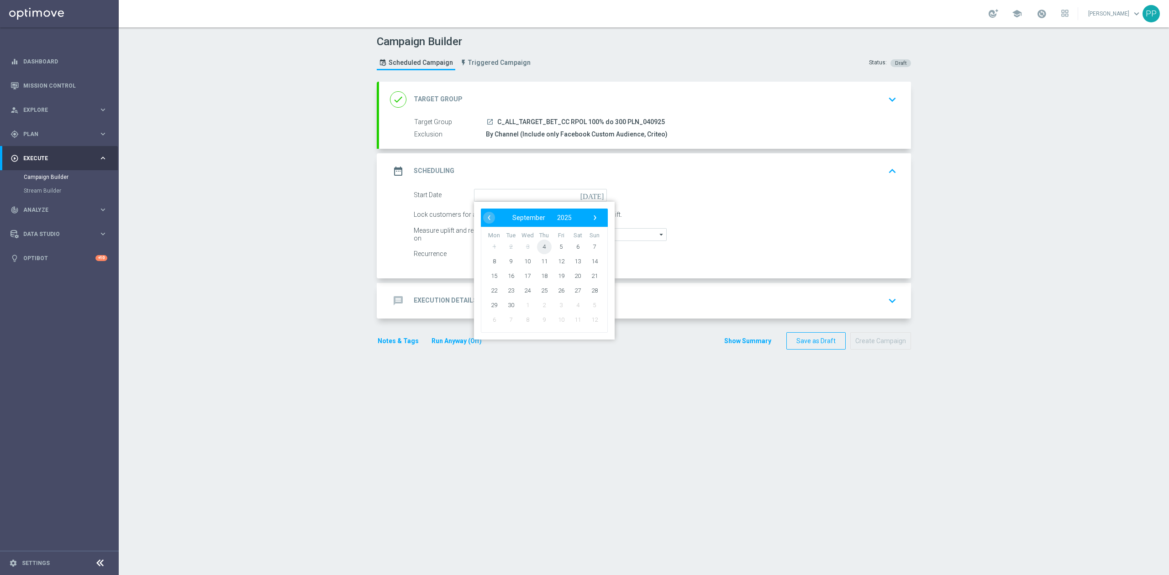
click at [537, 250] on span "4" at bounding box center [544, 246] width 15 height 15
type input "[DATE]"
drag, startPoint x: 527, startPoint y: 215, endPoint x: 518, endPoint y: 216, distance: 9.3
click at [518, 216] on div "Lock customers for a duration of 3 day(s) to calculate uplift." at bounding box center [655, 215] width 497 height 13
type input "4"
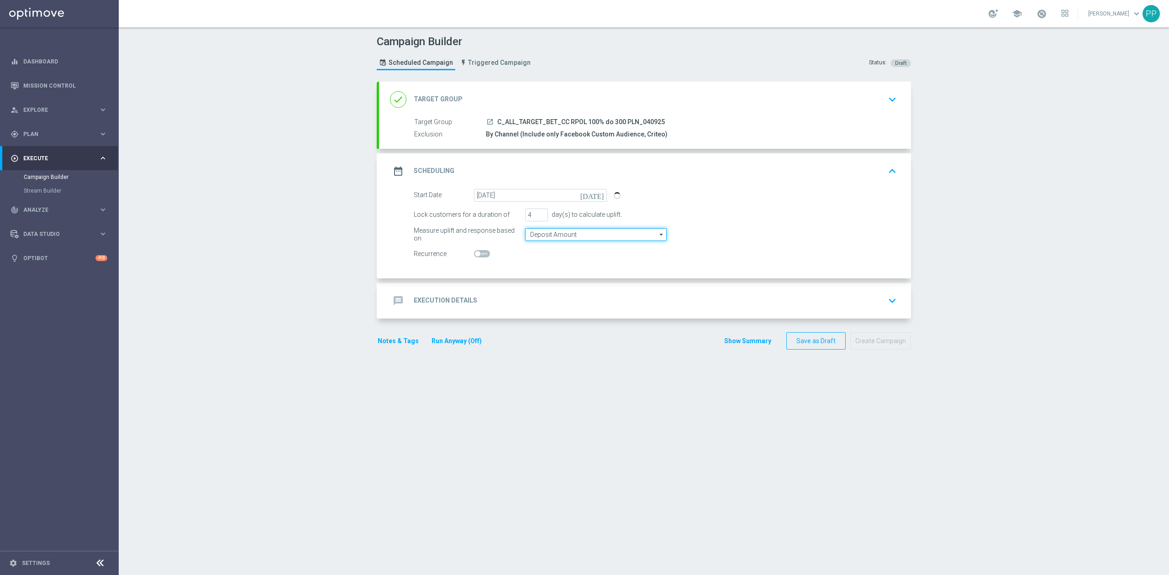
click at [548, 235] on input "Deposit Amount" at bounding box center [596, 234] width 142 height 13
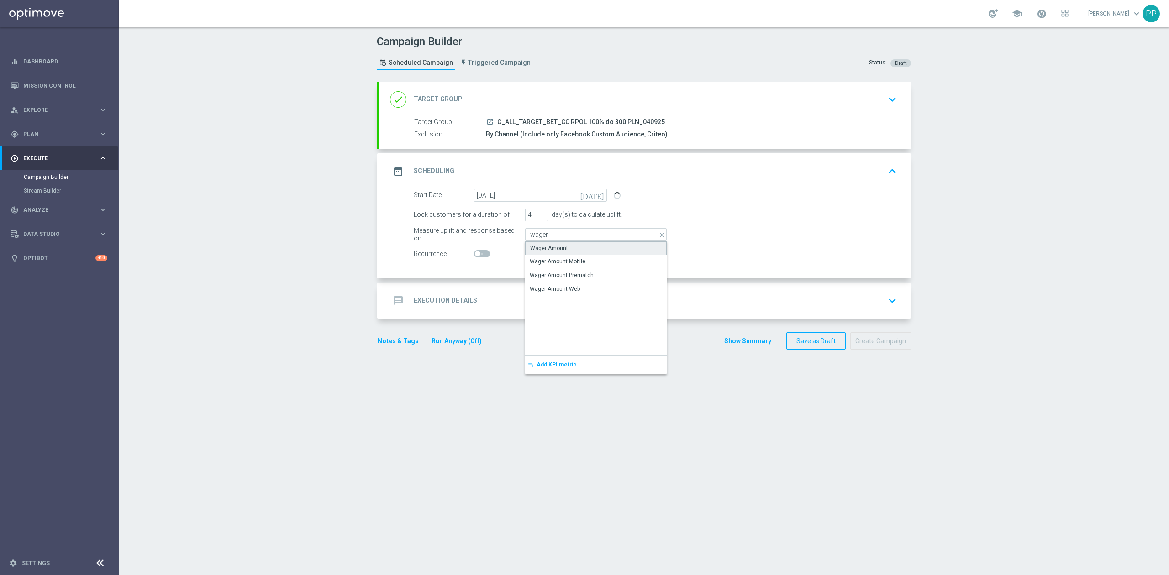
click at [549, 245] on div "Wager Amount" at bounding box center [549, 248] width 38 height 8
type input "Wager Amount"
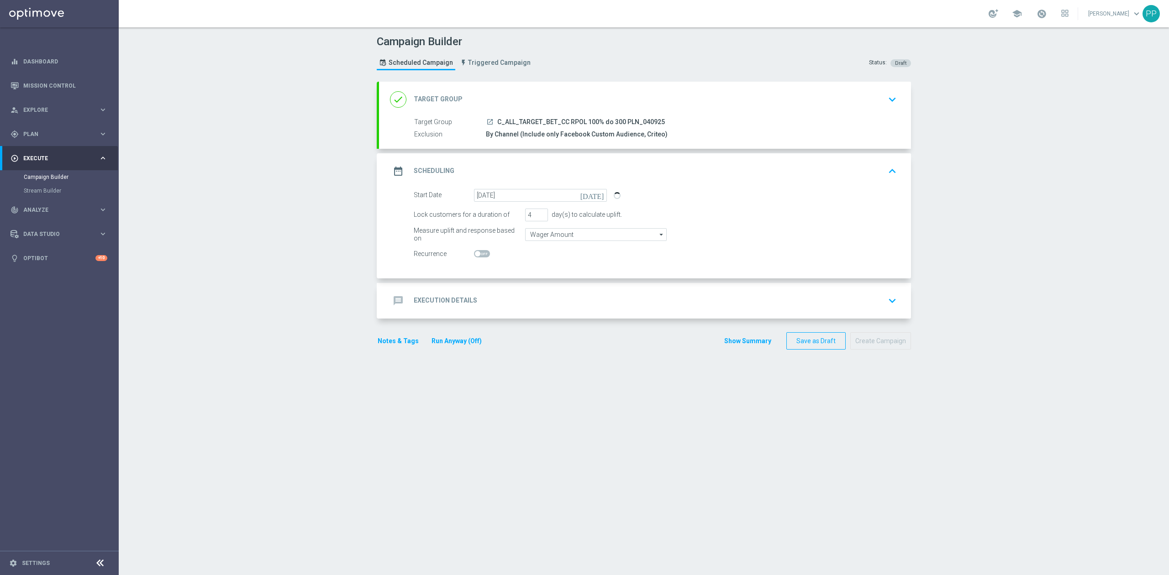
click at [527, 299] on div "message Execution Details keyboard_arrow_down" at bounding box center [645, 300] width 510 height 17
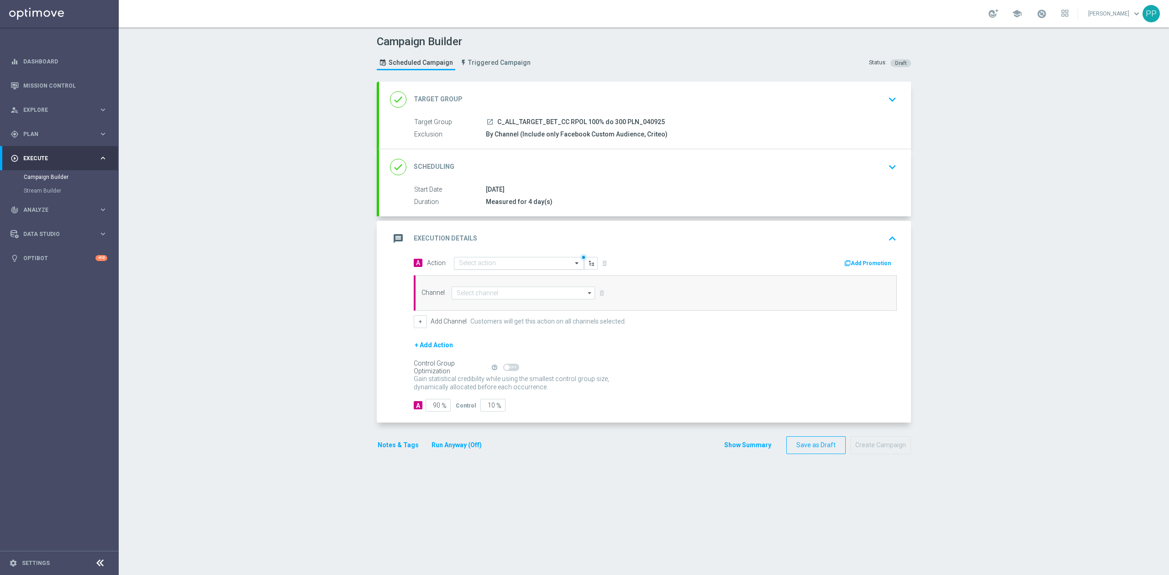
click at [522, 265] on input "text" at bounding box center [510, 264] width 102 height 8
paste input "C_ALL_TARGET_BET_CC RPOL 100% do 300 PLN_040925"
type input "C_ALL_TARGET_BET_CC RPOL 100% do 300 PLN_040925"
click at [519, 289] on button "add_new Create new action" at bounding box center [517, 292] width 126 height 11
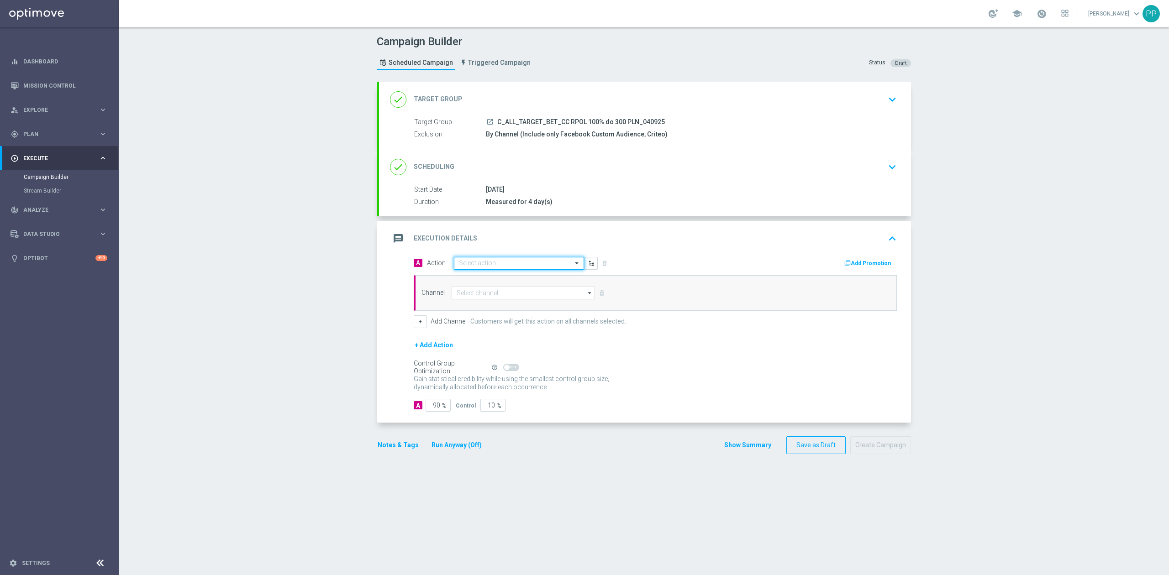
scroll to position [0, 0]
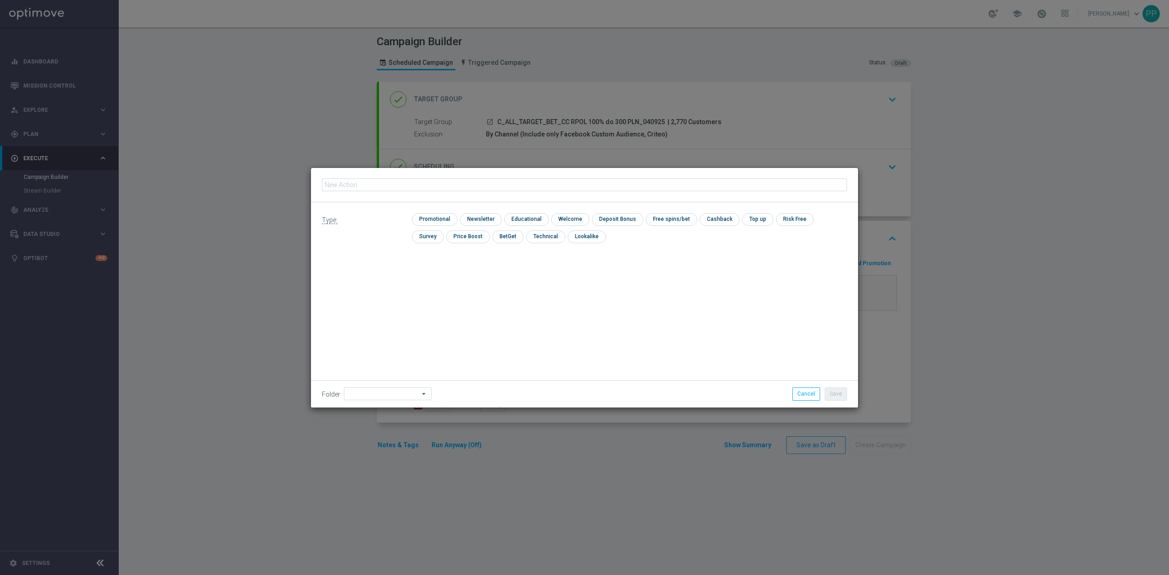
type input "C_ALL_TARGET_BET_CC RPOL 100% do 300 PLN_040925"
click at [435, 226] on div "check Promotional check Newsletter check Educational check Welcome check Deposi…" at bounding box center [629, 230] width 435 height 35
click at [435, 224] on input "checkbox" at bounding box center [433, 219] width 43 height 12
checkbox input "true"
click at [391, 384] on div "Folder arrow_drop_down Show Selected 0 of 477 !ARCHIVE" at bounding box center [584, 393] width 547 height 27
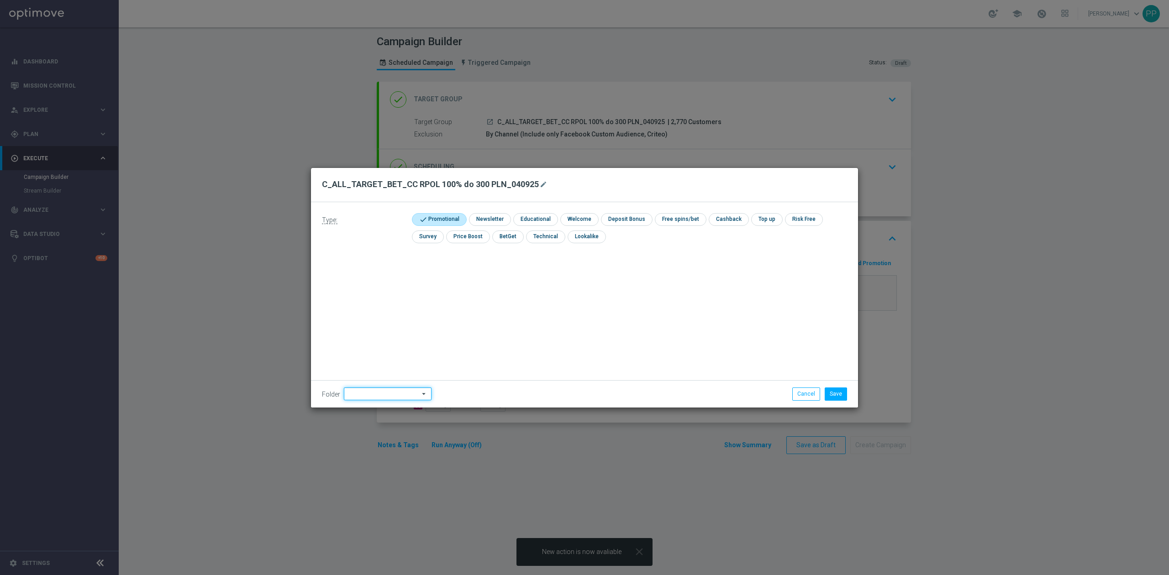
click at [388, 391] on input at bounding box center [388, 394] width 88 height 13
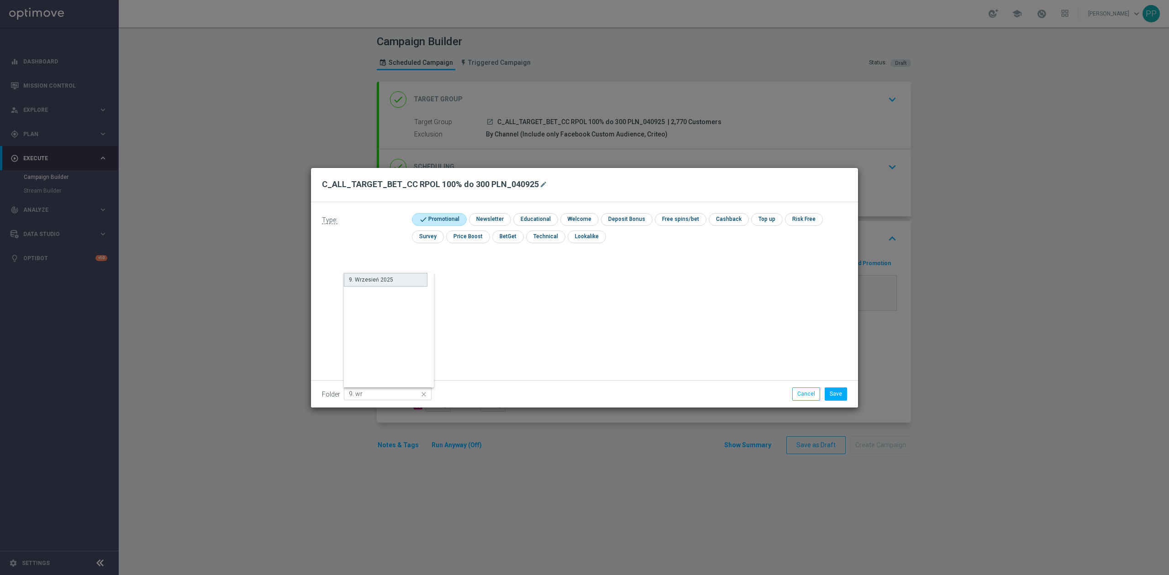
click at [382, 285] on div "9. Wrzesień 2025" at bounding box center [386, 280] width 84 height 14
type input "9. Wrzesień 2025"
drag, startPoint x: 587, startPoint y: 305, endPoint x: 606, endPoint y: 323, distance: 26.8
click at [586, 305] on div "Type: check Promotional check Newsletter check Educational check Welcome check …" at bounding box center [584, 304] width 547 height 205
click at [829, 394] on button "Save" at bounding box center [836, 394] width 22 height 13
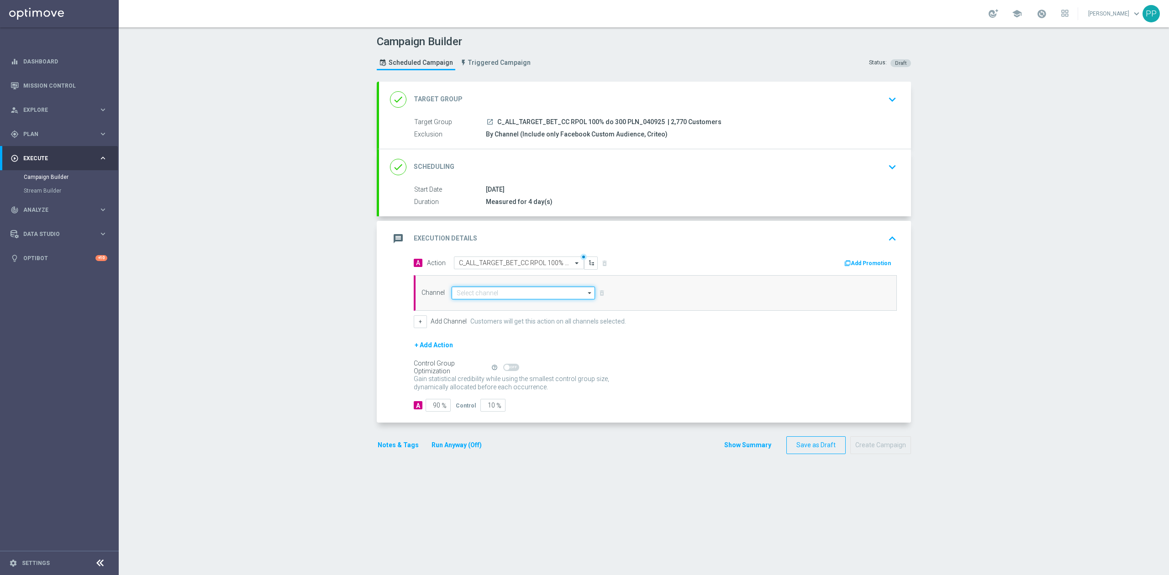
click at [497, 298] on input at bounding box center [523, 293] width 143 height 13
click at [468, 389] on div "Call center" at bounding box center [469, 388] width 27 height 8
type input "Call center"
click at [434, 372] on div "Self Optimizing Campaign" at bounding box center [451, 368] width 74 height 8
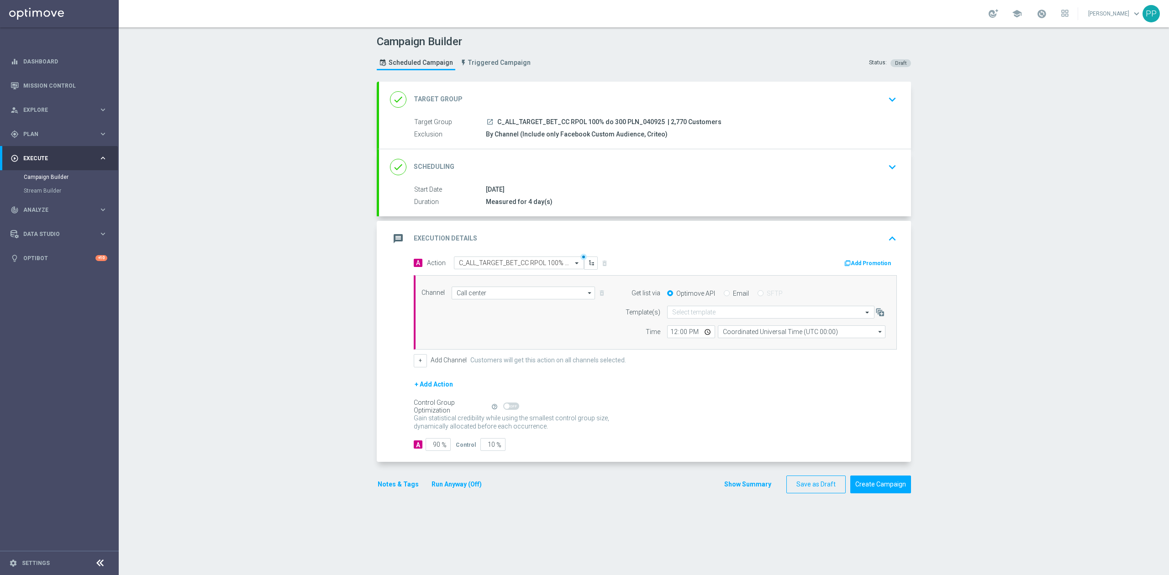
click at [434, 406] on div "Self Optimizing Campaign" at bounding box center [451, 407] width 74 height 8
click at [428, 448] on input "90" at bounding box center [438, 444] width 25 height 13
type input "9"
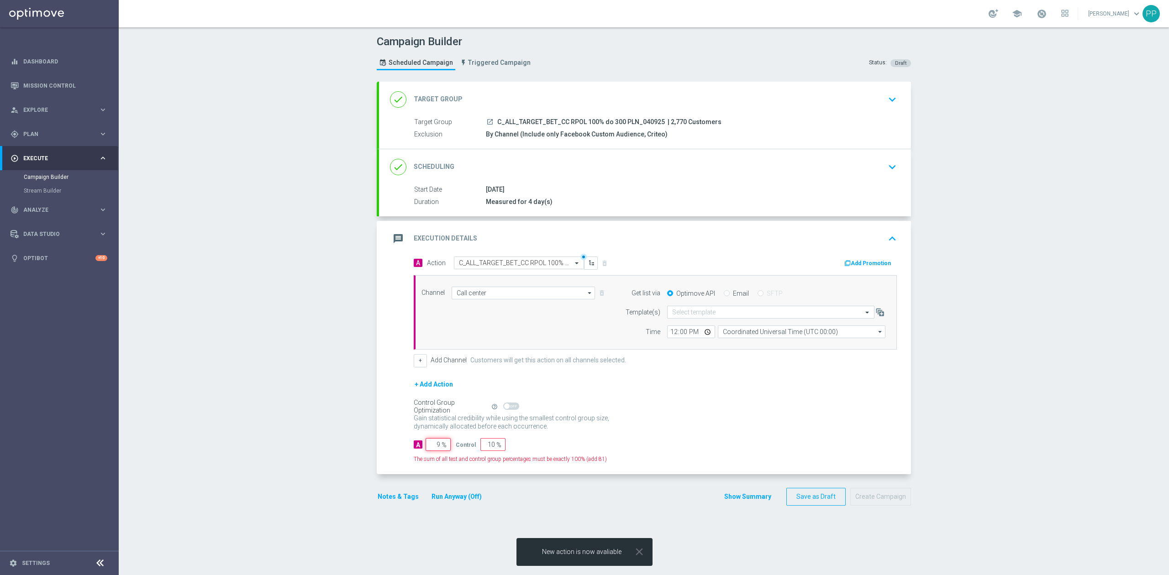
type input "91"
type input "95"
type input "5"
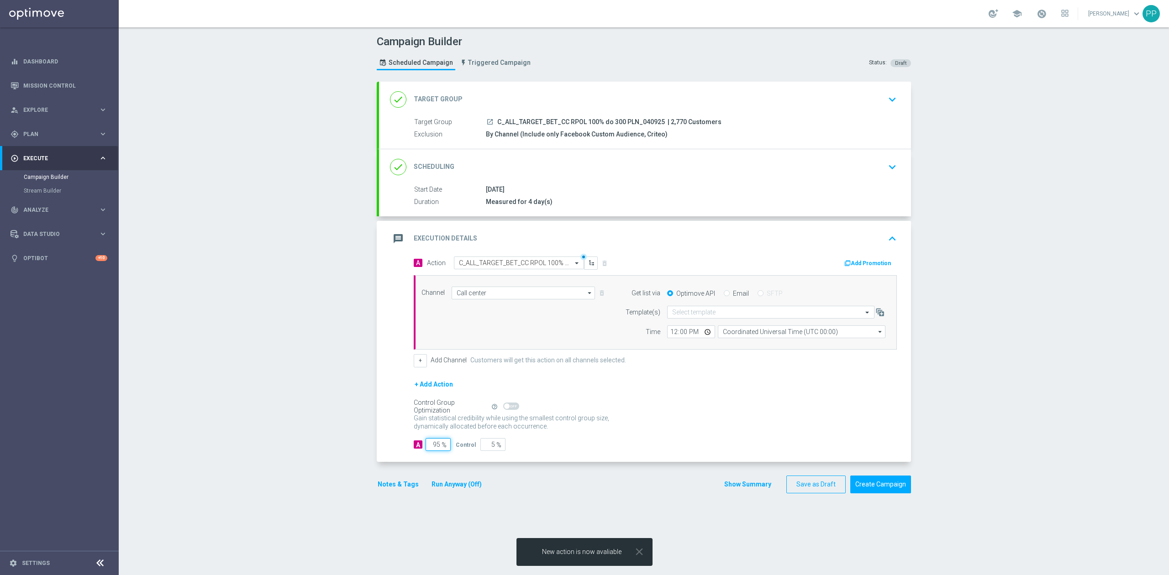
type input "95"
click at [329, 403] on div "Campaign Builder Scheduled Campaign Triggered Campaign Status: Draft done Targe…" at bounding box center [644, 301] width 1050 height 548
click at [771, 337] on input "Coordinated Universal Time (UTC 00:00)" at bounding box center [802, 332] width 168 height 13
click at [769, 347] on div "Central European Time ([GEOGRAPHIC_DATA]) (UTC +02:00)" at bounding box center [796, 345] width 149 height 8
type input "Central European Time ([GEOGRAPHIC_DATA]) (UTC +02:00)"
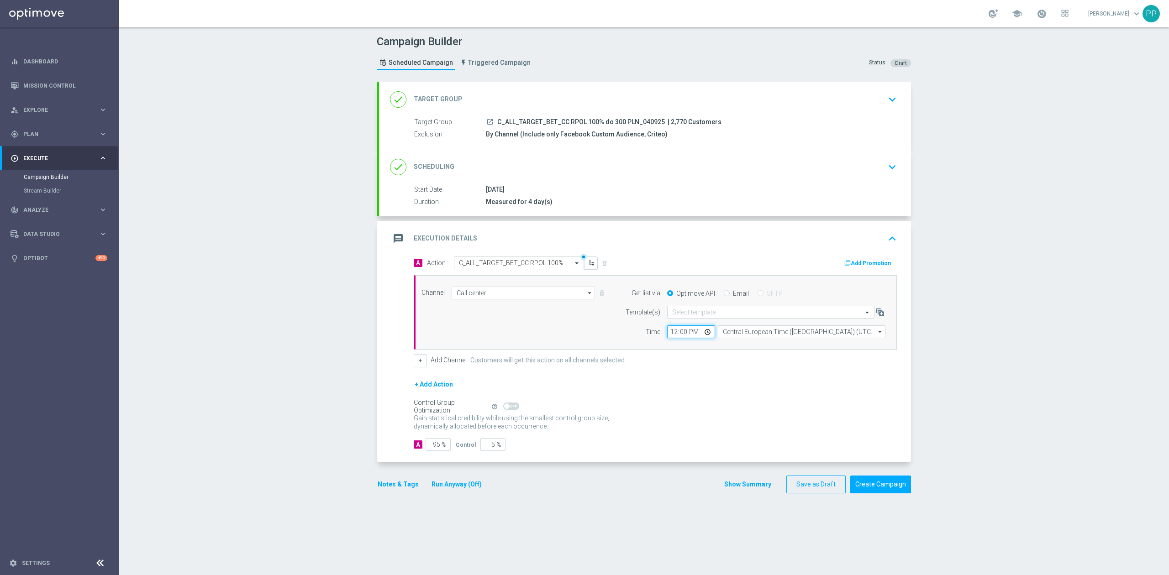
click at [670, 336] on input "12:00" at bounding box center [691, 332] width 48 height 13
type input "10:00"
click at [708, 374] on form "A Action Select action C_ALL_TARGET_BET_CC RPOL 100% do 300 PLN_040925 delete_f…" at bounding box center [655, 354] width 483 height 195
click at [401, 489] on button "Notes & Tags" at bounding box center [398, 484] width 43 height 11
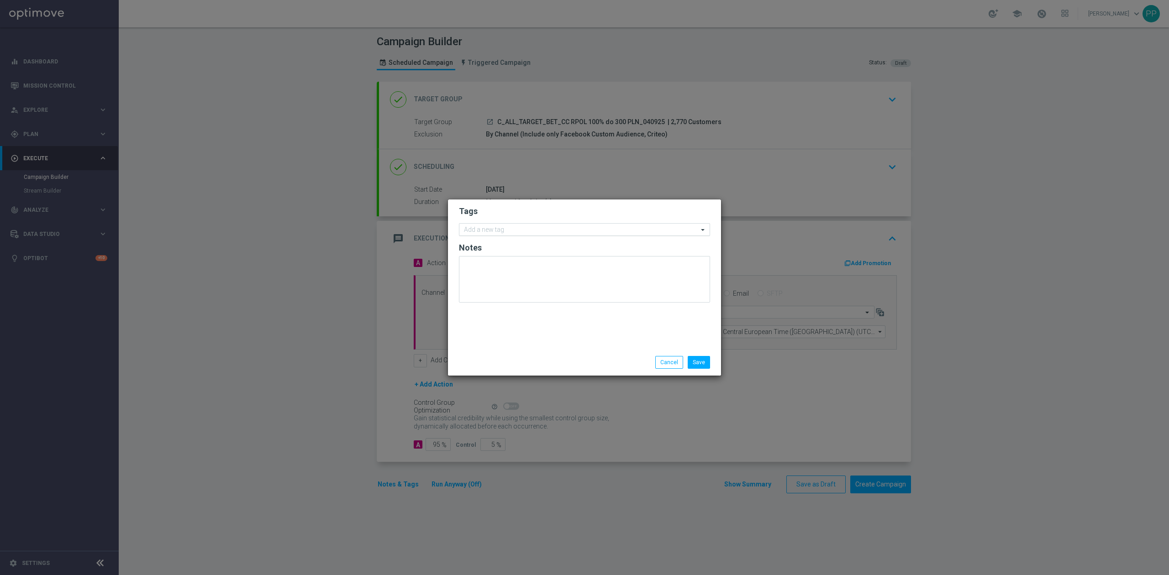
click at [510, 224] on div "Add a new tag" at bounding box center [578, 229] width 239 height 11
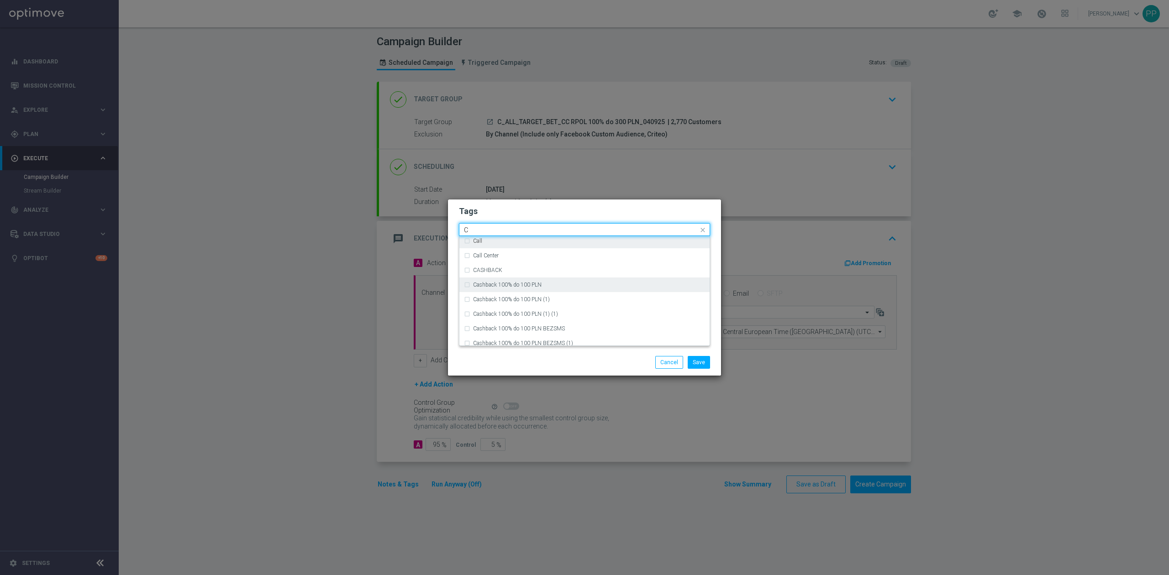
scroll to position [731, 0]
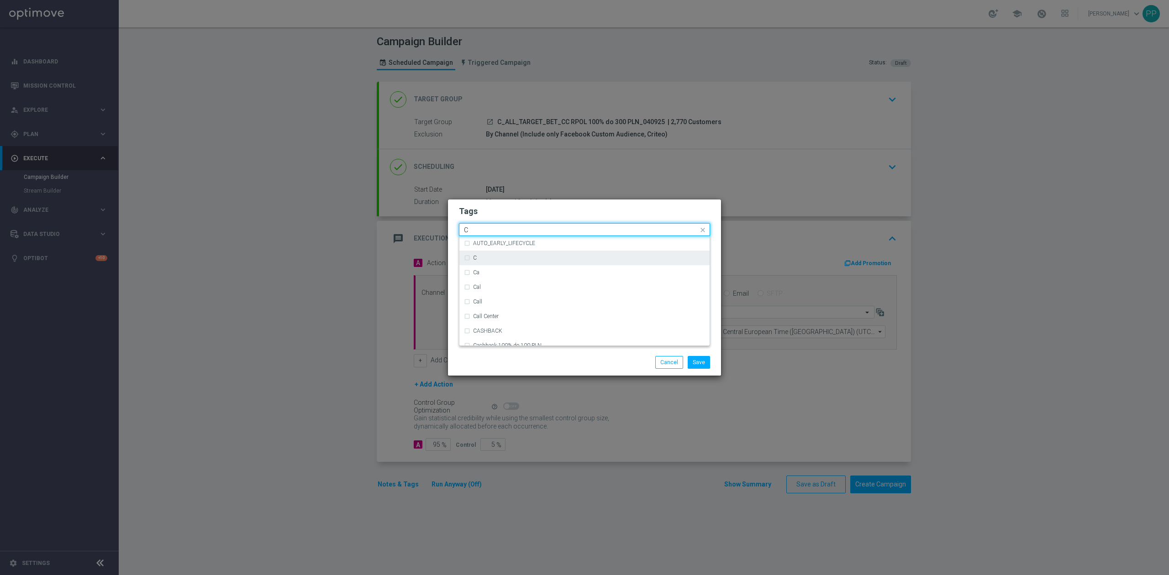
click at [482, 262] on div "C" at bounding box center [584, 258] width 241 height 15
type input "C"
click at [479, 231] on input "C" at bounding box center [581, 230] width 234 height 8
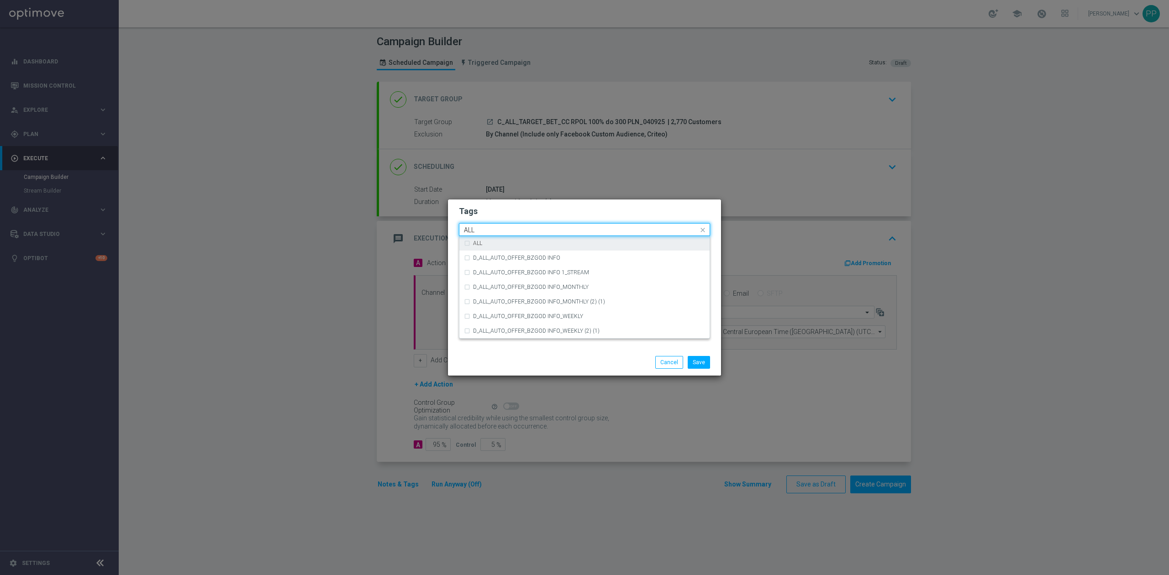
click at [476, 238] on div "ALL" at bounding box center [584, 243] width 241 height 15
click at [479, 234] on input "ALL" at bounding box center [581, 230] width 234 height 8
type input "A"
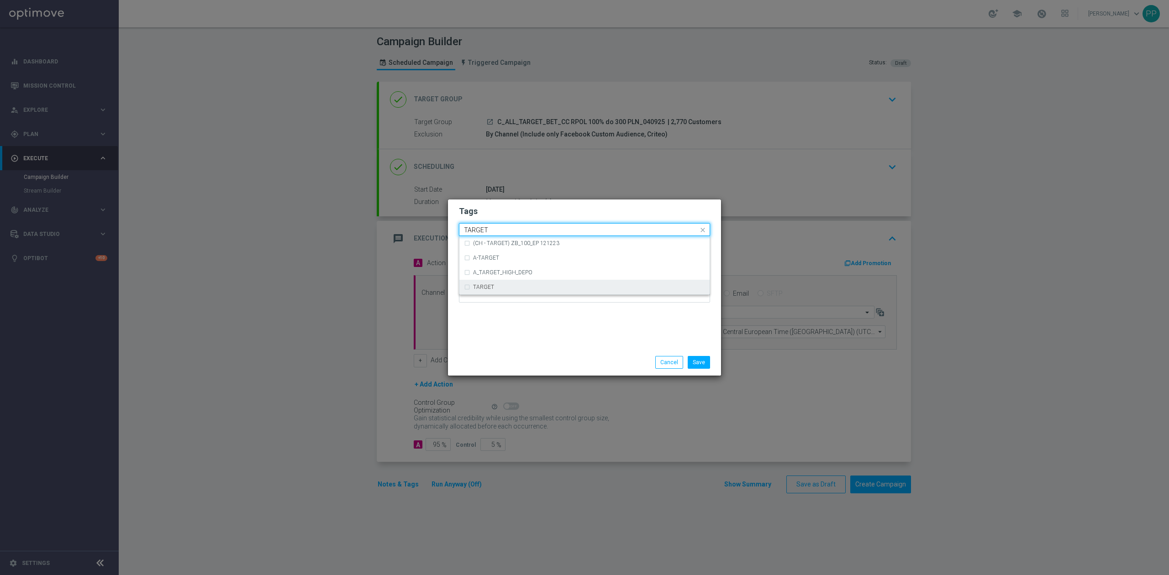
click at [524, 281] on div "TARGET" at bounding box center [584, 287] width 241 height 15
click at [506, 228] on input "TARGET" at bounding box center [581, 230] width 234 height 8
type input "T"
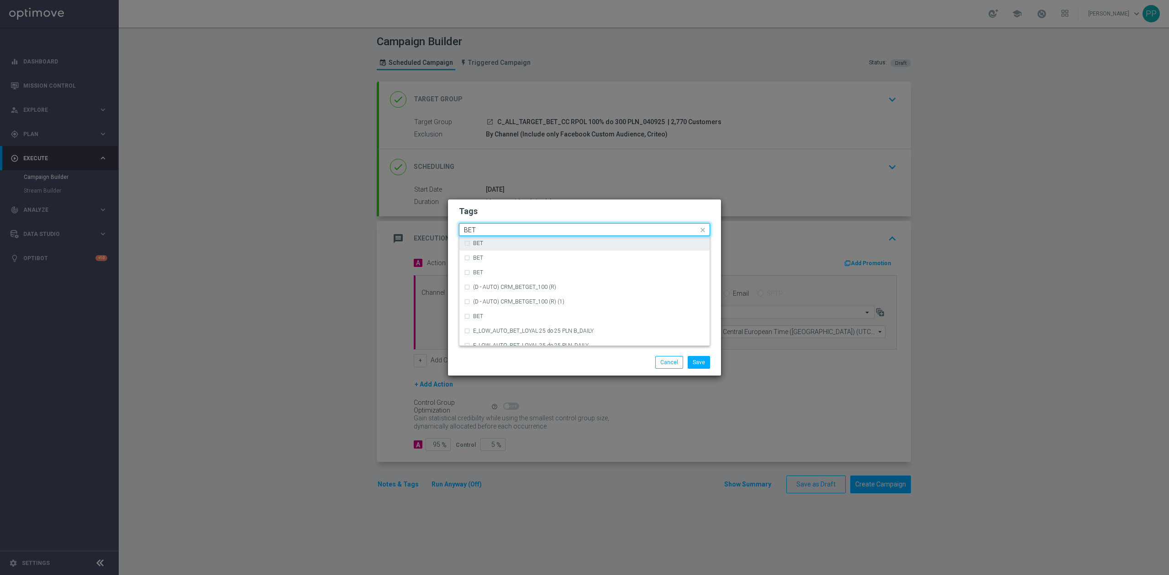
click at [504, 242] on div "BET" at bounding box center [589, 243] width 232 height 5
click at [503, 231] on input "BET" at bounding box center [581, 230] width 234 height 8
type input "B"
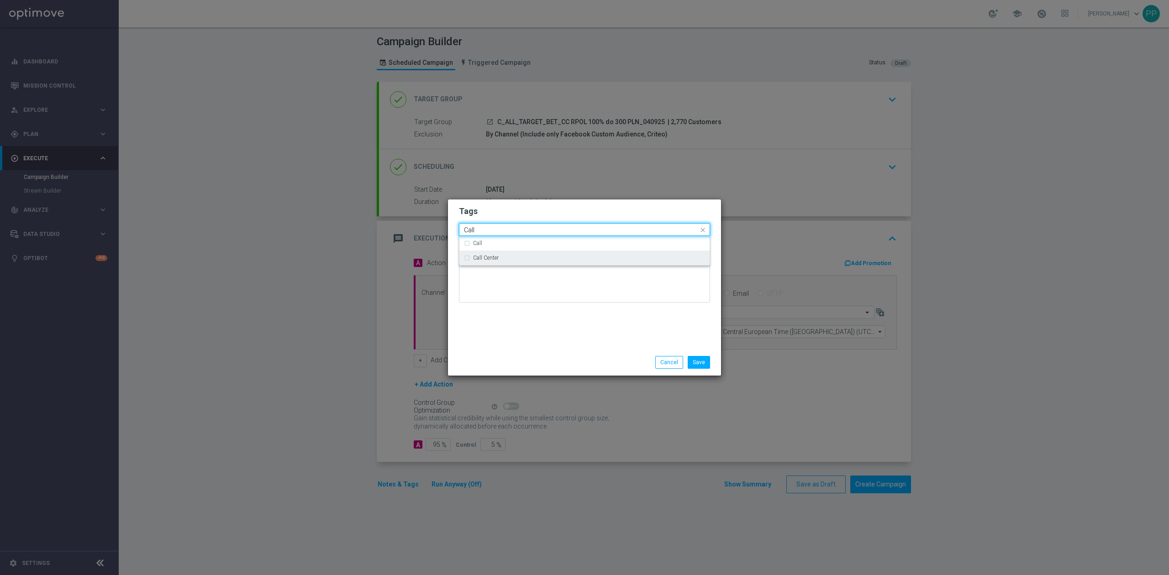
click at [496, 258] on label "Call Center" at bounding box center [486, 257] width 26 height 5
type input "Call"
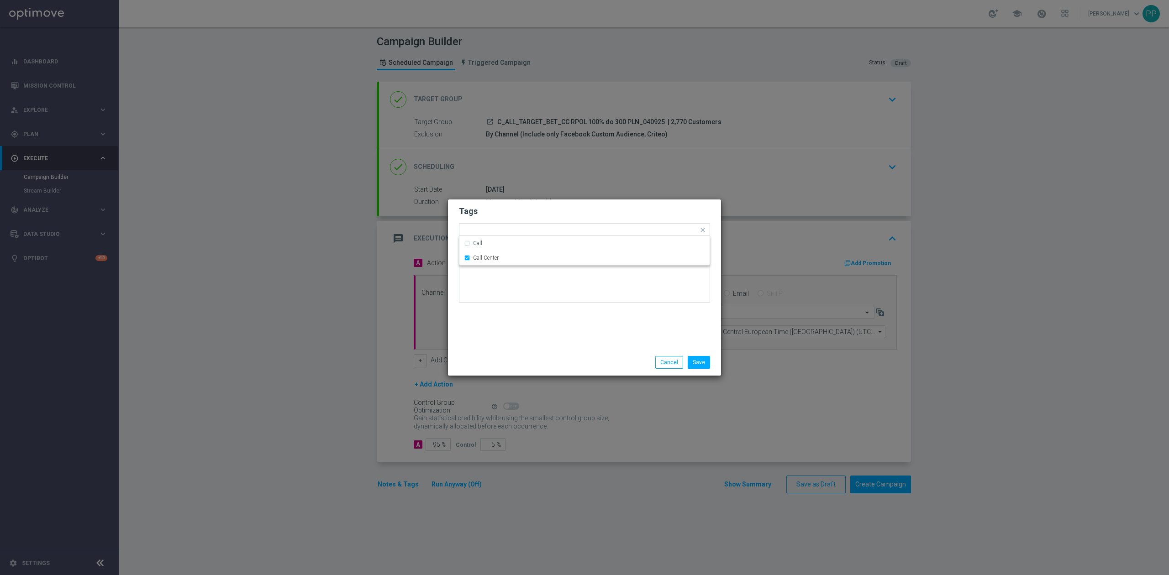
click at [530, 335] on div "Tags Quick find × C × ALL × TARGET × BET × Call Center Call Call Center Notes" at bounding box center [584, 275] width 273 height 150
click at [693, 362] on button "Save" at bounding box center [699, 362] width 22 height 13
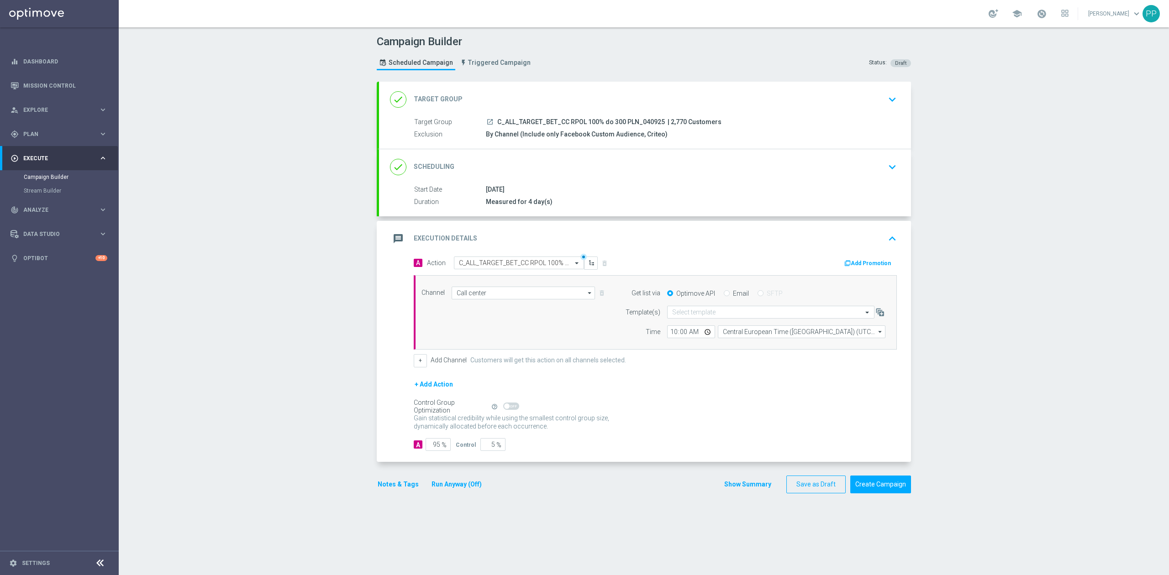
click at [692, 241] on div "message Execution Details keyboard_arrow_up" at bounding box center [645, 238] width 510 height 17
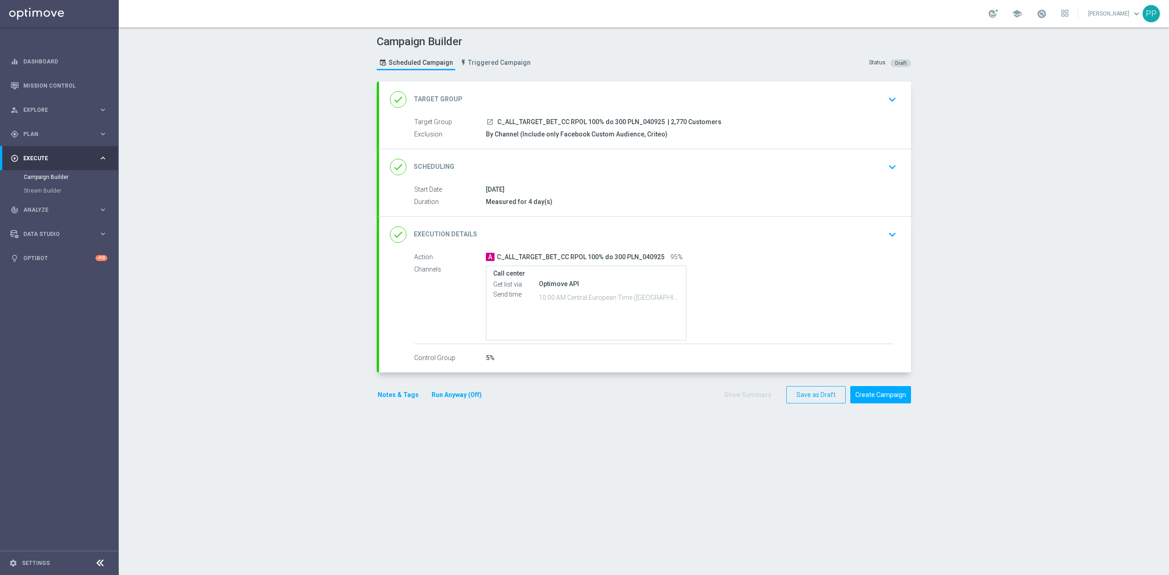
click at [396, 400] on button "Notes & Tags" at bounding box center [398, 394] width 43 height 11
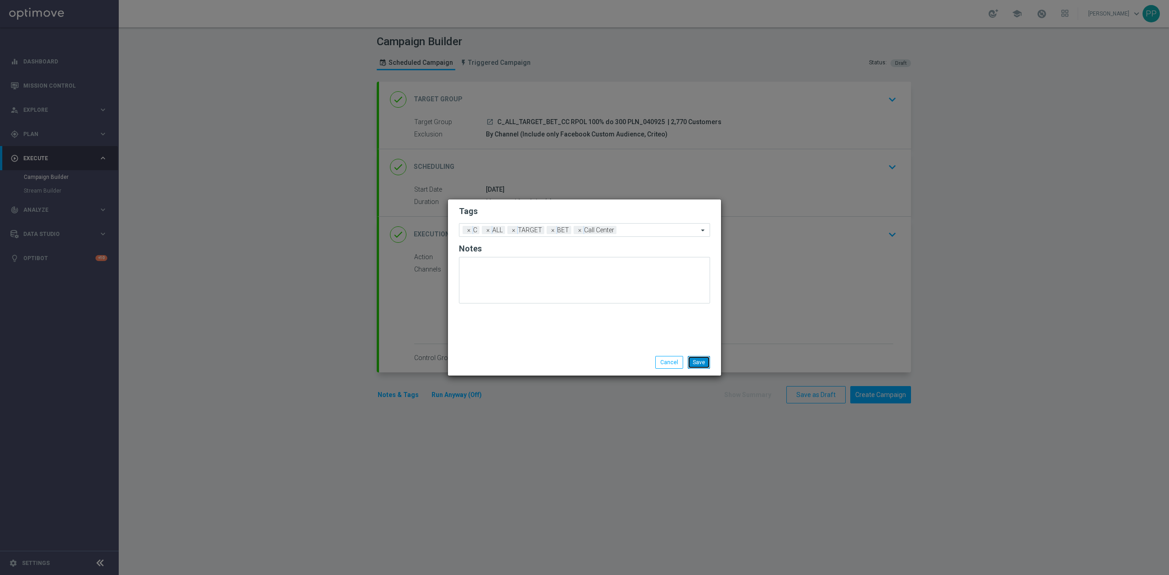
click at [700, 361] on button "Save" at bounding box center [699, 362] width 22 height 13
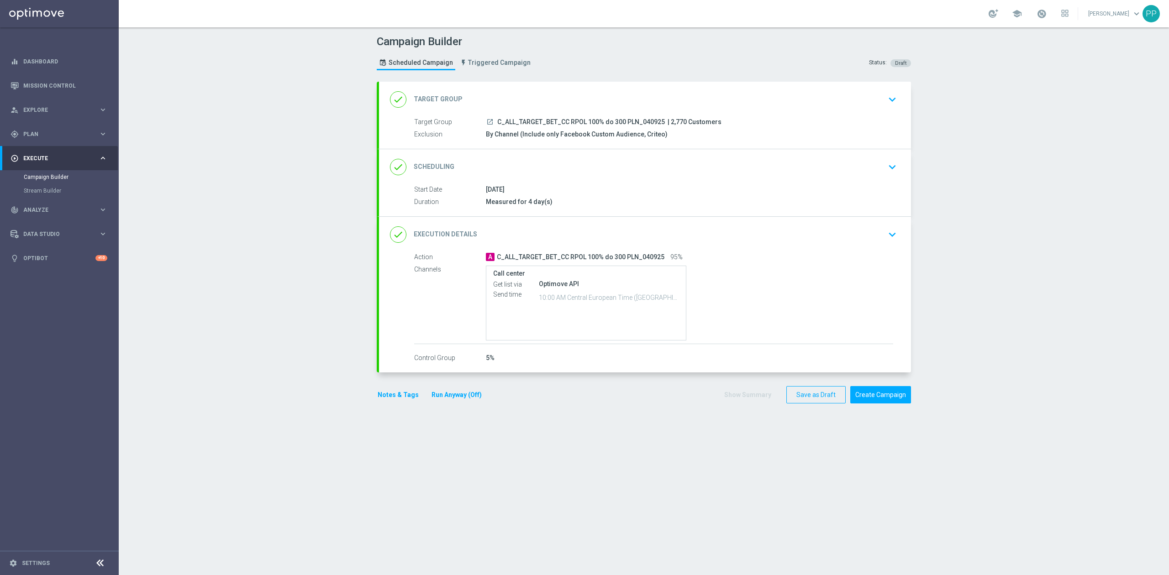
click at [681, 178] on div "done Scheduling keyboard_arrow_down" at bounding box center [645, 167] width 532 height 36
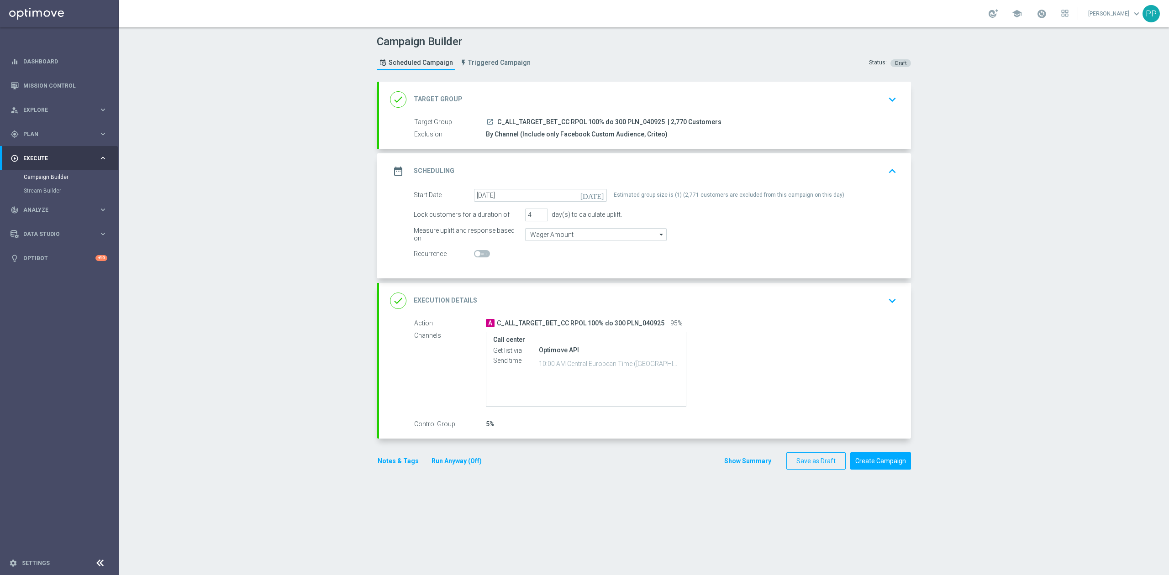
drag, startPoint x: 642, startPoint y: 99, endPoint x: 558, endPoint y: 134, distance: 91.5
click at [642, 99] on div "done Target Group keyboard_arrow_down" at bounding box center [645, 99] width 510 height 17
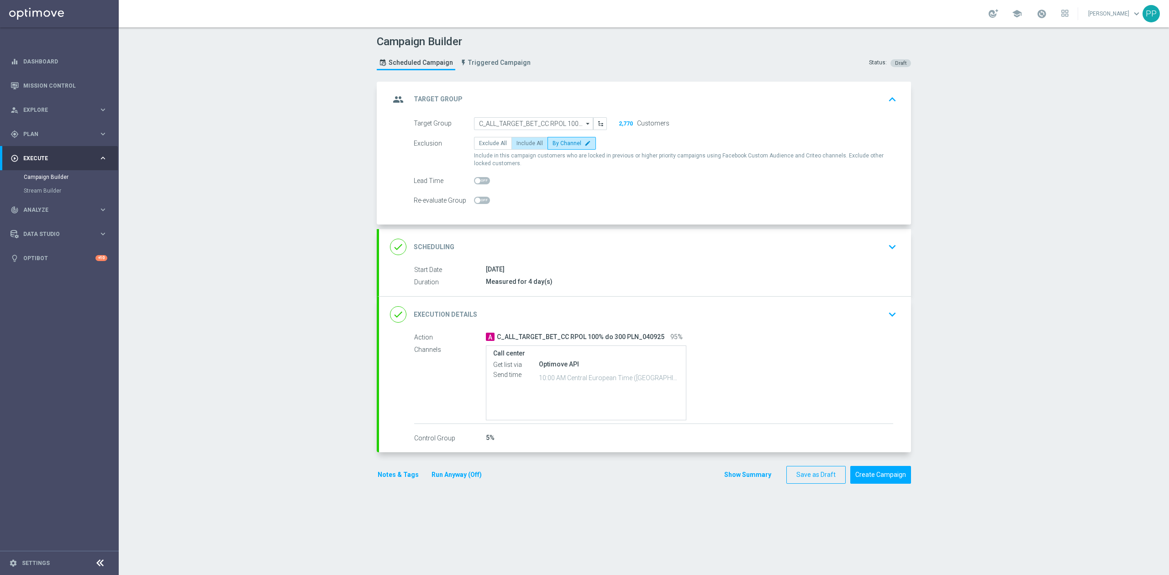
click at [531, 141] on span "Include All" at bounding box center [529, 143] width 26 height 6
click at [522, 142] on input "Include All" at bounding box center [519, 145] width 6 height 6
radio input "true"
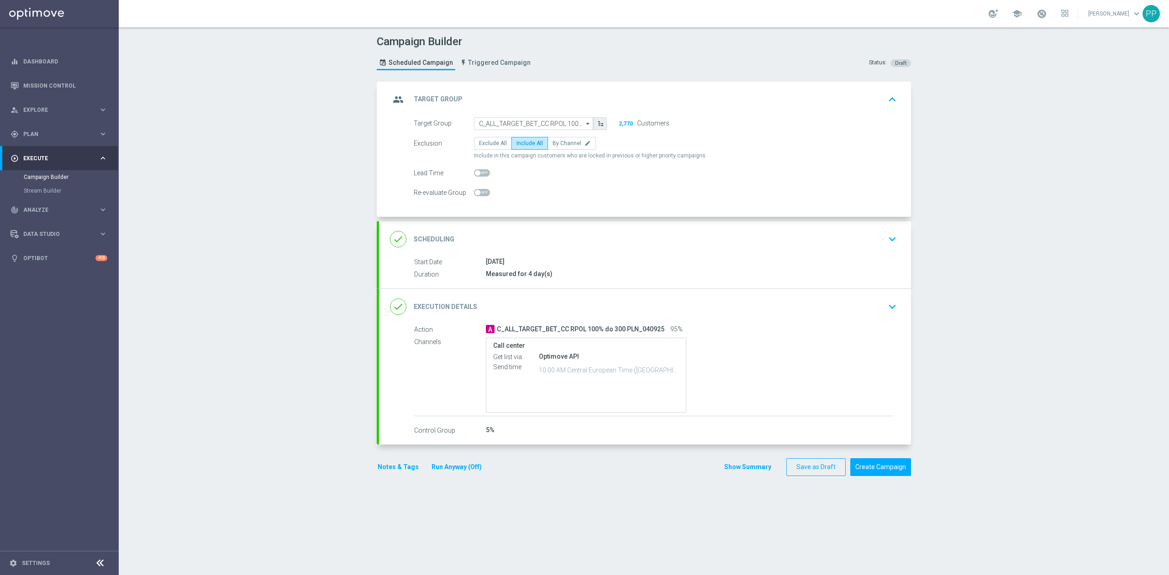
drag, startPoint x: 586, startPoint y: 101, endPoint x: 592, endPoint y: 133, distance: 32.9
click at [586, 100] on div "group Target Group keyboard_arrow_up" at bounding box center [645, 99] width 510 height 17
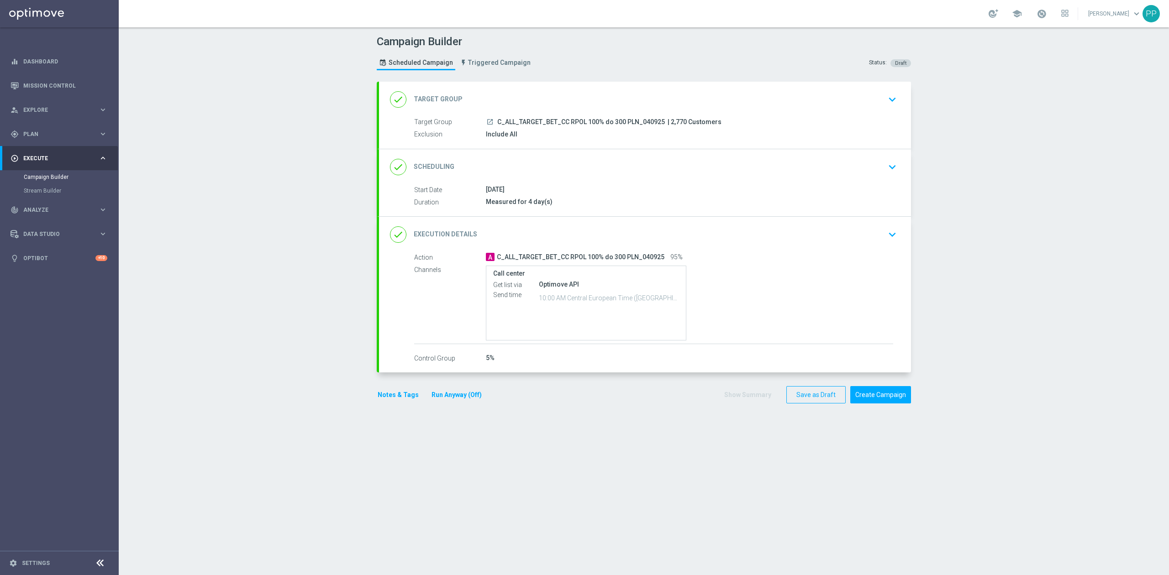
click at [598, 174] on div "done Scheduling keyboard_arrow_down" at bounding box center [645, 166] width 510 height 17
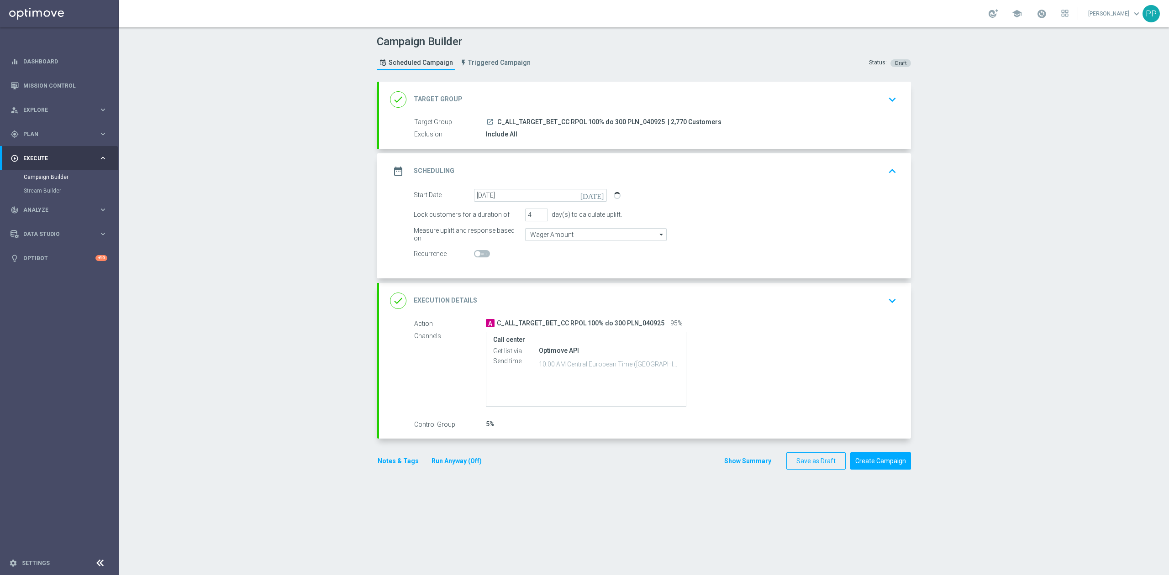
click at [621, 165] on div "date_range Scheduling keyboard_arrow_up" at bounding box center [645, 171] width 510 height 17
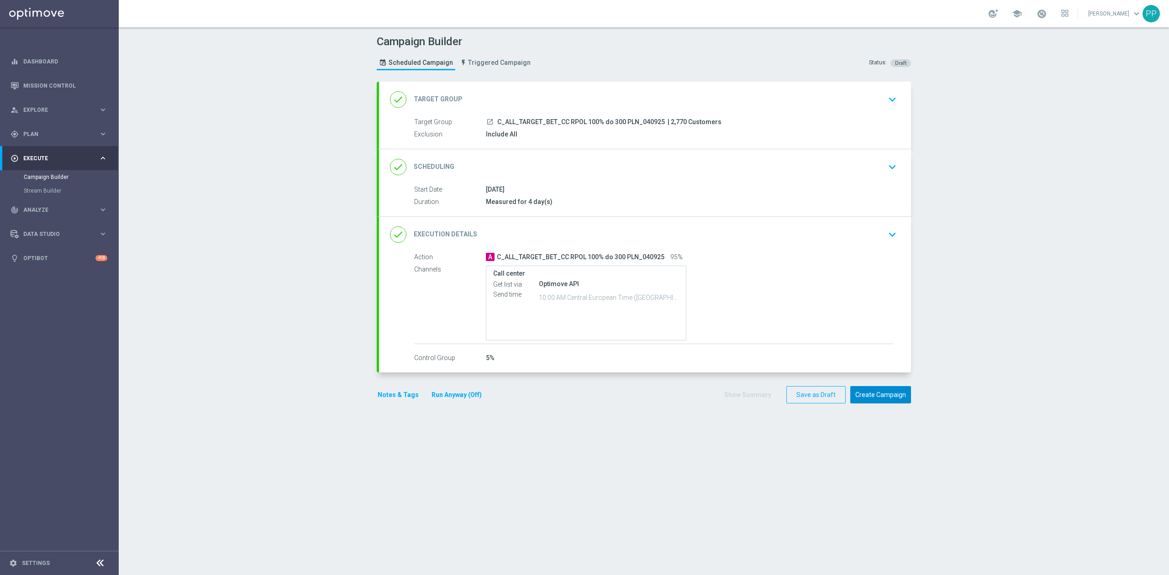
click at [879, 391] on button "Create Campaign" at bounding box center [880, 395] width 61 height 18
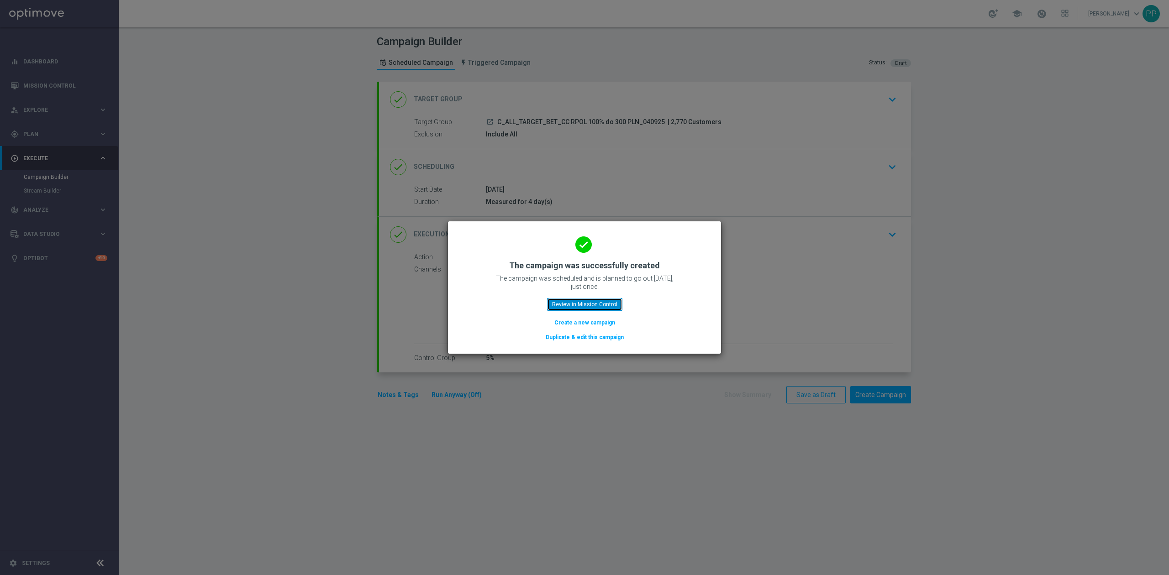
click at [605, 307] on button "Review in Mission Control" at bounding box center [584, 304] width 75 height 13
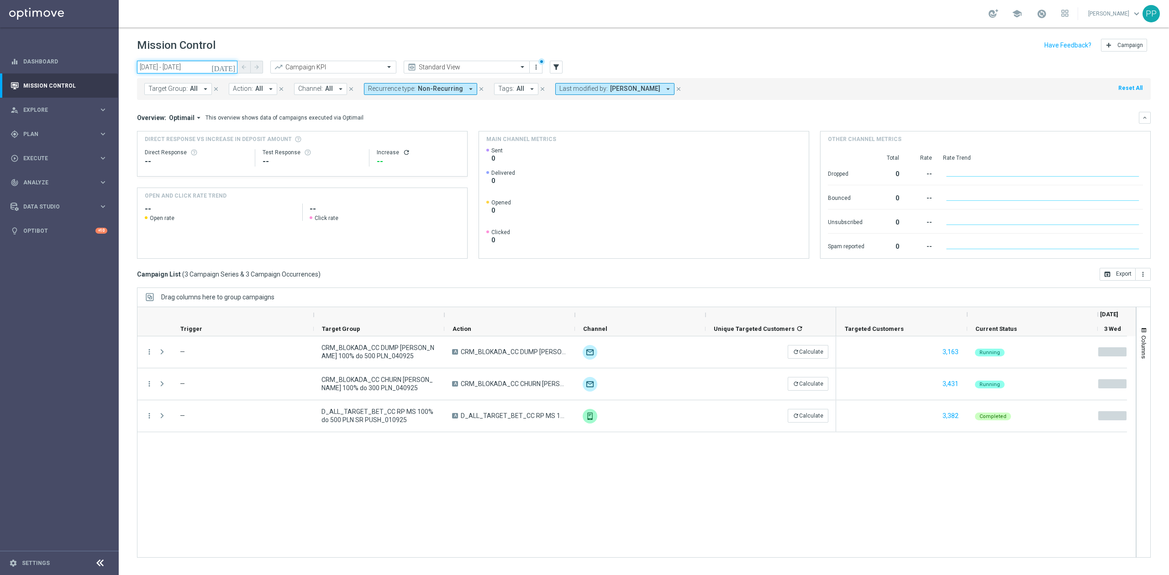
click at [196, 71] on input "[DATE] - [DATE]" at bounding box center [187, 67] width 100 height 13
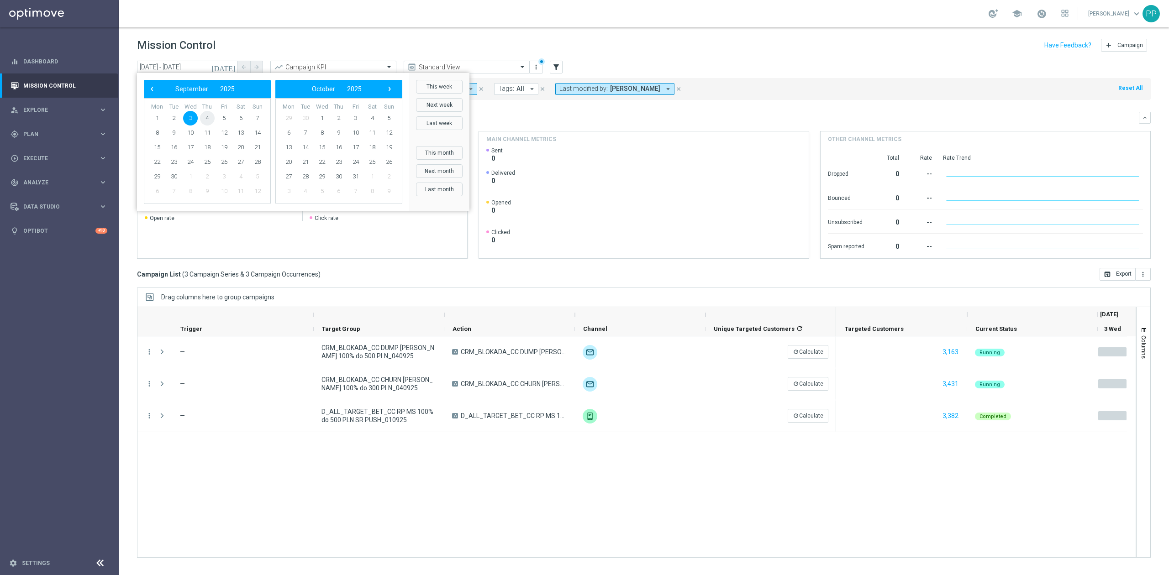
click at [207, 116] on span "4" at bounding box center [207, 118] width 15 height 15
type input "[DATE] - [DATE]"
